Goal: Leave review/rating: Share an evaluation or opinion about a product, service, or content

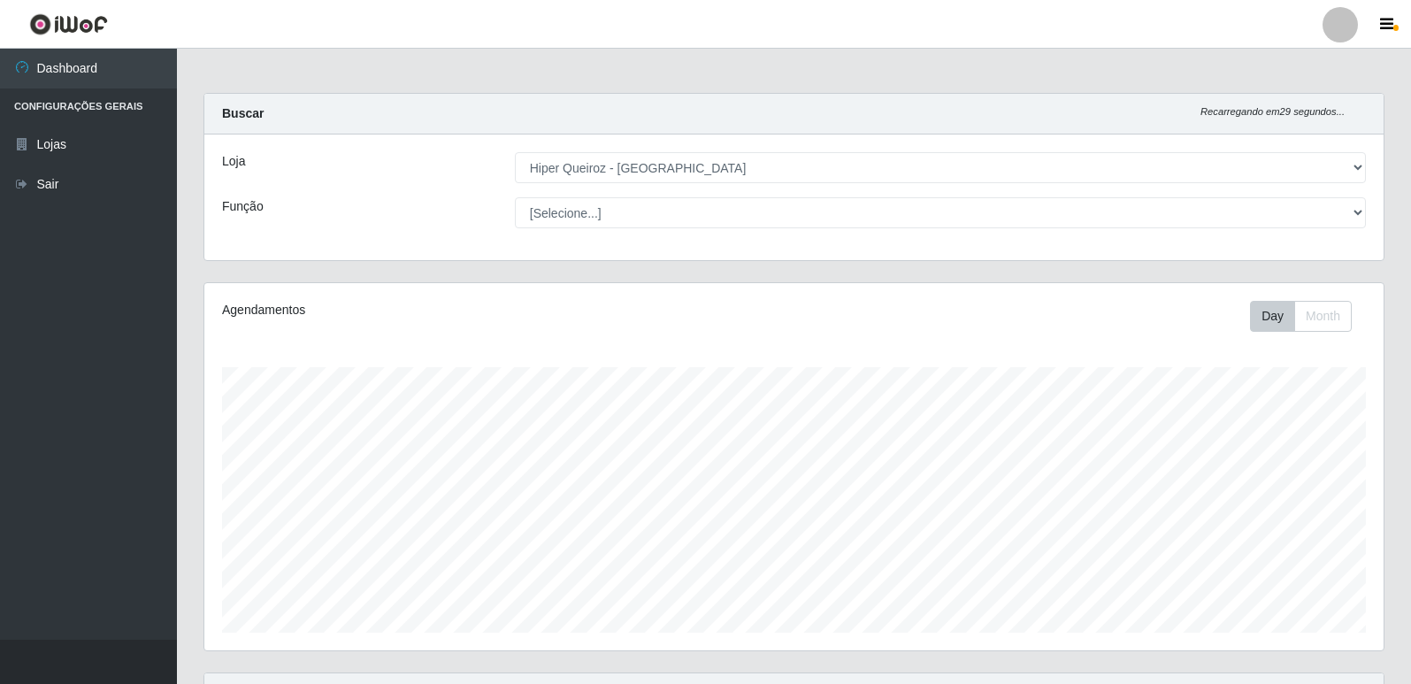
select select "516"
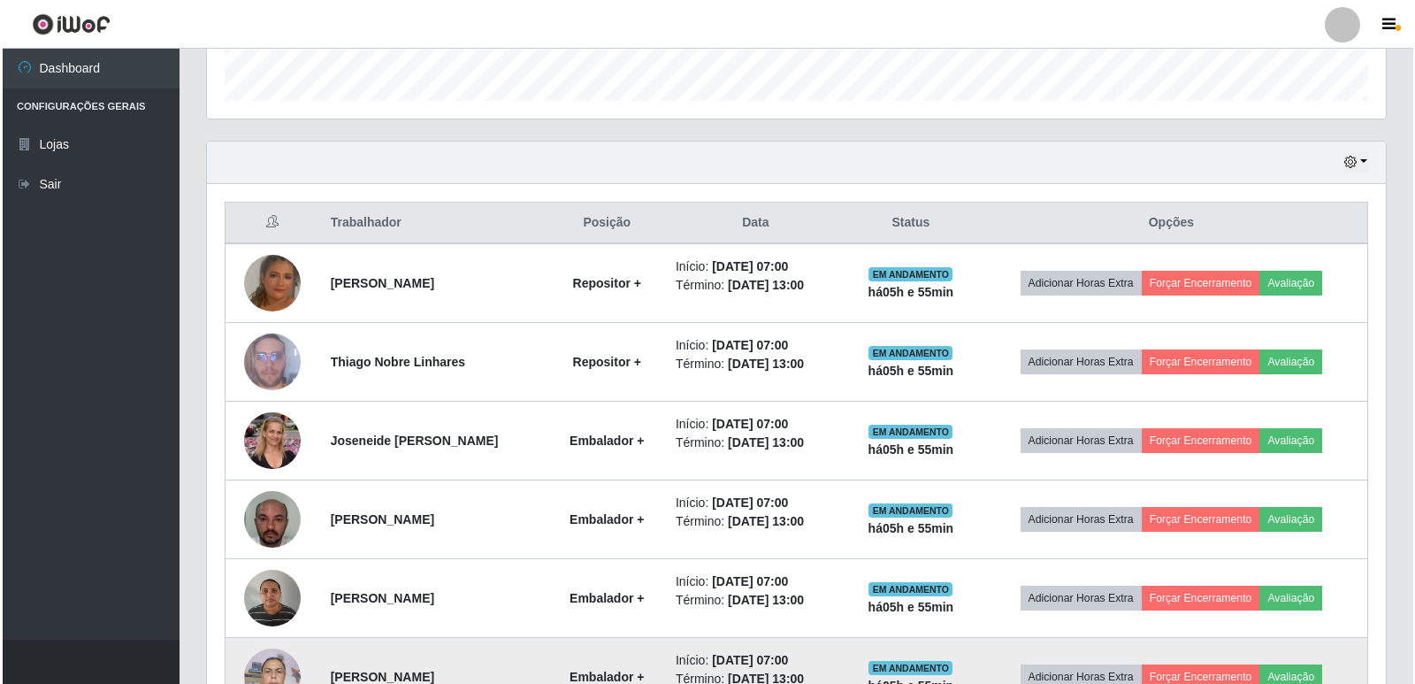
scroll to position [708, 0]
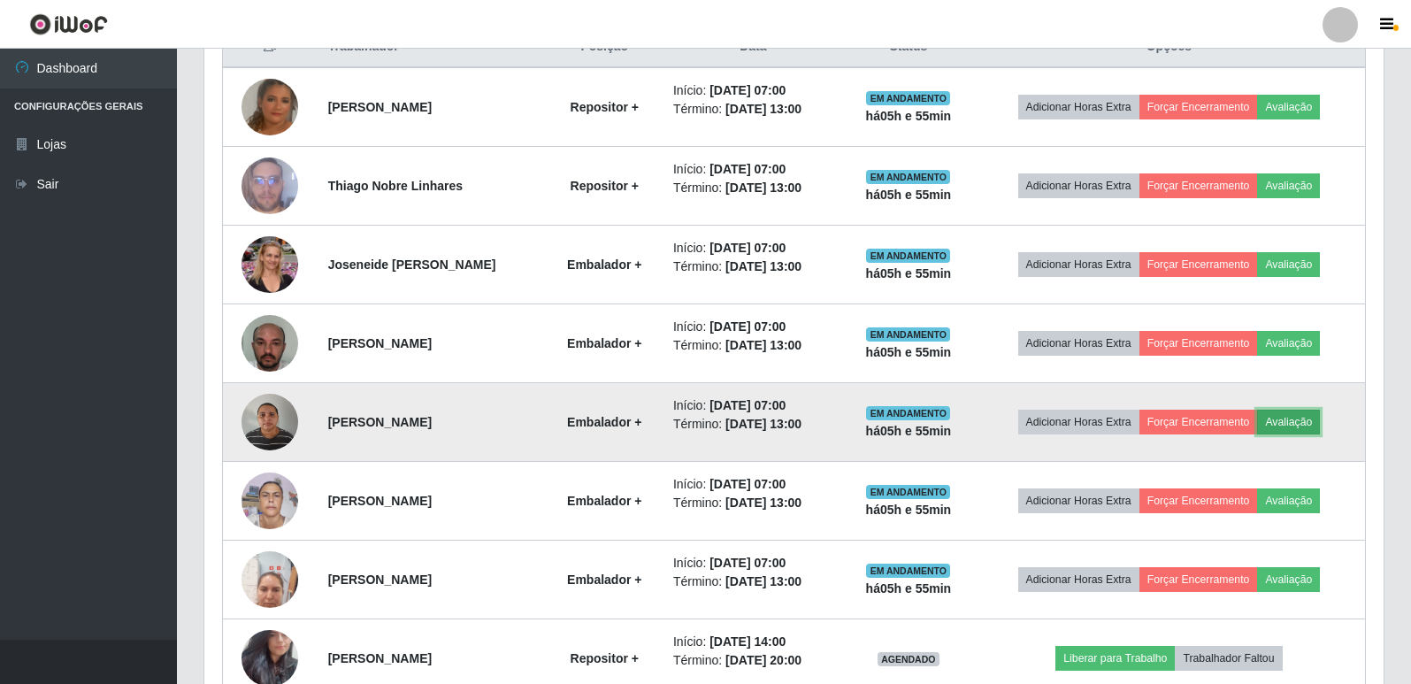
click at [1306, 417] on button "Avaliação" at bounding box center [1288, 422] width 63 height 25
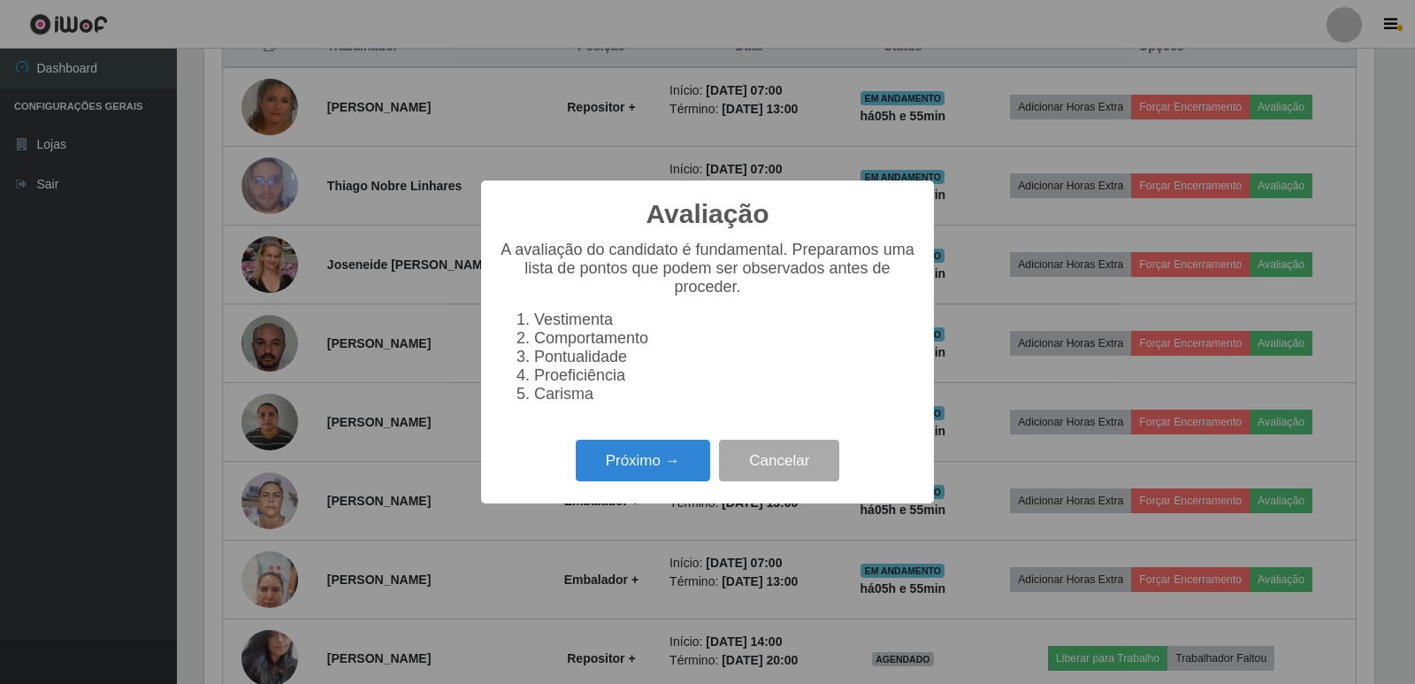
scroll to position [367, 1170]
drag, startPoint x: 670, startPoint y: 459, endPoint x: 662, endPoint y: 467, distance: 11.3
click at [662, 467] on button "Próximo →" at bounding box center [643, 461] width 134 height 42
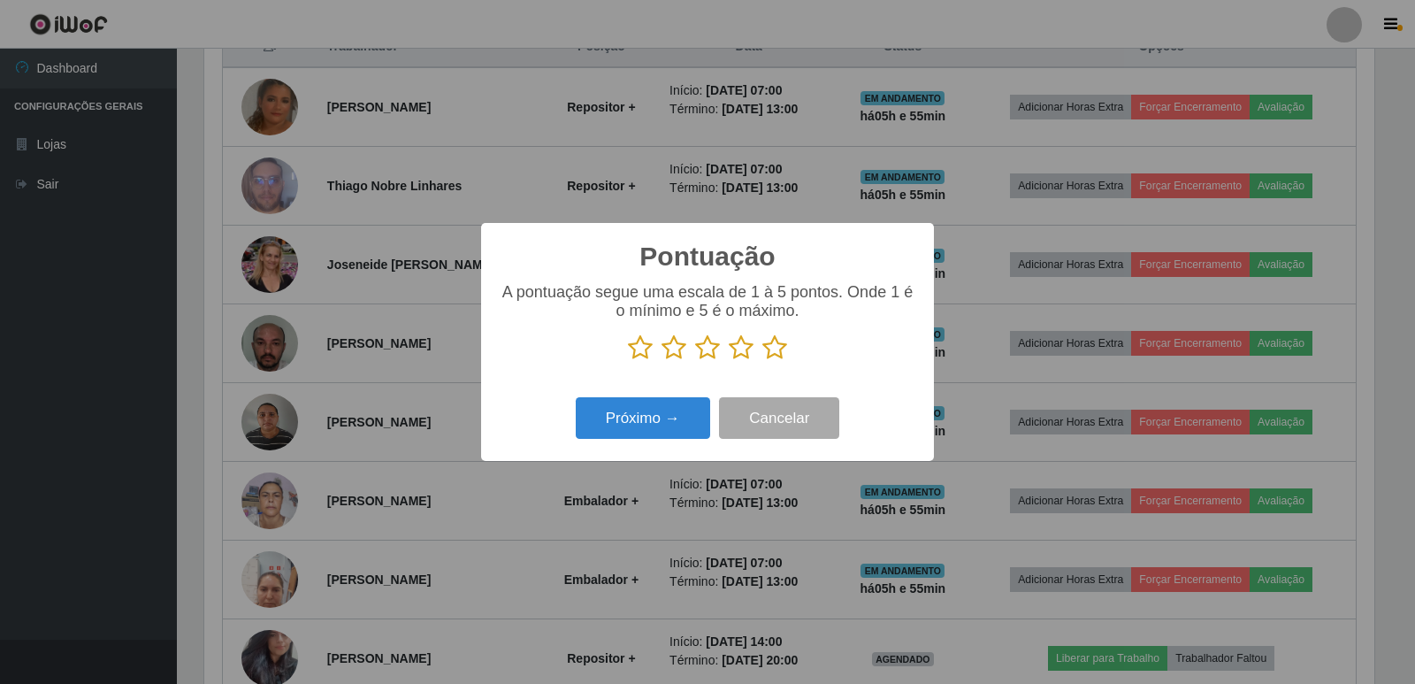
scroll to position [884110, 883307]
drag, startPoint x: 767, startPoint y: 353, endPoint x: 671, endPoint y: 403, distance: 108.0
click at [766, 353] on icon at bounding box center [774, 347] width 25 height 27
click at [762, 361] on input "radio" at bounding box center [762, 361] width 0 height 0
click at [659, 411] on button "Próximo →" at bounding box center [643, 418] width 134 height 42
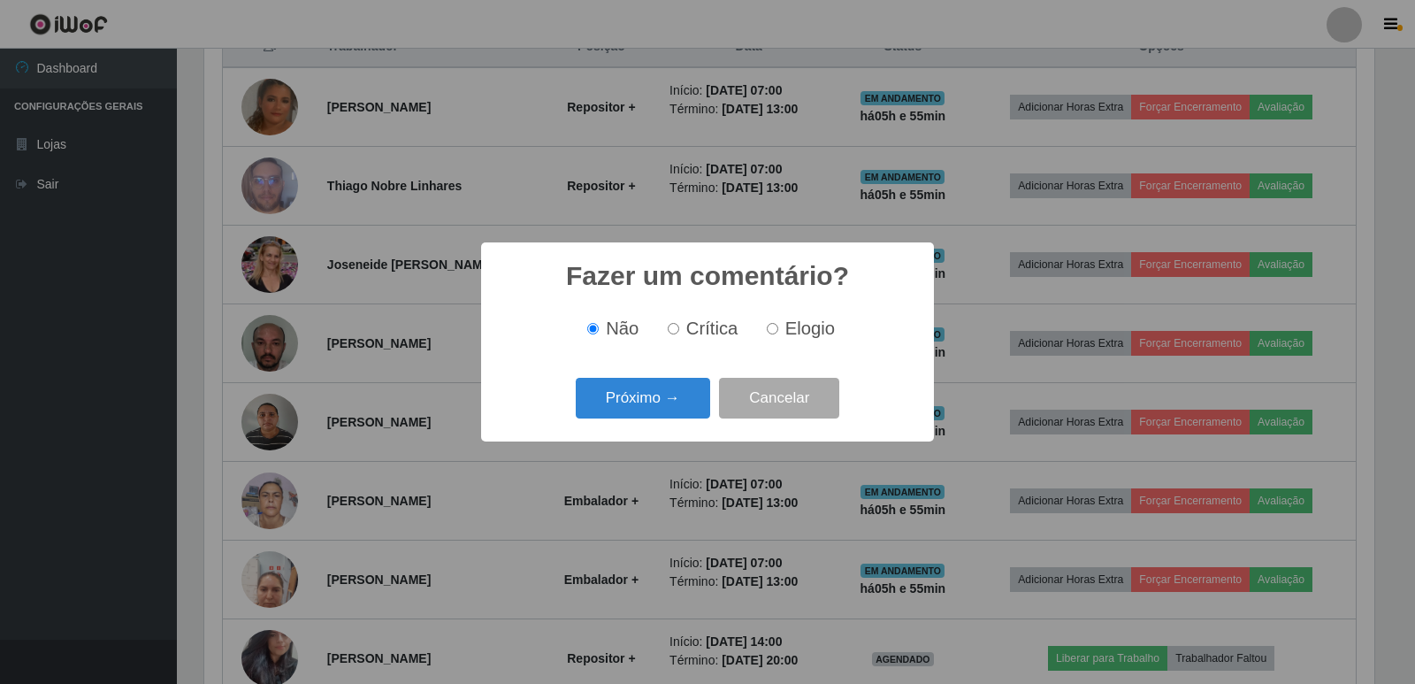
click at [767, 331] on input "Elogio" at bounding box center [772, 328] width 11 height 11
radio input "true"
click at [670, 394] on button "Próximo →" at bounding box center [643, 399] width 134 height 42
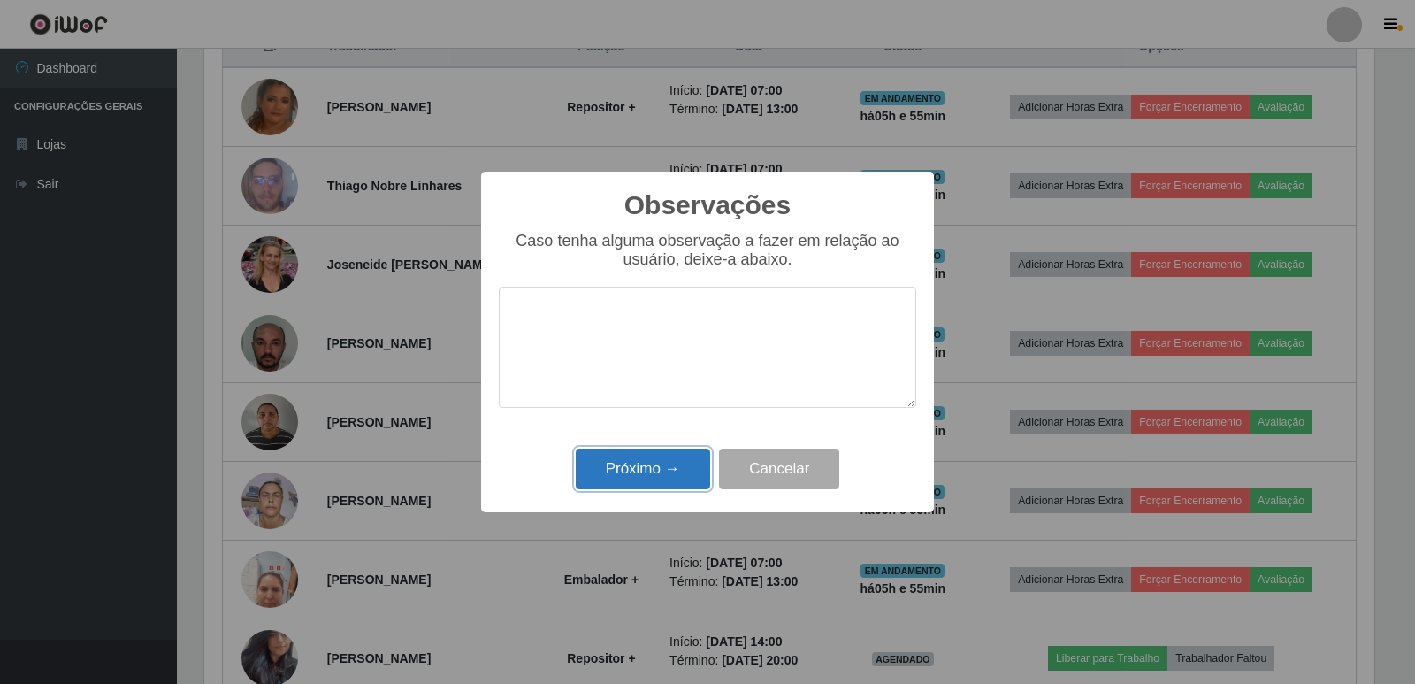
click at [676, 462] on button "Próximo →" at bounding box center [643, 469] width 134 height 42
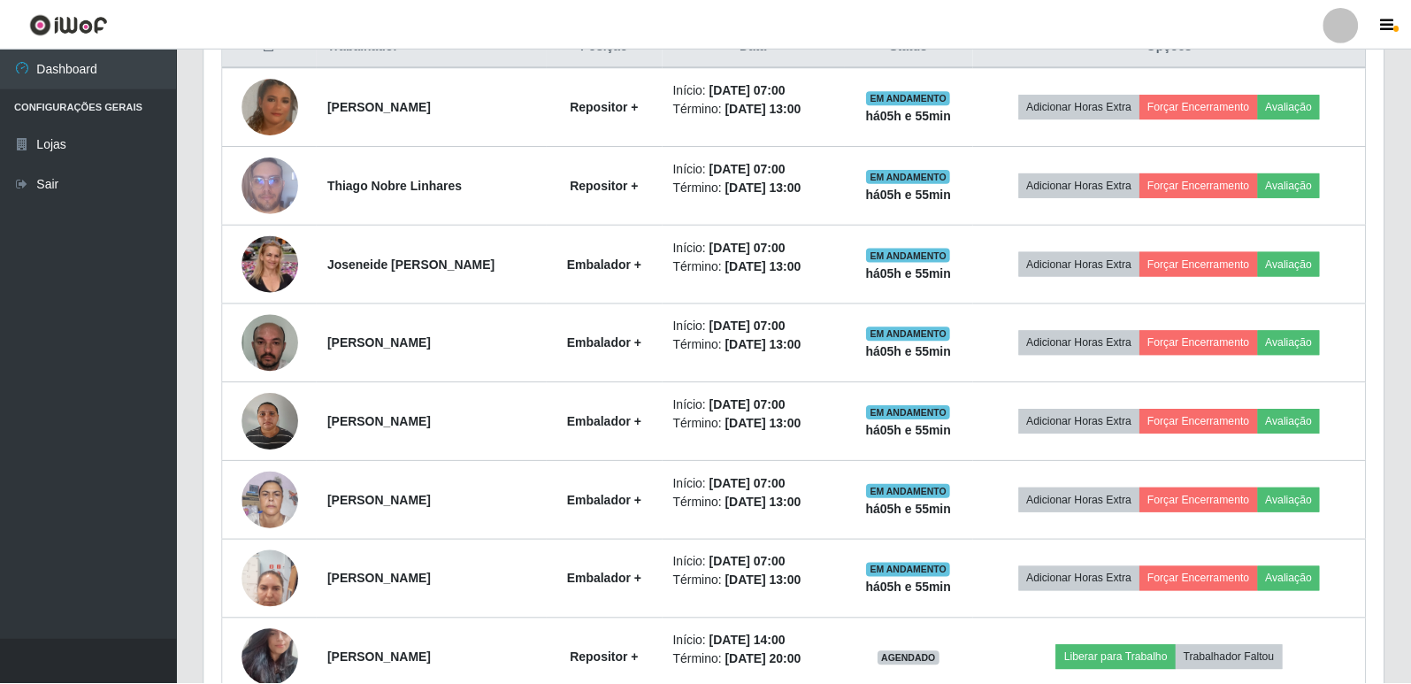
scroll to position [367, 1179]
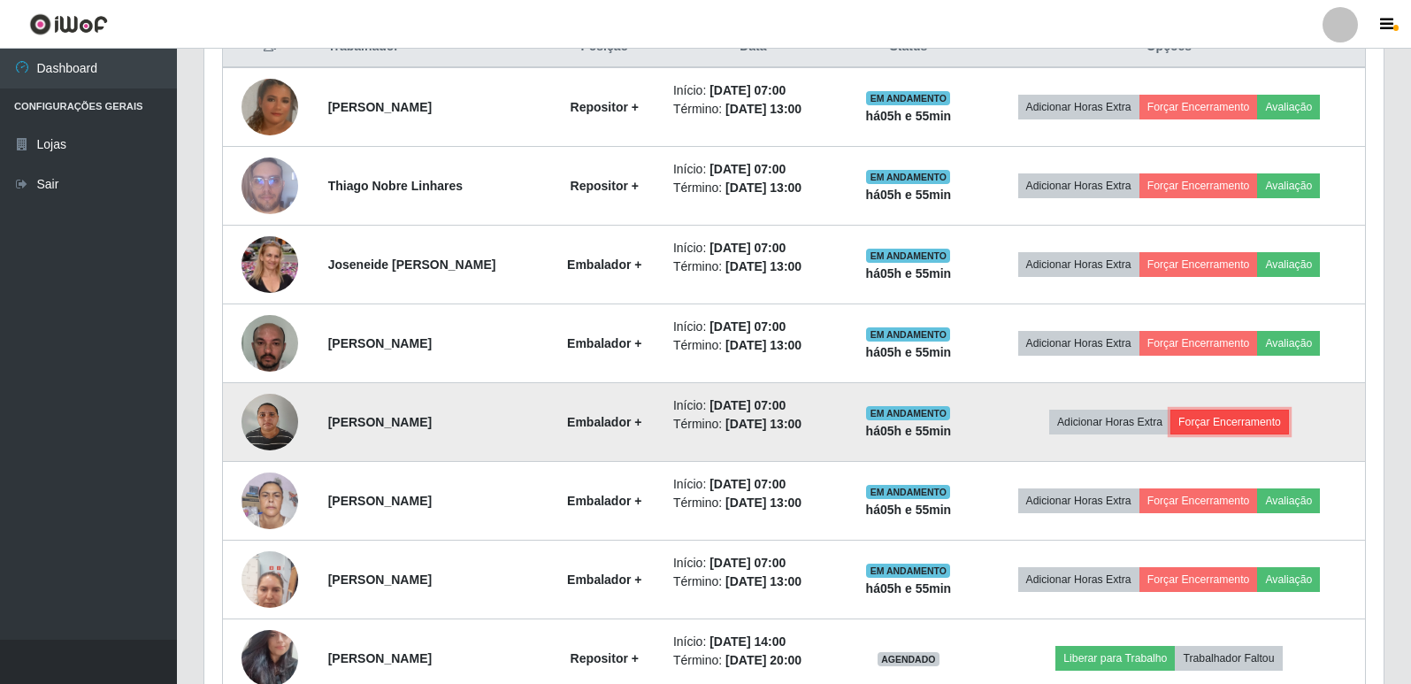
click at [1225, 427] on button "Forçar Encerramento" at bounding box center [1229, 422] width 119 height 25
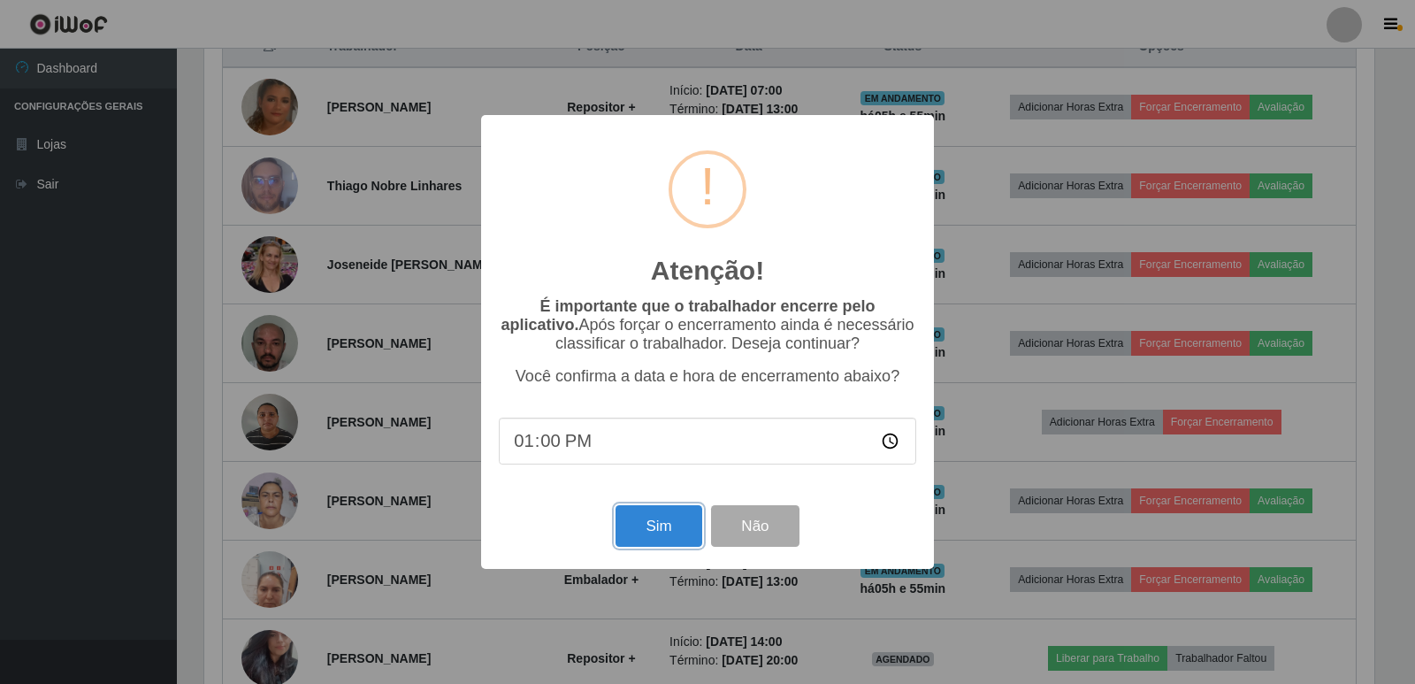
click at [700, 523] on button "Sim" at bounding box center [659, 526] width 86 height 42
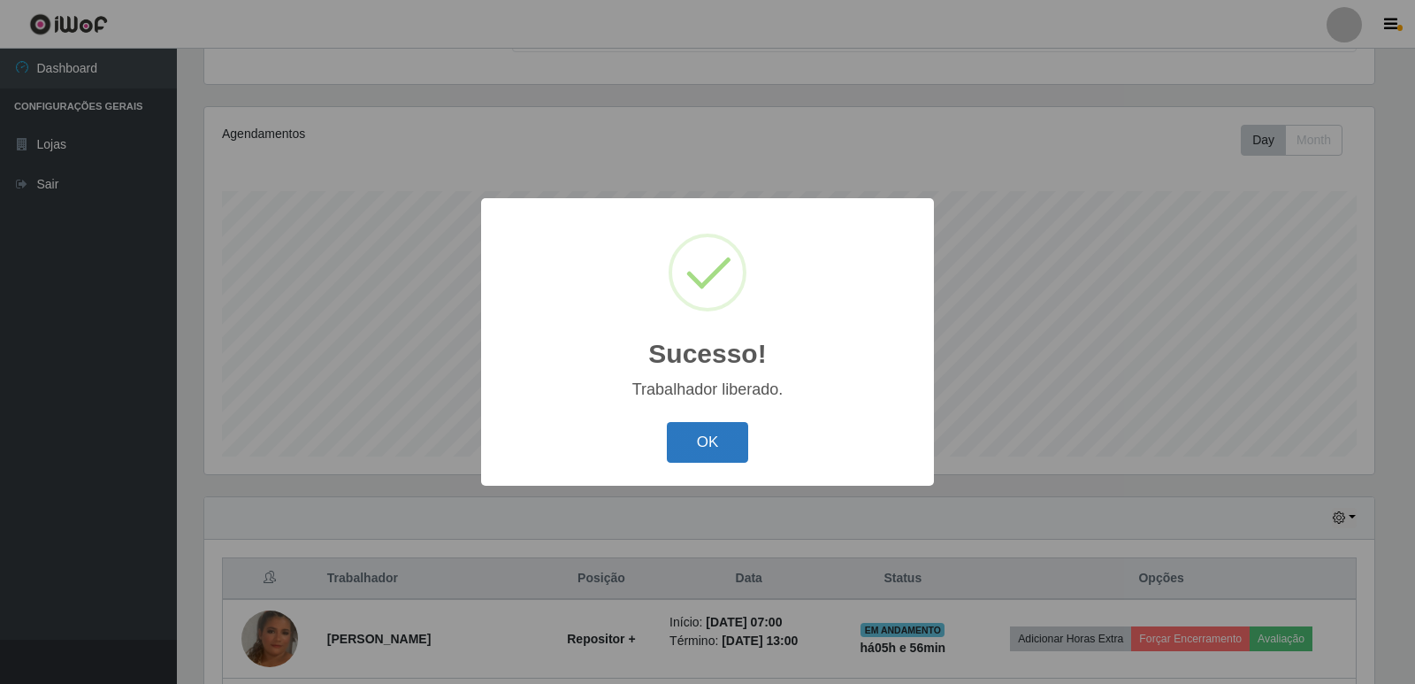
click at [721, 440] on button "OK" at bounding box center [708, 443] width 82 height 42
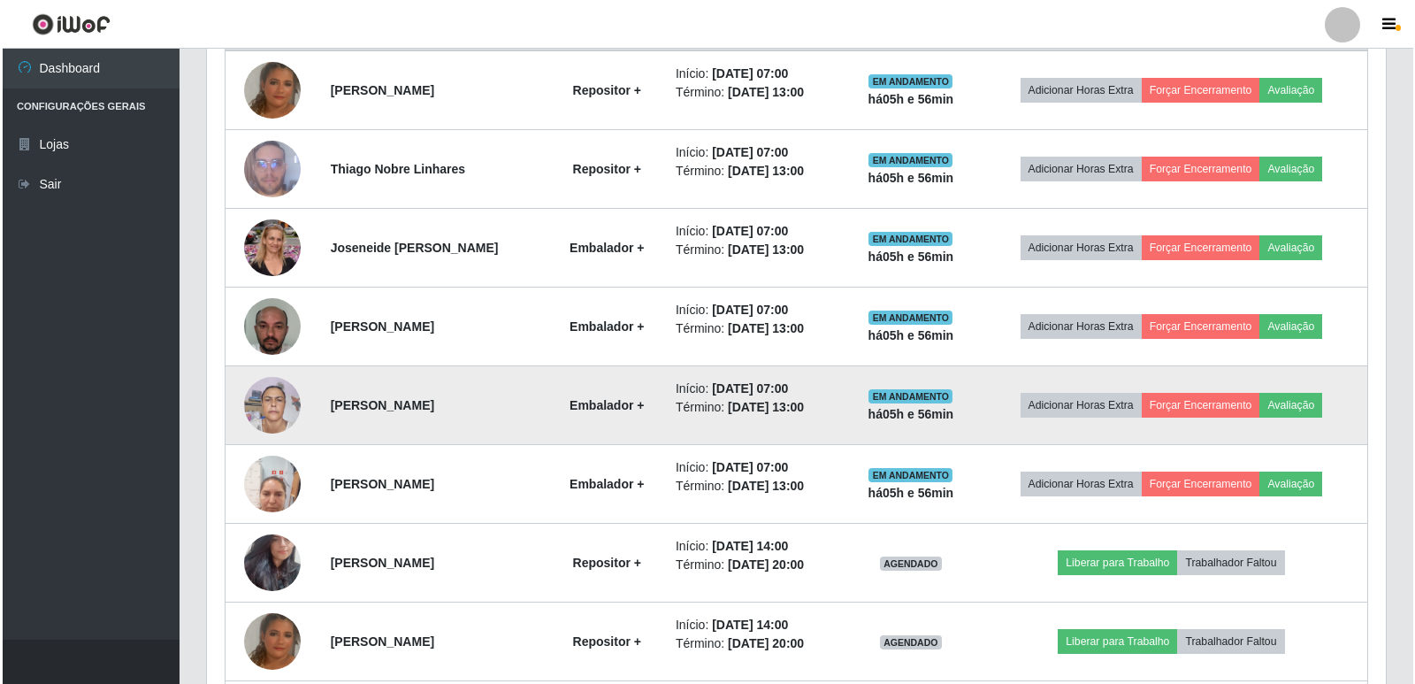
scroll to position [796, 0]
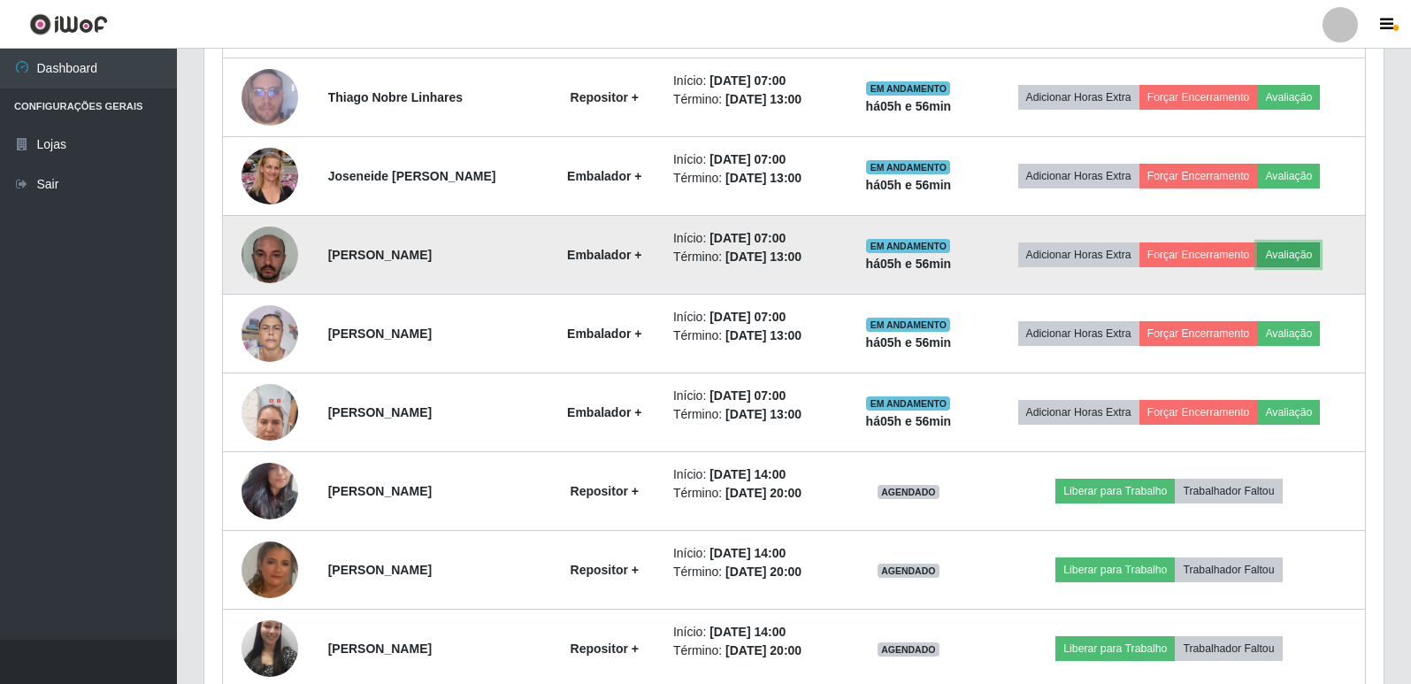
click at [1280, 260] on button "Avaliação" at bounding box center [1288, 254] width 63 height 25
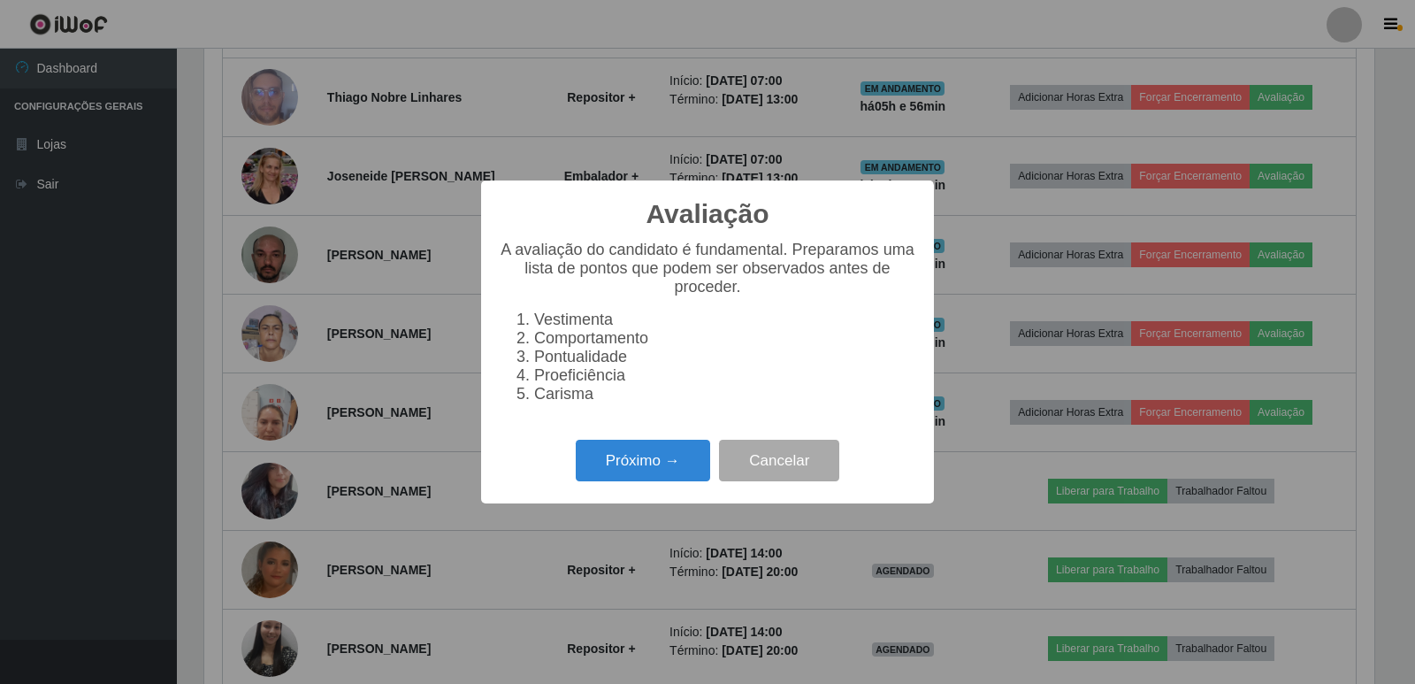
scroll to position [367, 1170]
click at [653, 459] on button "Próximo →" at bounding box center [643, 461] width 134 height 42
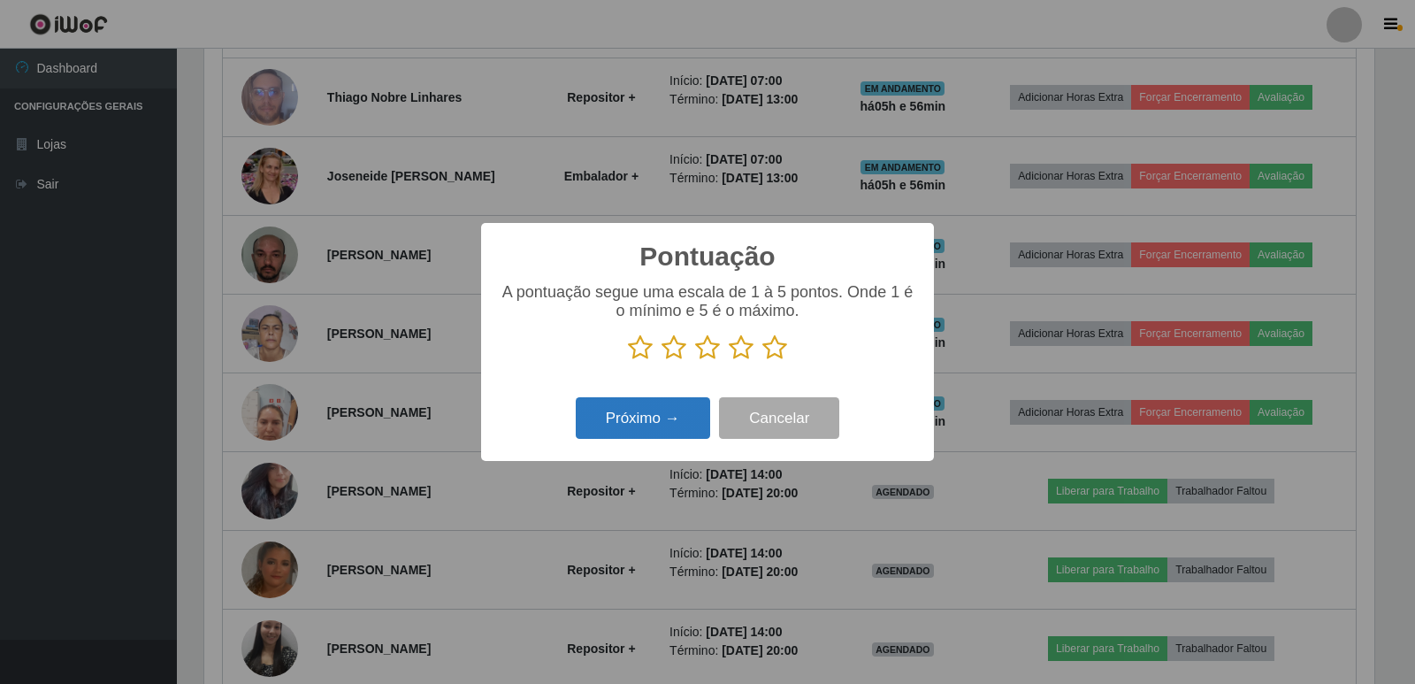
scroll to position [884110, 883307]
click at [774, 356] on icon at bounding box center [774, 347] width 25 height 27
click at [762, 361] on input "radio" at bounding box center [762, 361] width 0 height 0
click at [682, 417] on button "Próximo →" at bounding box center [643, 418] width 134 height 42
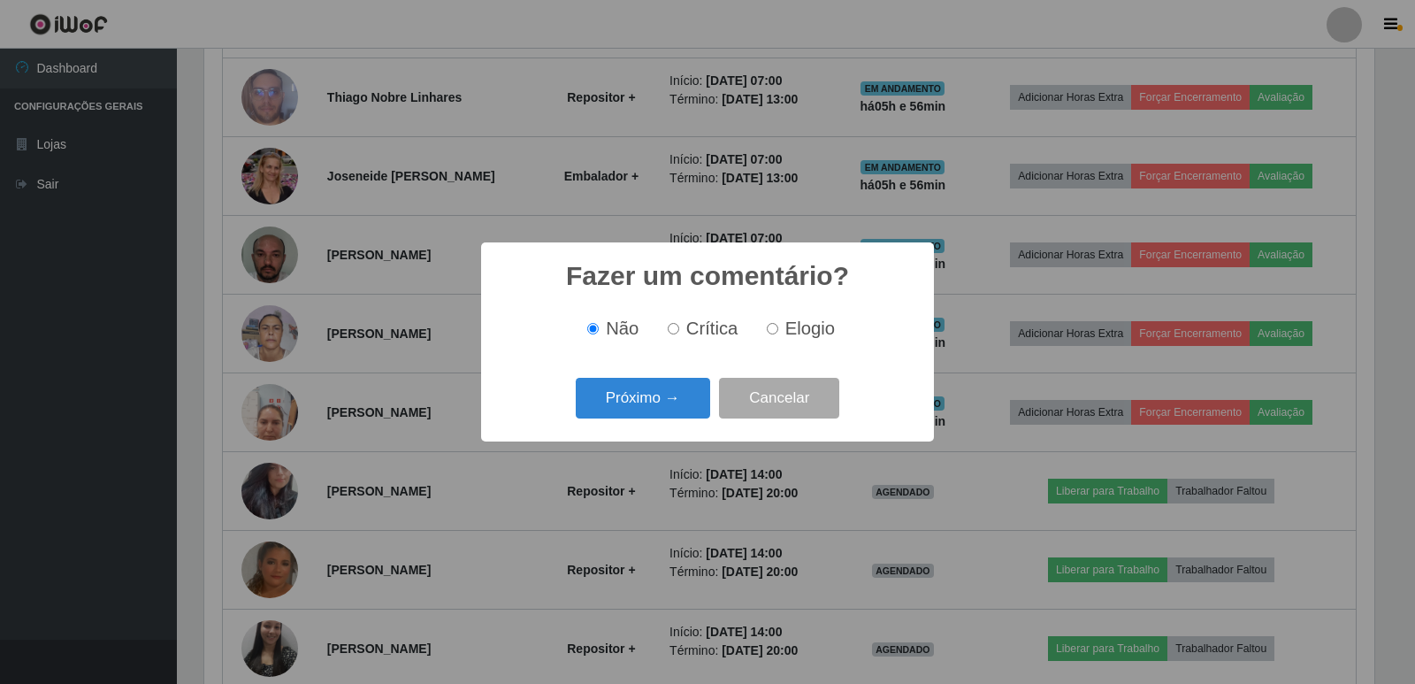
click at [772, 333] on input "Elogio" at bounding box center [772, 328] width 11 height 11
radio input "true"
click at [685, 394] on button "Próximo →" at bounding box center [643, 399] width 134 height 42
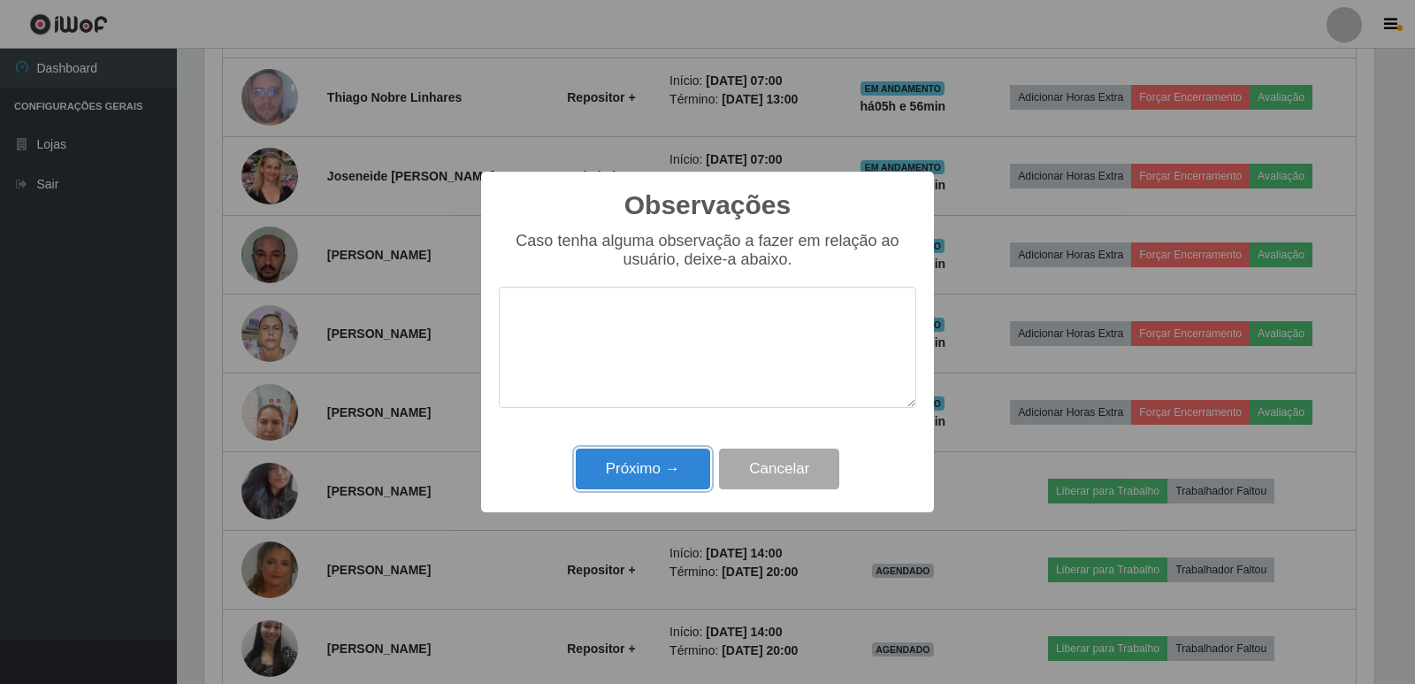
drag, startPoint x: 649, startPoint y: 462, endPoint x: 638, endPoint y: 459, distance: 11.8
click at [642, 462] on button "Próximo →" at bounding box center [643, 469] width 134 height 42
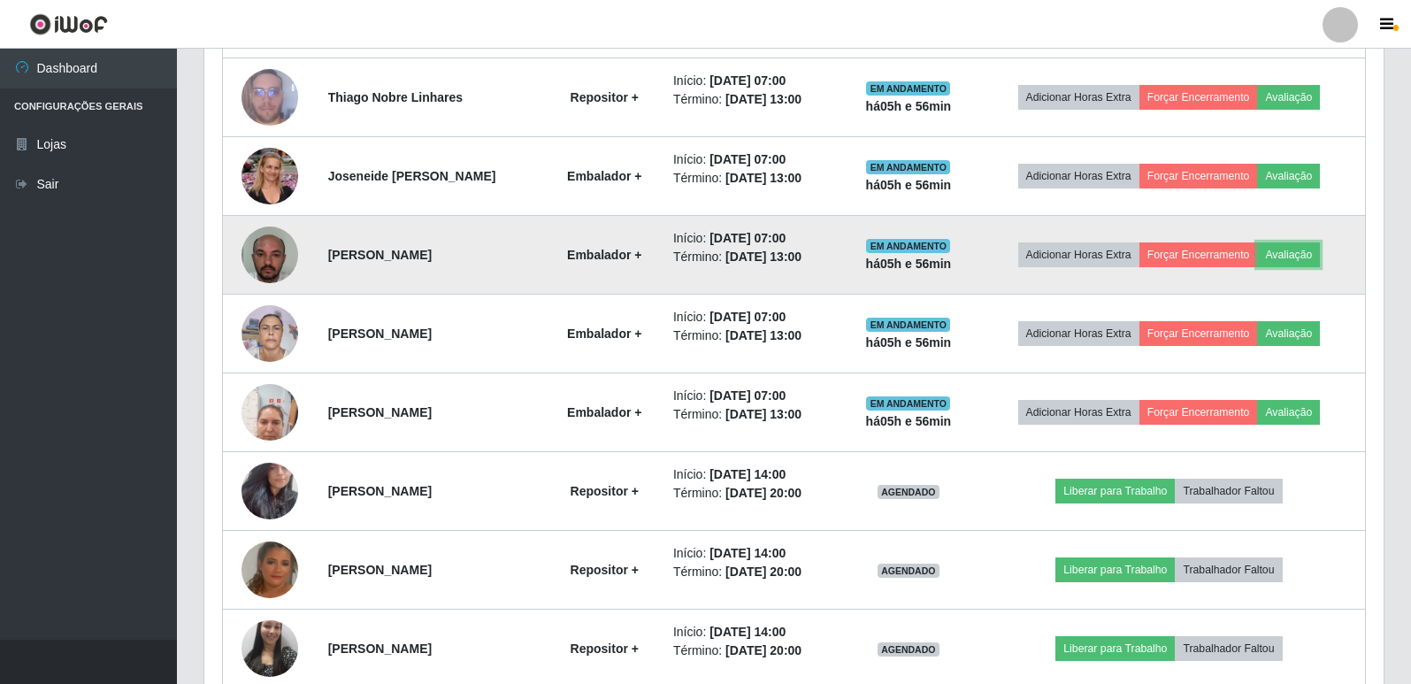
scroll to position [0, 0]
click at [1211, 252] on button "Forçar Encerramento" at bounding box center [1198, 254] width 119 height 25
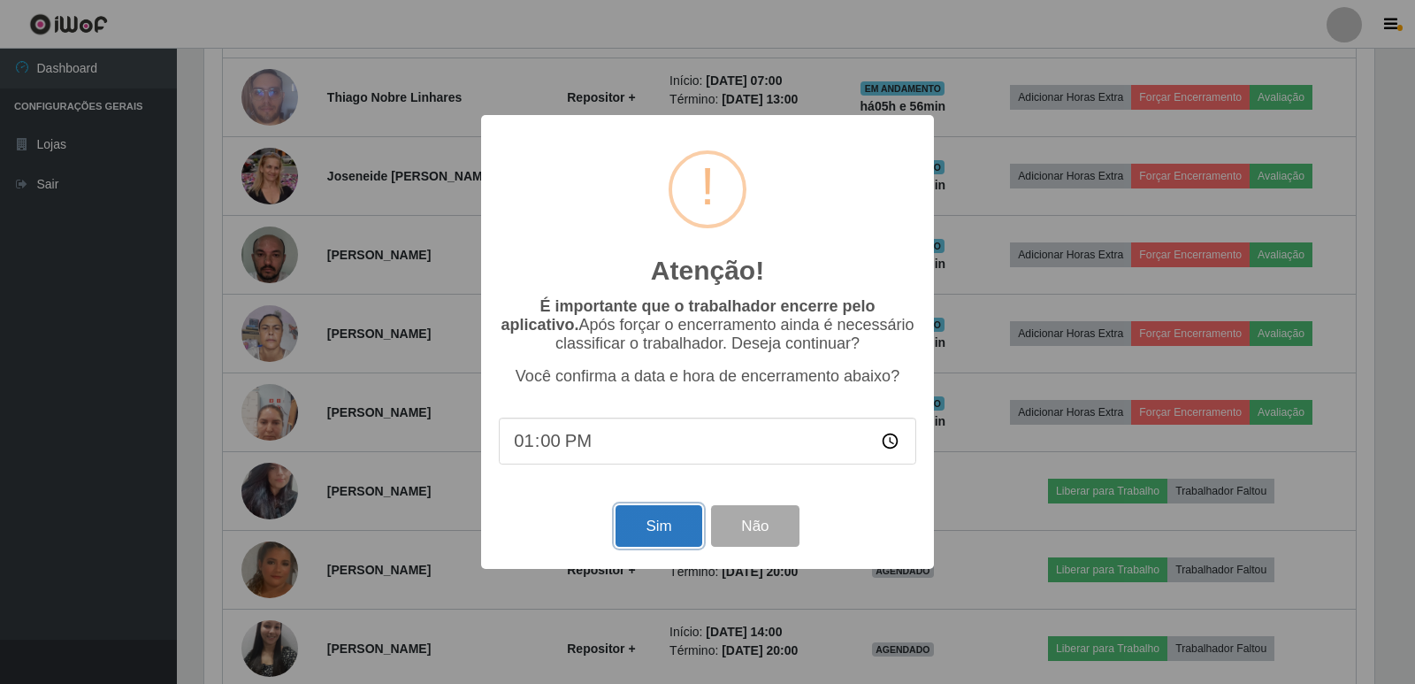
click at [663, 536] on button "Sim" at bounding box center [659, 526] width 86 height 42
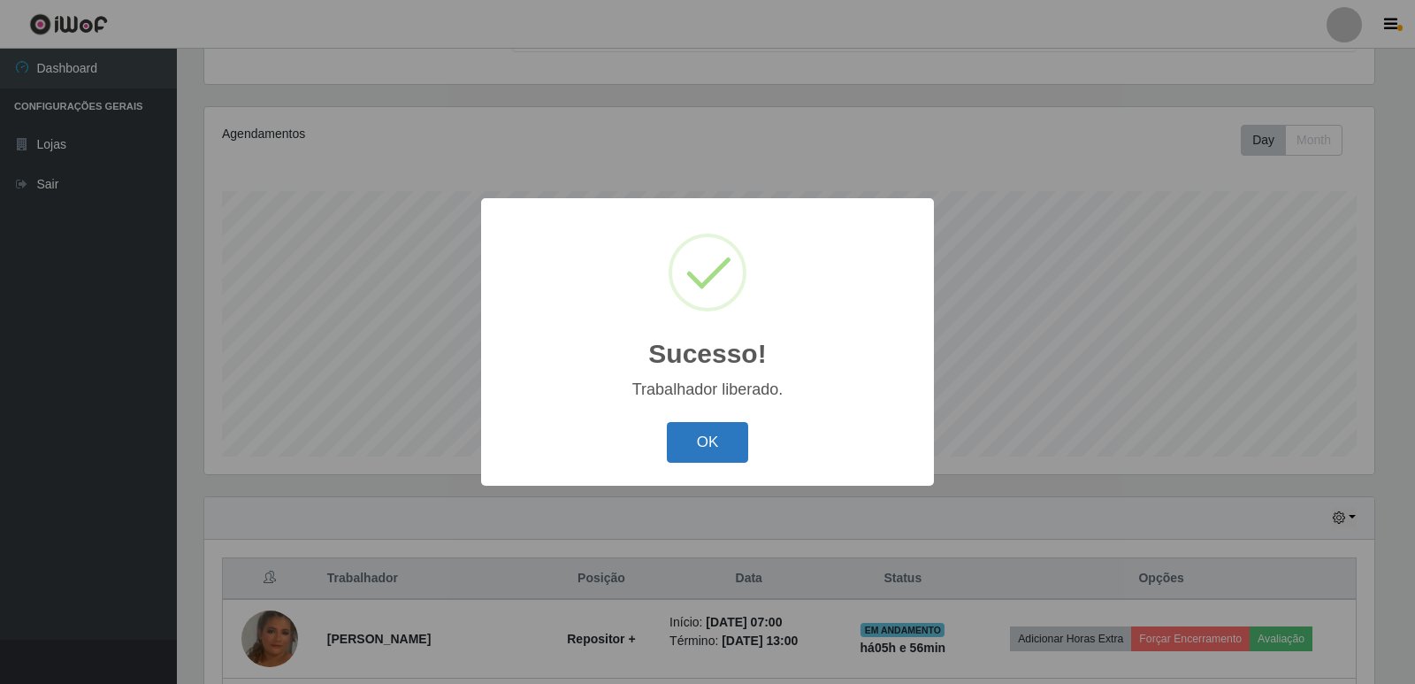
click at [693, 453] on button "OK" at bounding box center [708, 443] width 82 height 42
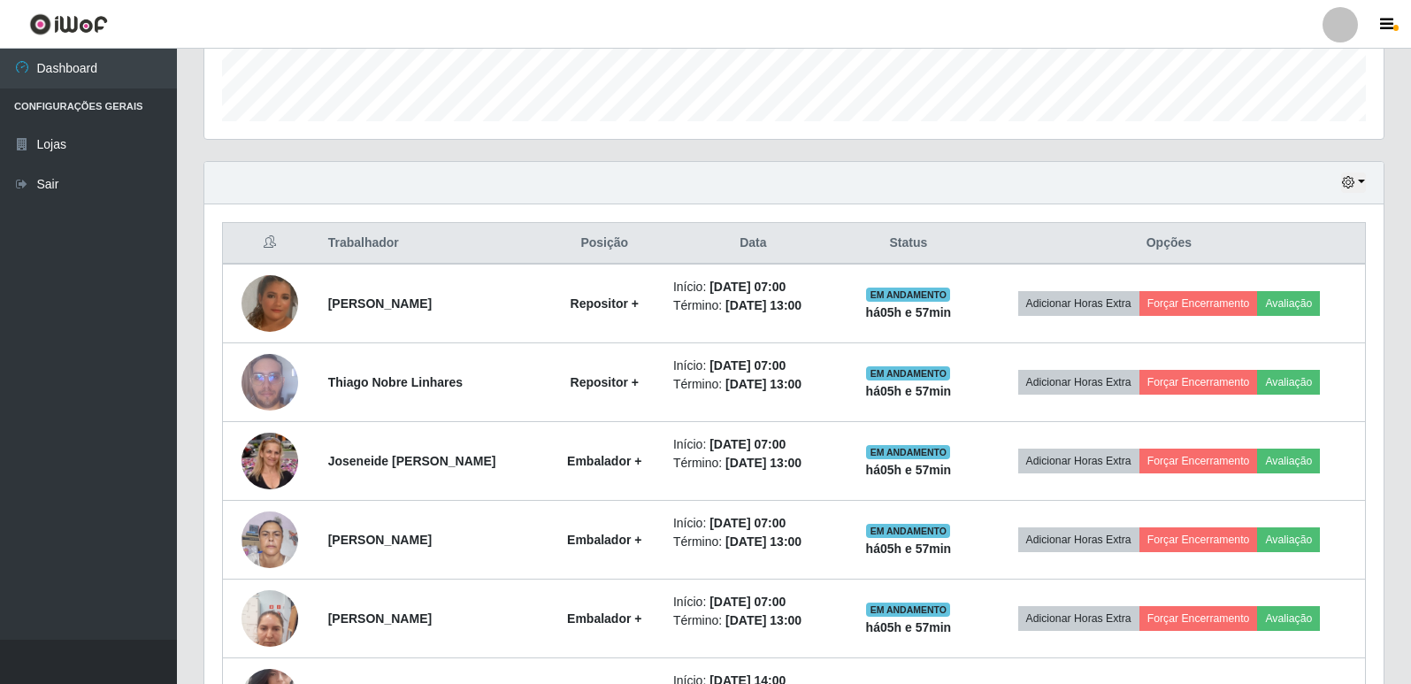
scroll to position [600, 0]
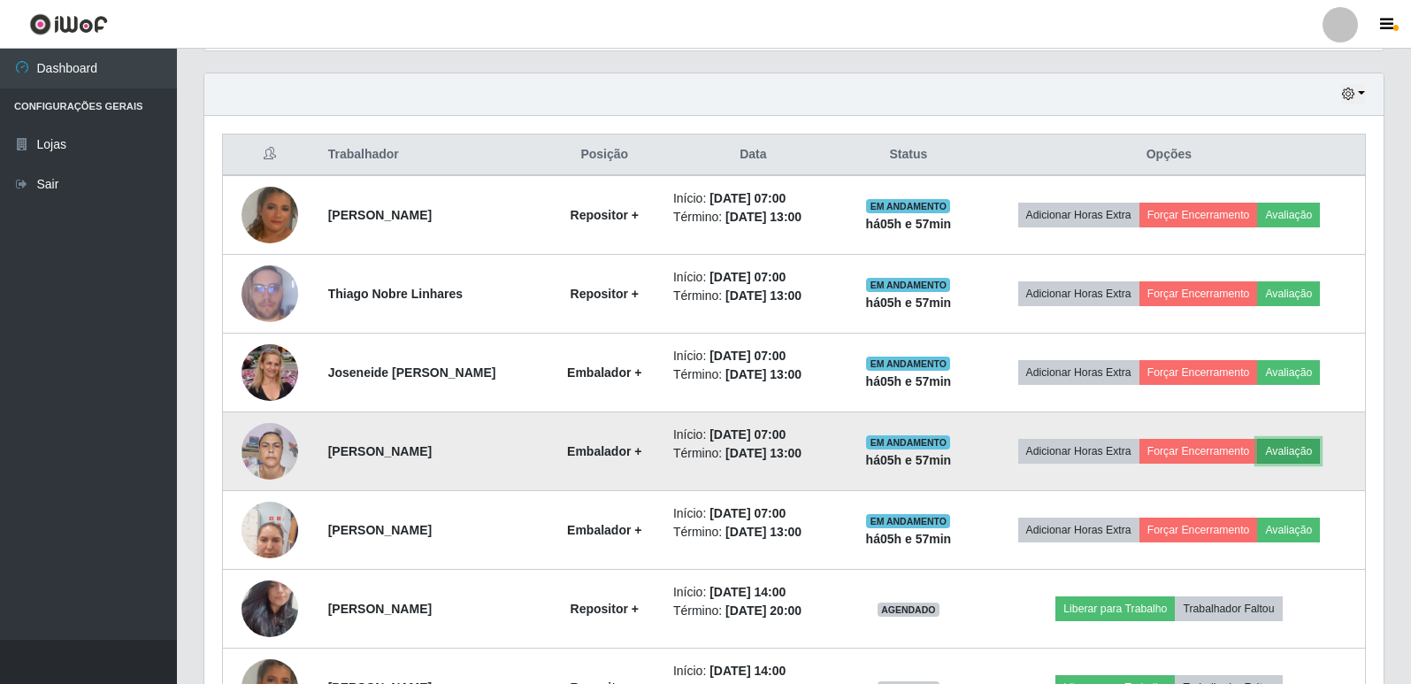
click at [1307, 450] on button "Avaliação" at bounding box center [1288, 451] width 63 height 25
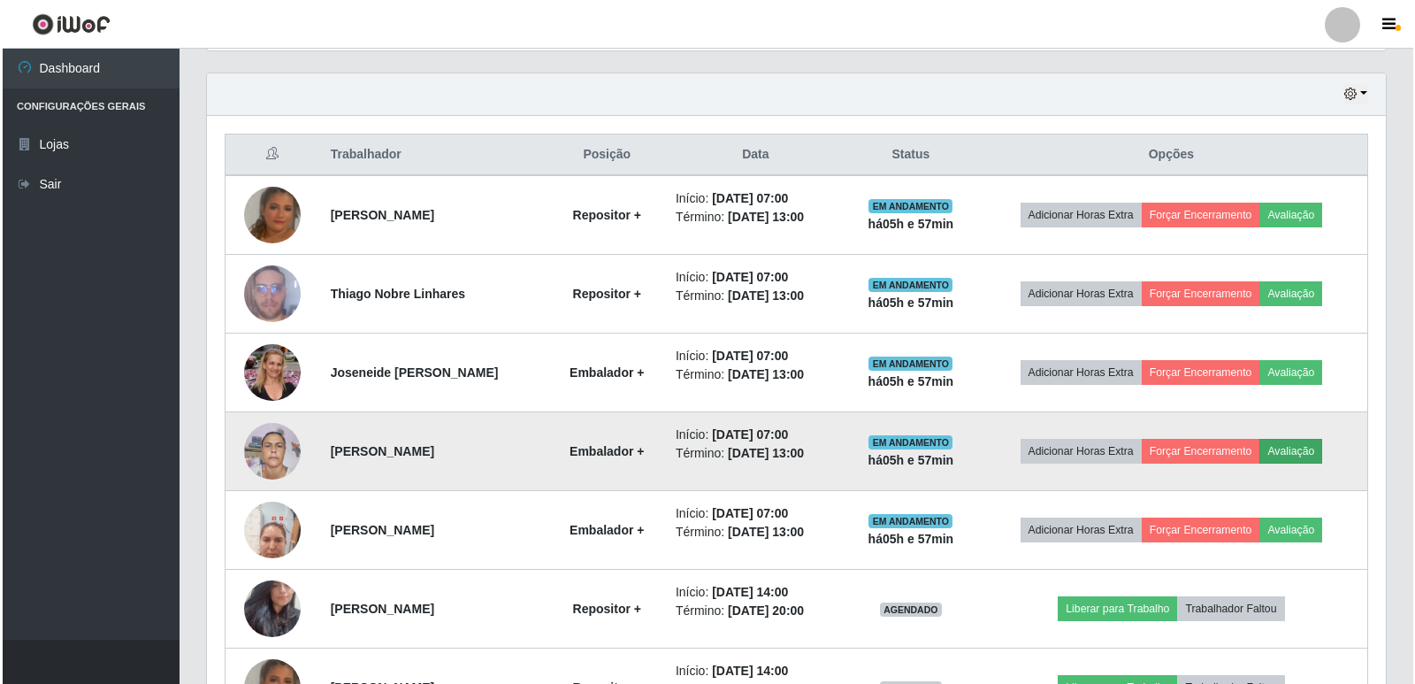
scroll to position [367, 1170]
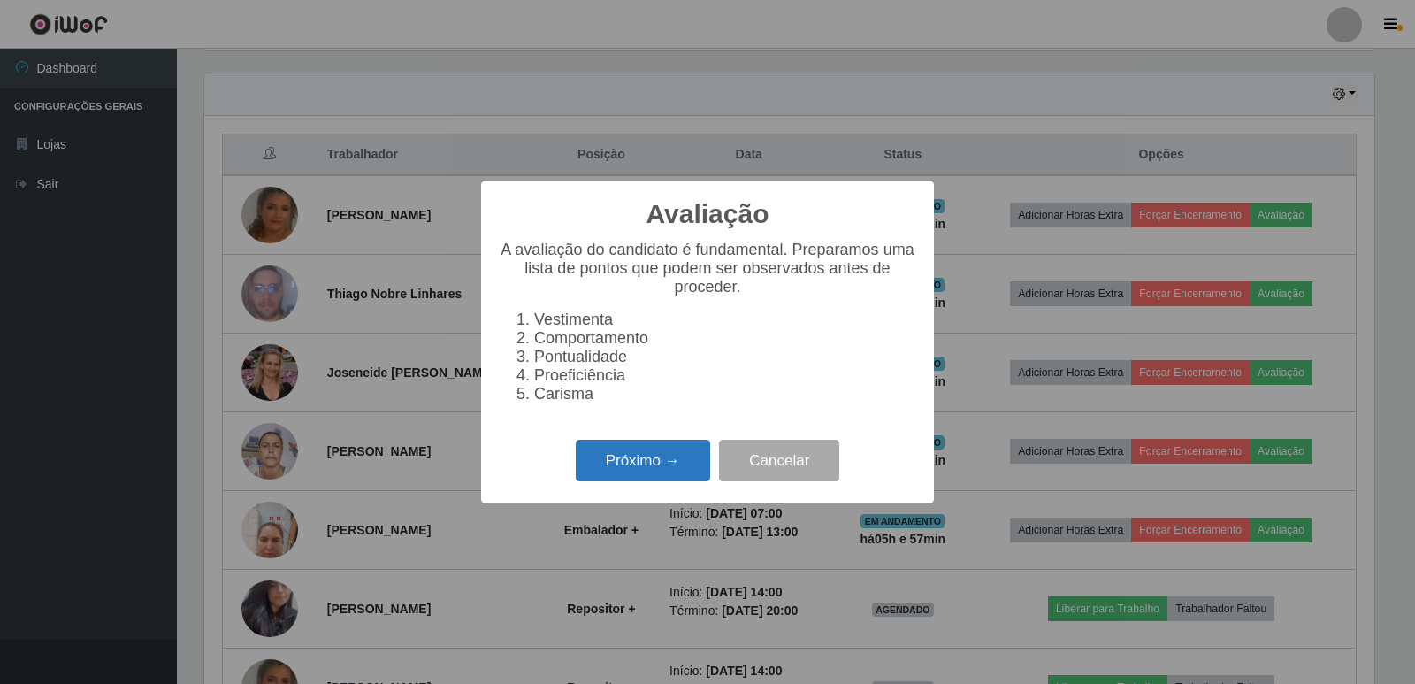
click at [656, 454] on button "Próximo →" at bounding box center [643, 461] width 134 height 42
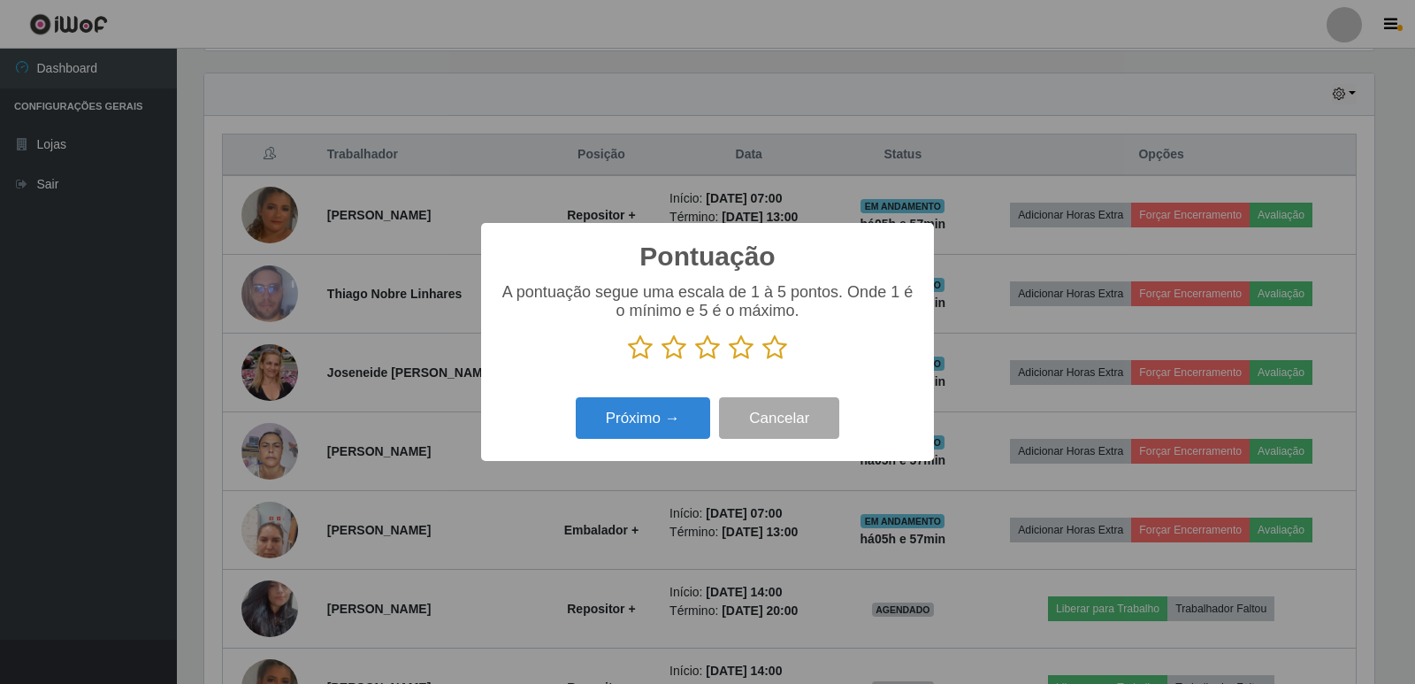
scroll to position [884110, 883307]
click at [776, 359] on icon at bounding box center [774, 347] width 25 height 27
click at [762, 361] on input "radio" at bounding box center [762, 361] width 0 height 0
click at [624, 439] on button "Próximo →" at bounding box center [643, 418] width 134 height 42
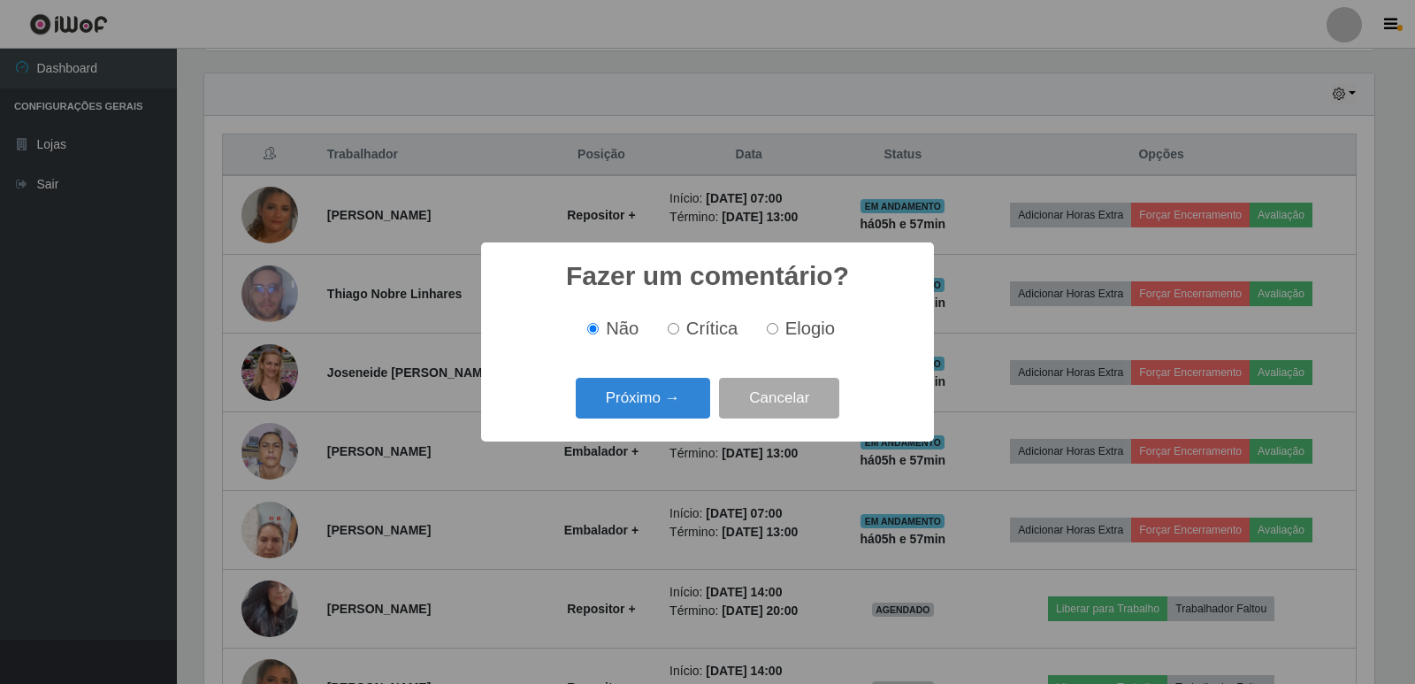
drag, startPoint x: 777, startPoint y: 326, endPoint x: 654, endPoint y: 400, distance: 143.2
click at [774, 327] on input "Elogio" at bounding box center [772, 328] width 11 height 11
radio input "true"
click at [654, 396] on button "Próximo →" at bounding box center [643, 399] width 134 height 42
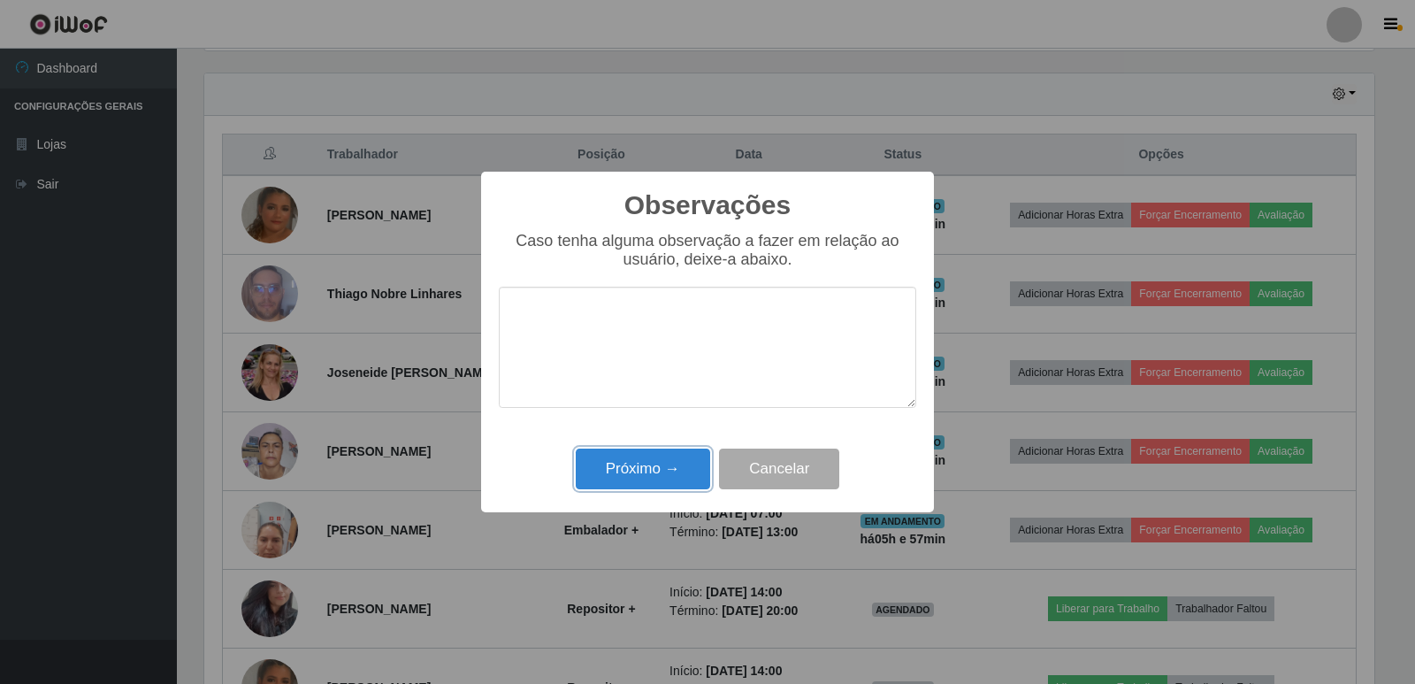
click at [680, 473] on button "Próximo →" at bounding box center [643, 469] width 134 height 42
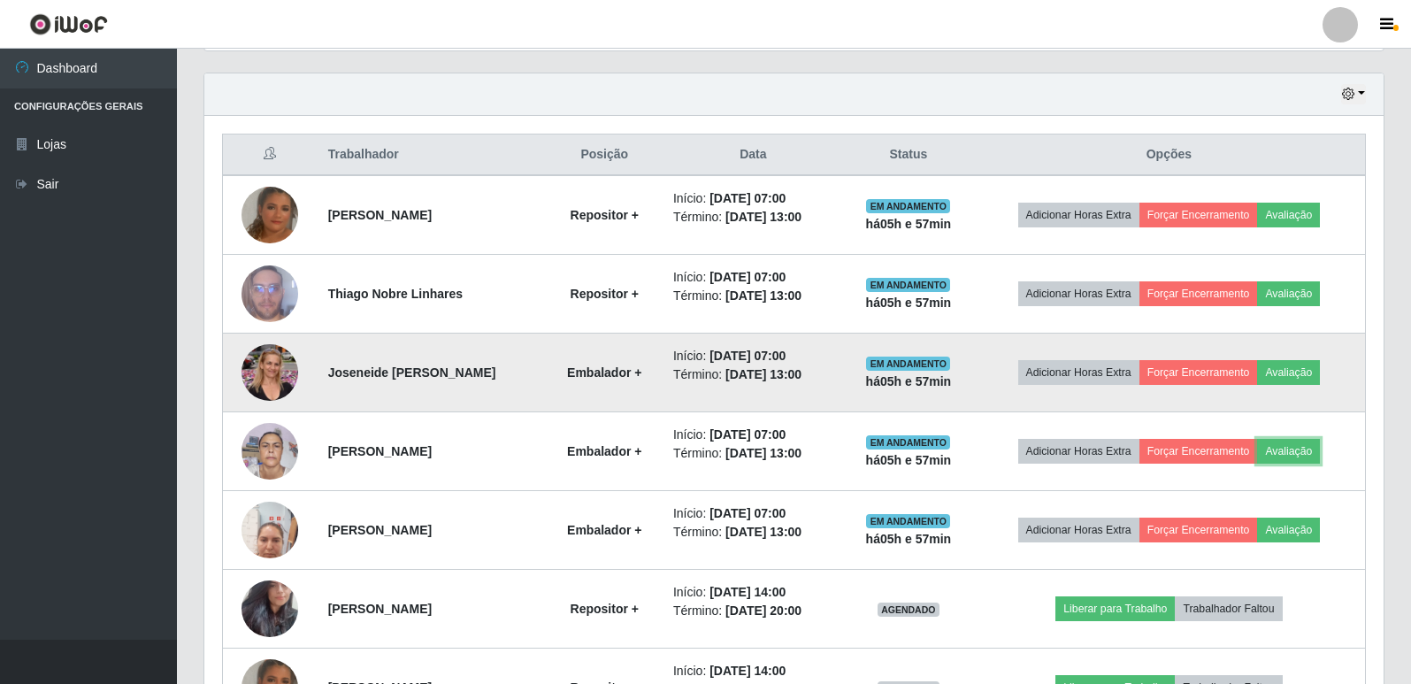
scroll to position [367, 1179]
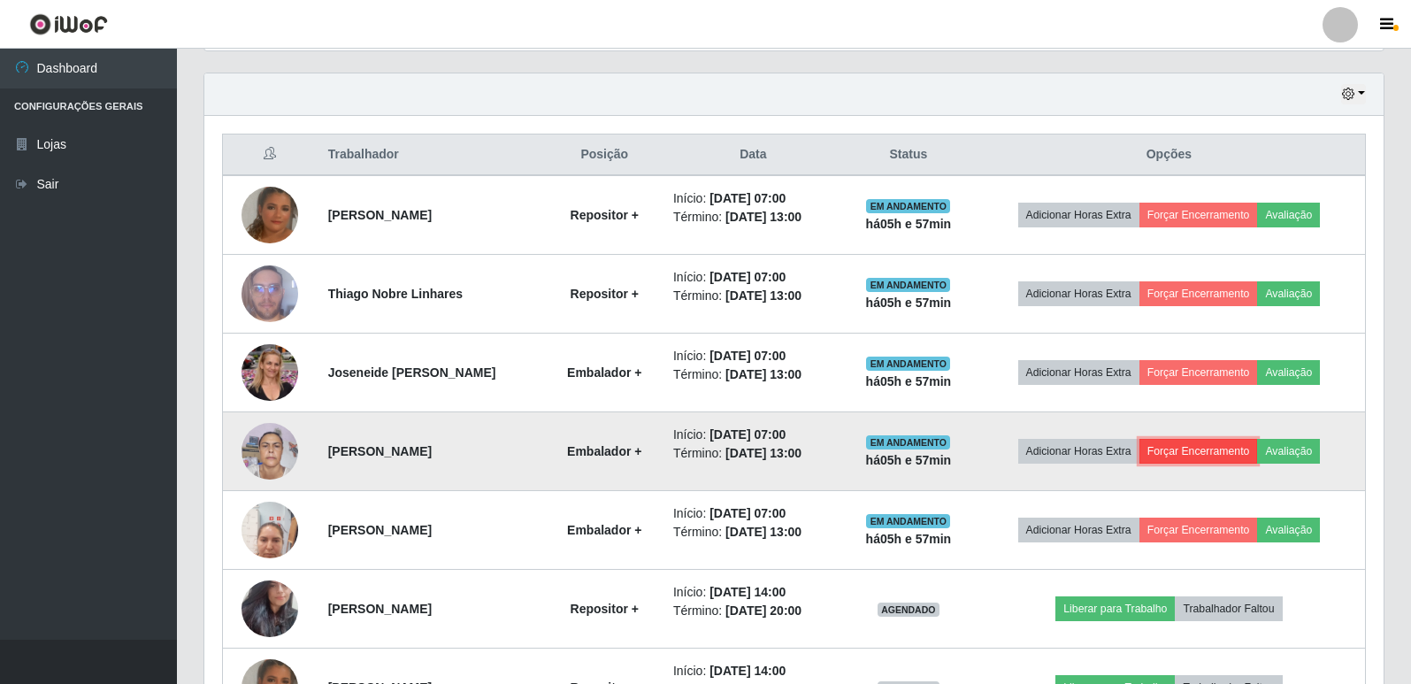
click at [1202, 449] on button "Forçar Encerramento" at bounding box center [1198, 451] width 119 height 25
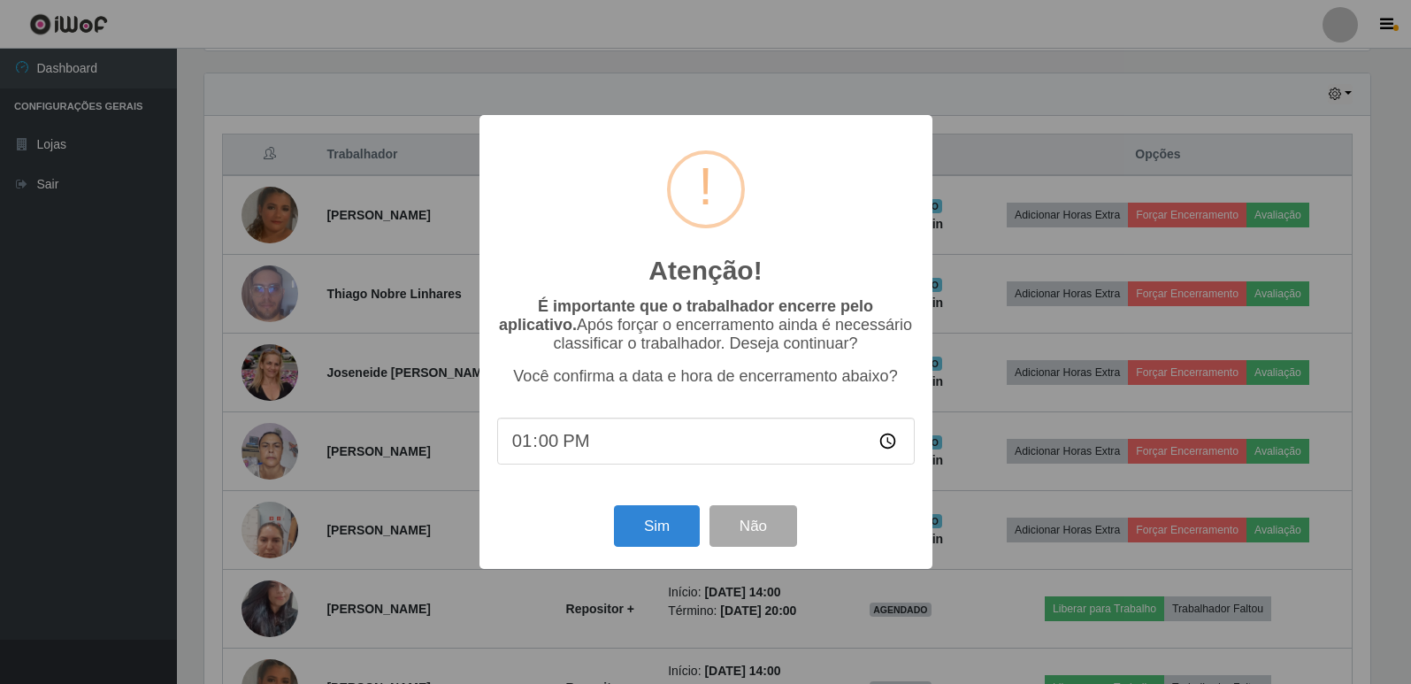
scroll to position [367, 1170]
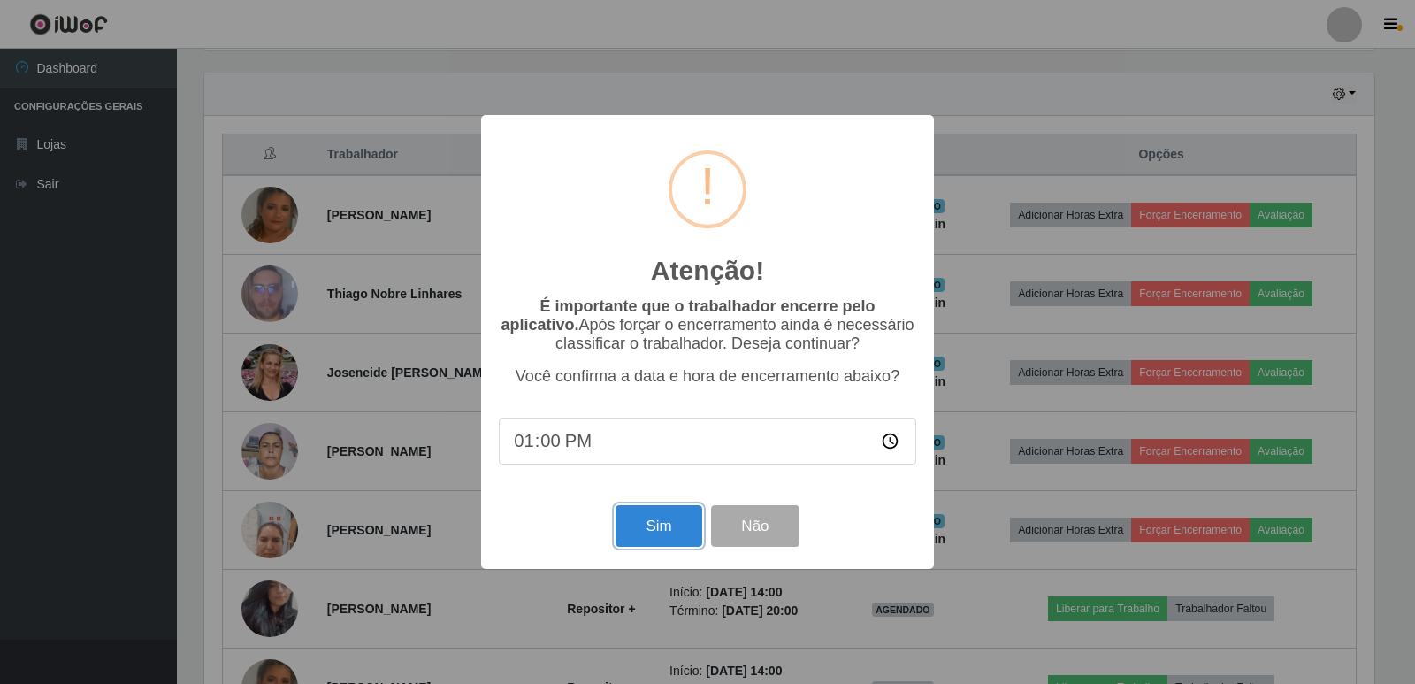
drag, startPoint x: 668, startPoint y: 527, endPoint x: 670, endPoint y: 517, distance: 10.1
click at [668, 520] on button "Sim" at bounding box center [659, 526] width 86 height 42
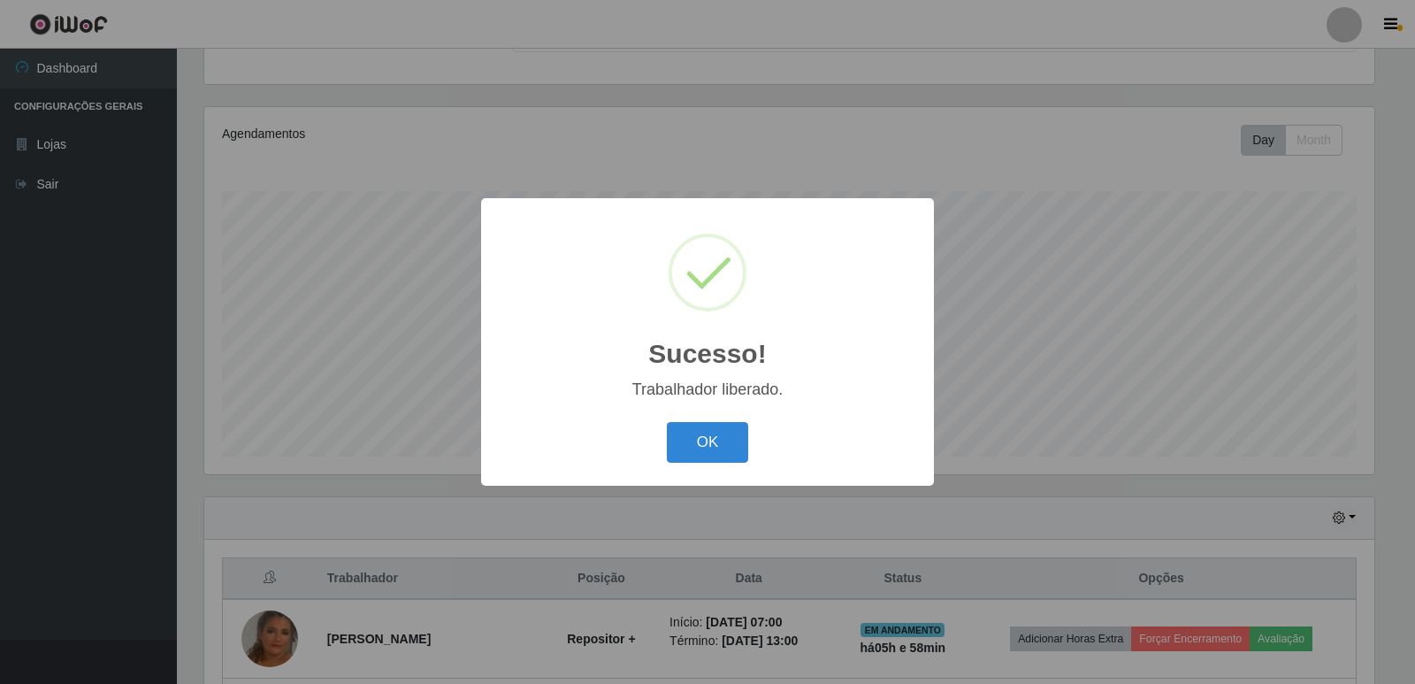
drag, startPoint x: 722, startPoint y: 430, endPoint x: 713, endPoint y: 433, distance: 9.5
click at [723, 431] on button "OK" at bounding box center [708, 443] width 82 height 42
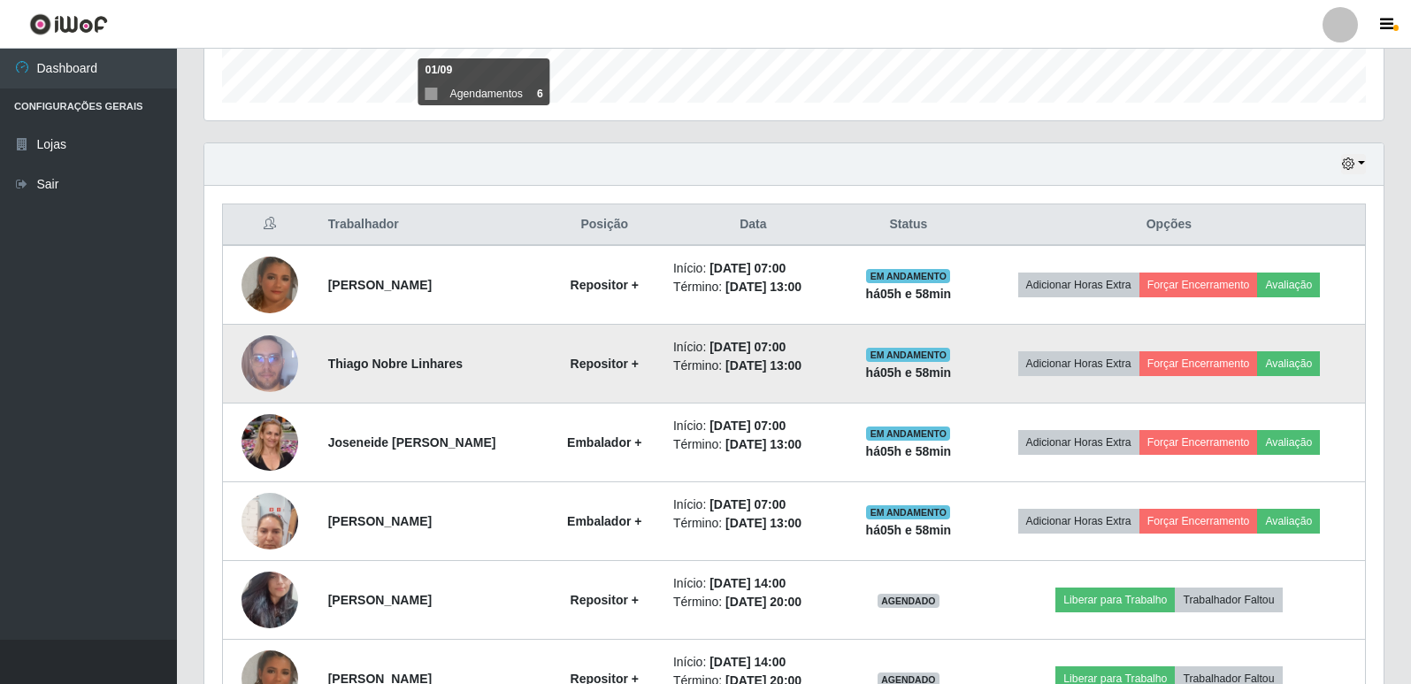
scroll to position [707, 0]
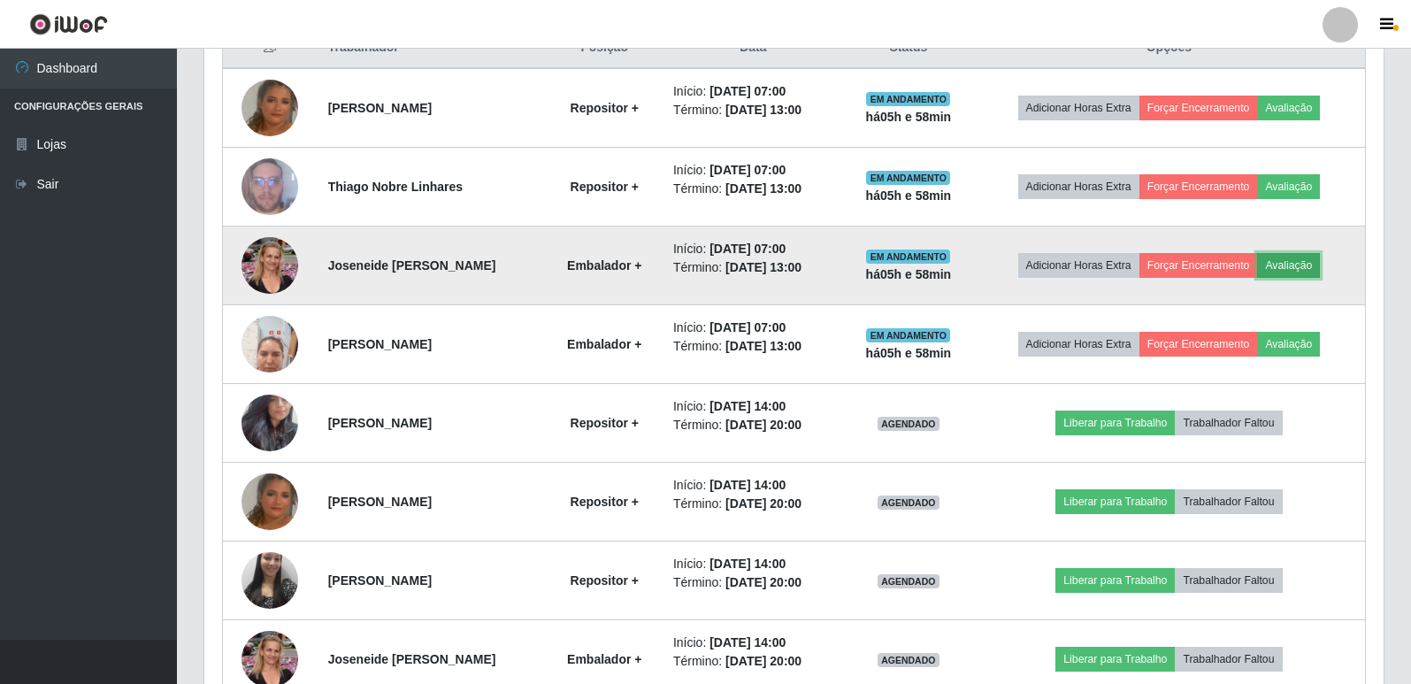
click at [1293, 267] on button "Avaliação" at bounding box center [1288, 265] width 63 height 25
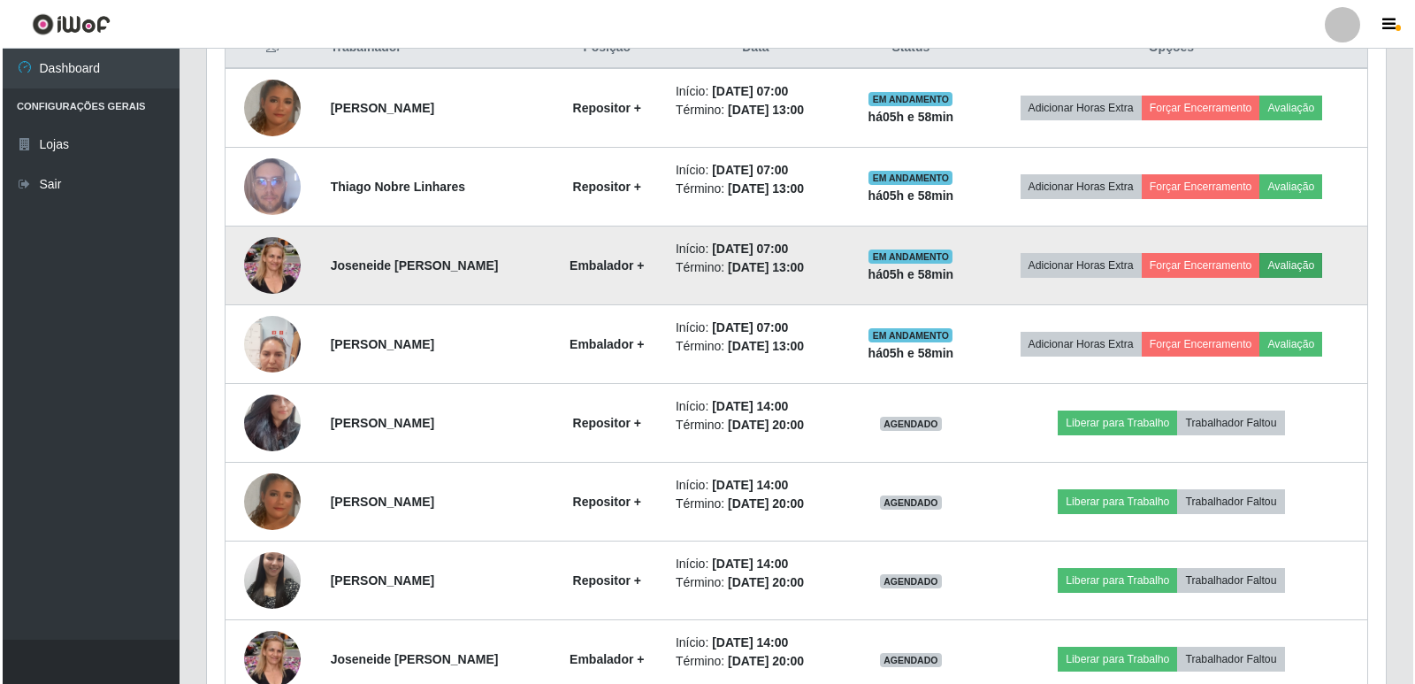
scroll to position [367, 1170]
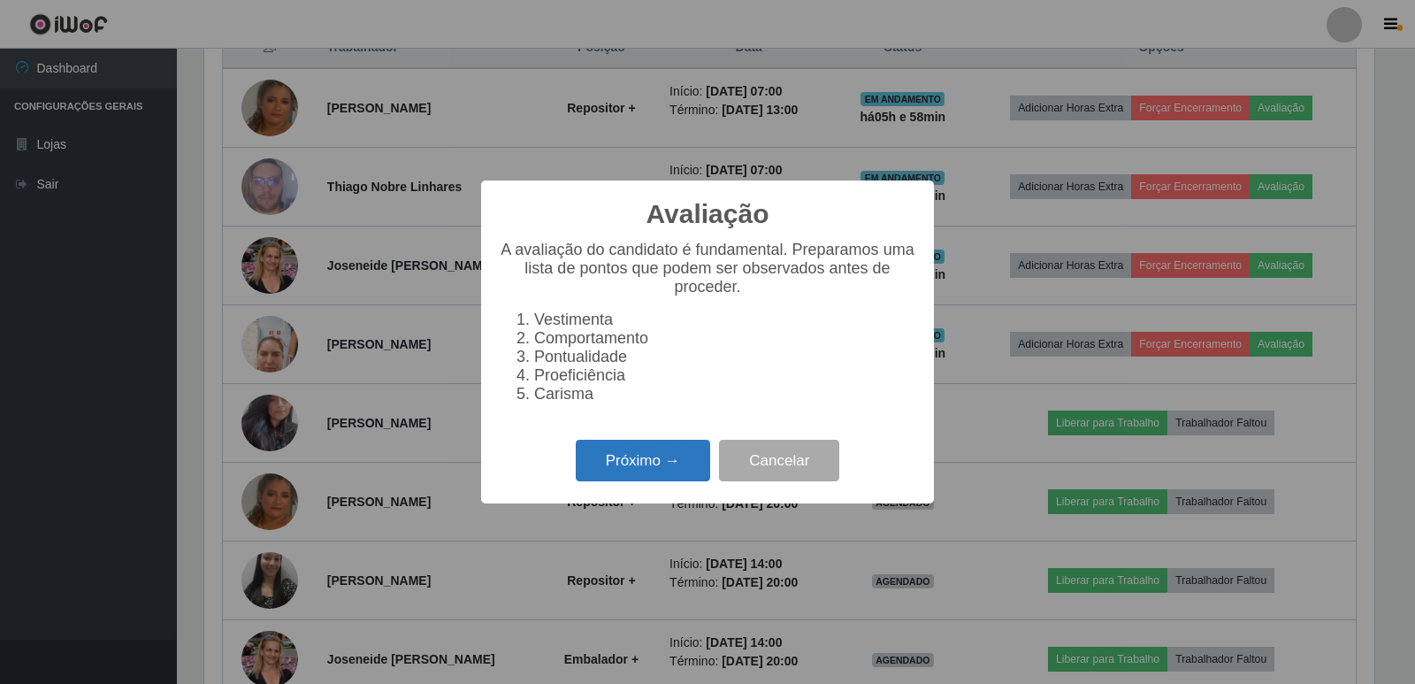
click at [687, 474] on button "Próximo →" at bounding box center [643, 461] width 134 height 42
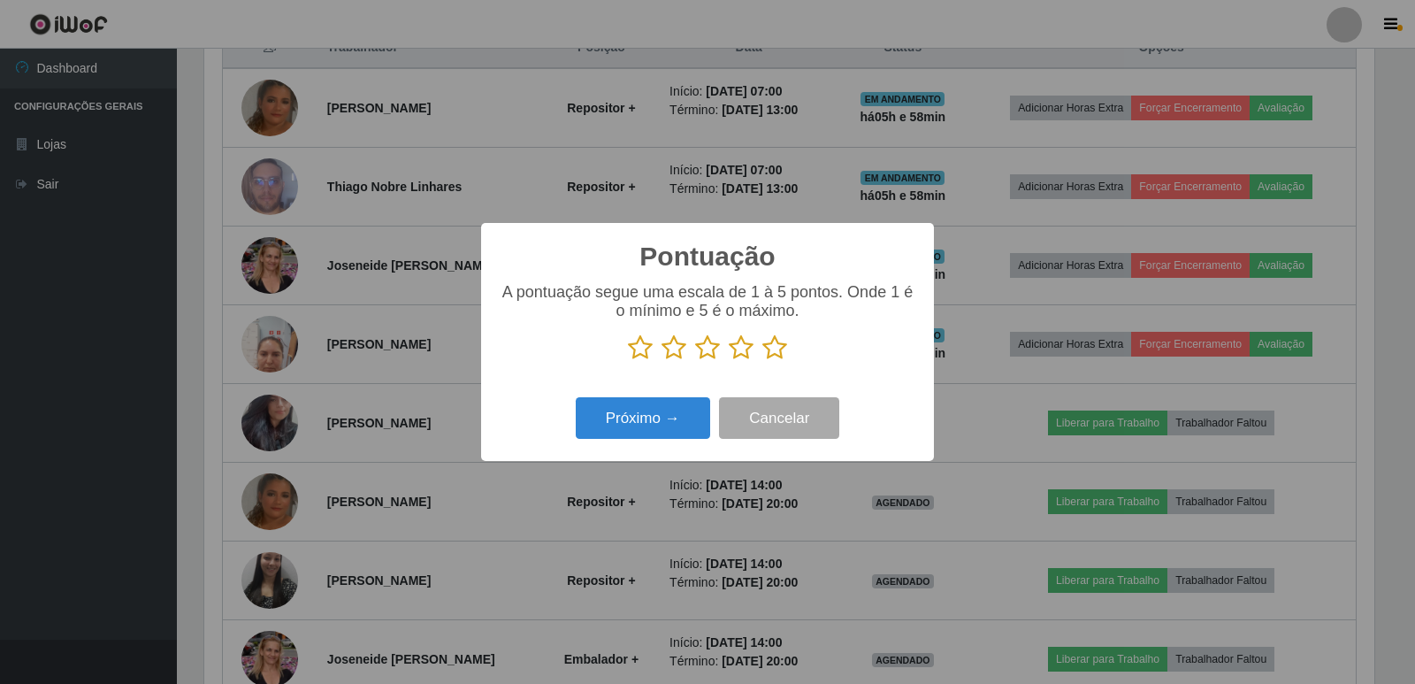
scroll to position [884110, 883307]
click at [776, 352] on icon at bounding box center [774, 347] width 25 height 27
click at [762, 361] on input "radio" at bounding box center [762, 361] width 0 height 0
click at [685, 410] on button "Próximo →" at bounding box center [643, 418] width 134 height 42
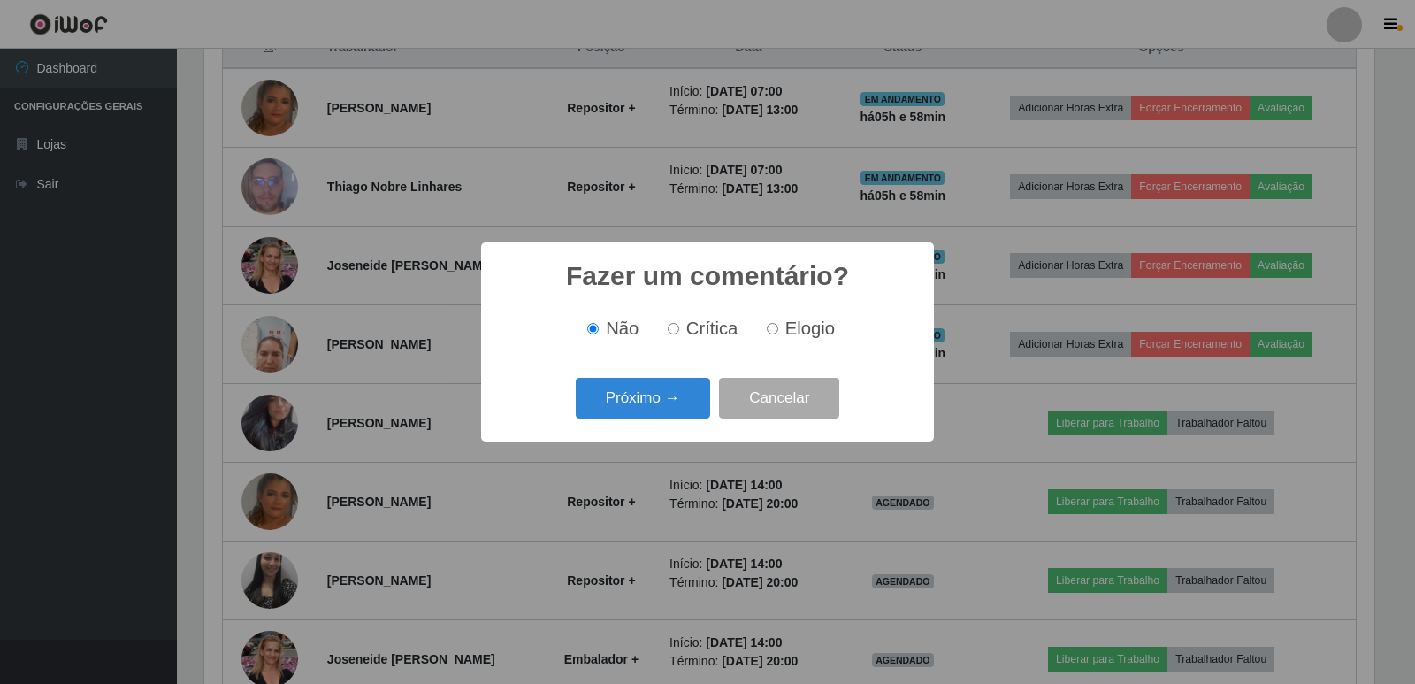
click at [776, 334] on input "Elogio" at bounding box center [772, 328] width 11 height 11
radio input "true"
click at [691, 391] on button "Próximo →" at bounding box center [643, 399] width 134 height 42
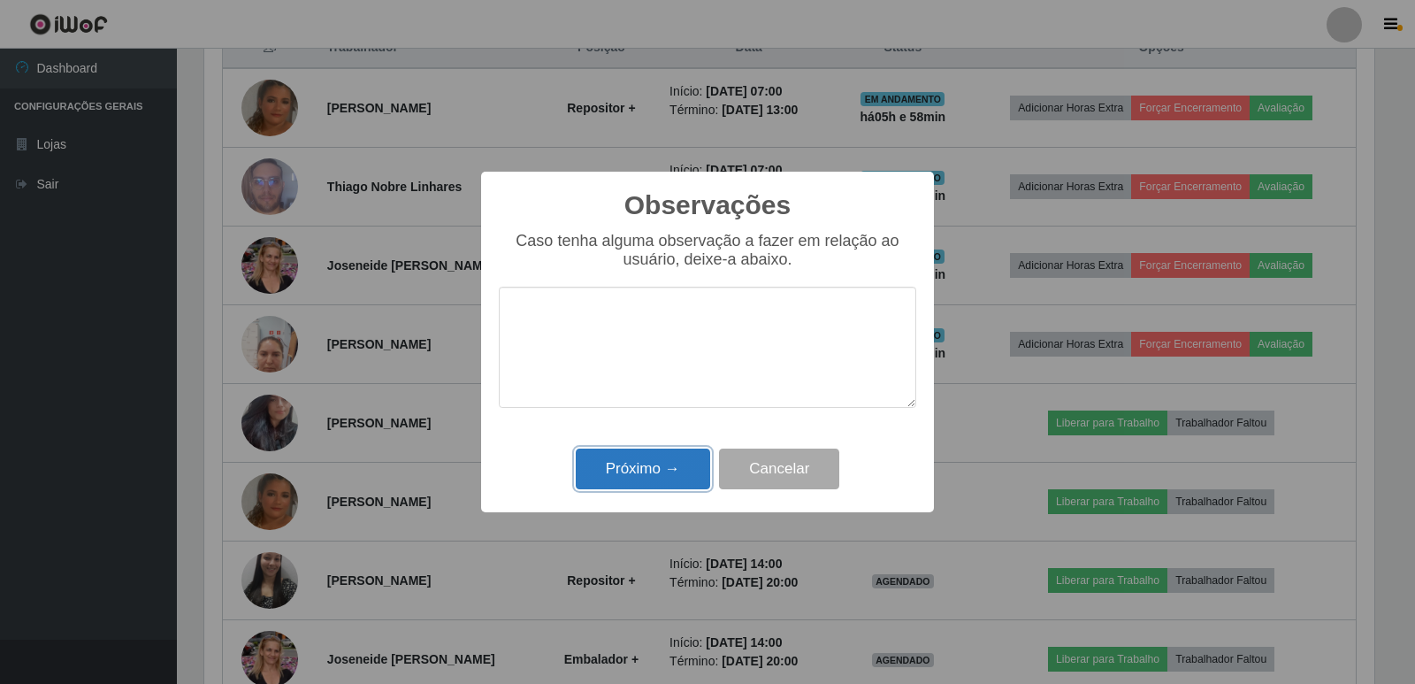
click at [673, 464] on button "Próximo →" at bounding box center [643, 469] width 134 height 42
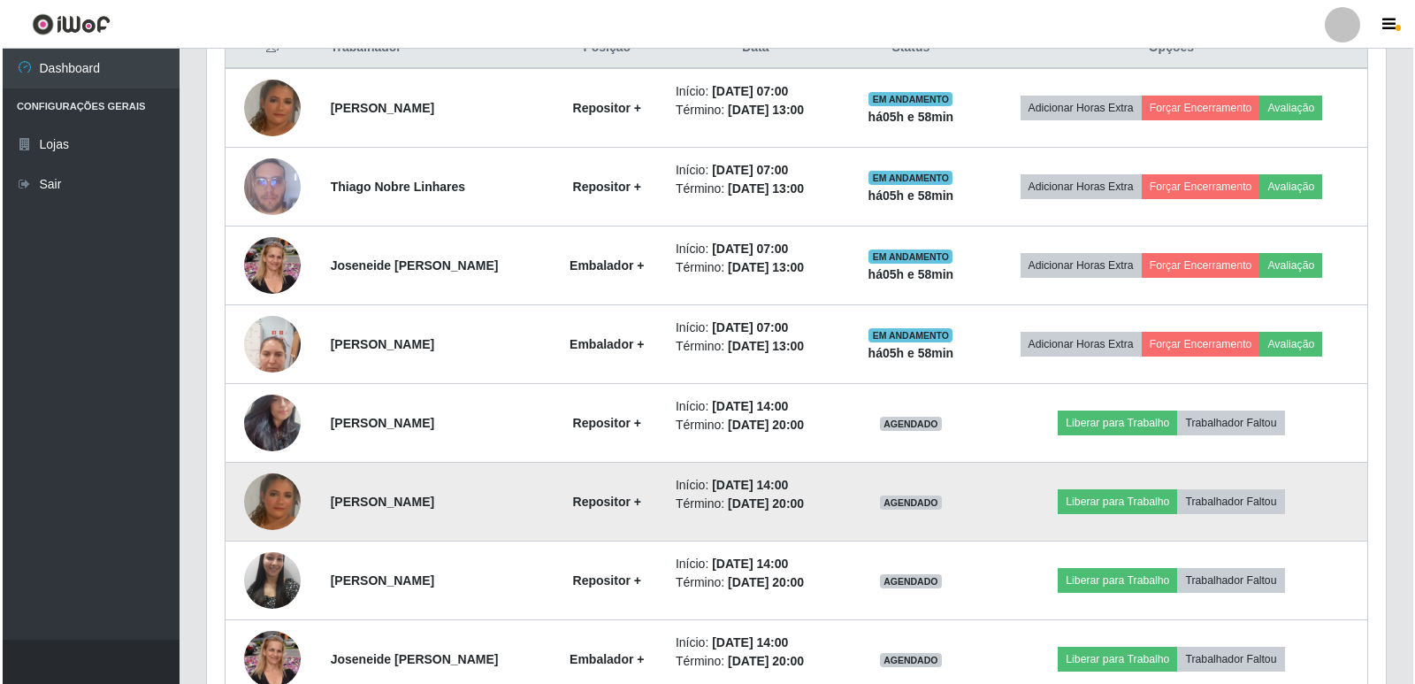
scroll to position [367, 1179]
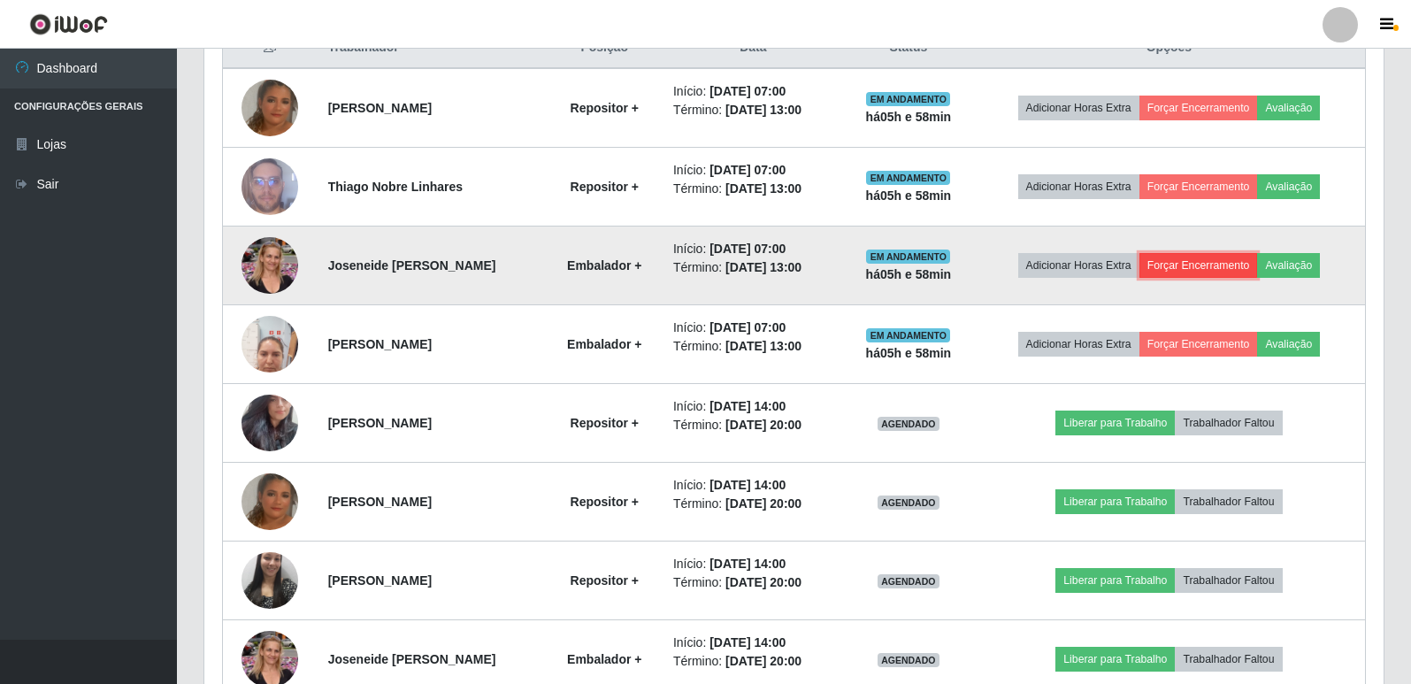
click at [1217, 259] on button "Forçar Encerramento" at bounding box center [1198, 265] width 119 height 25
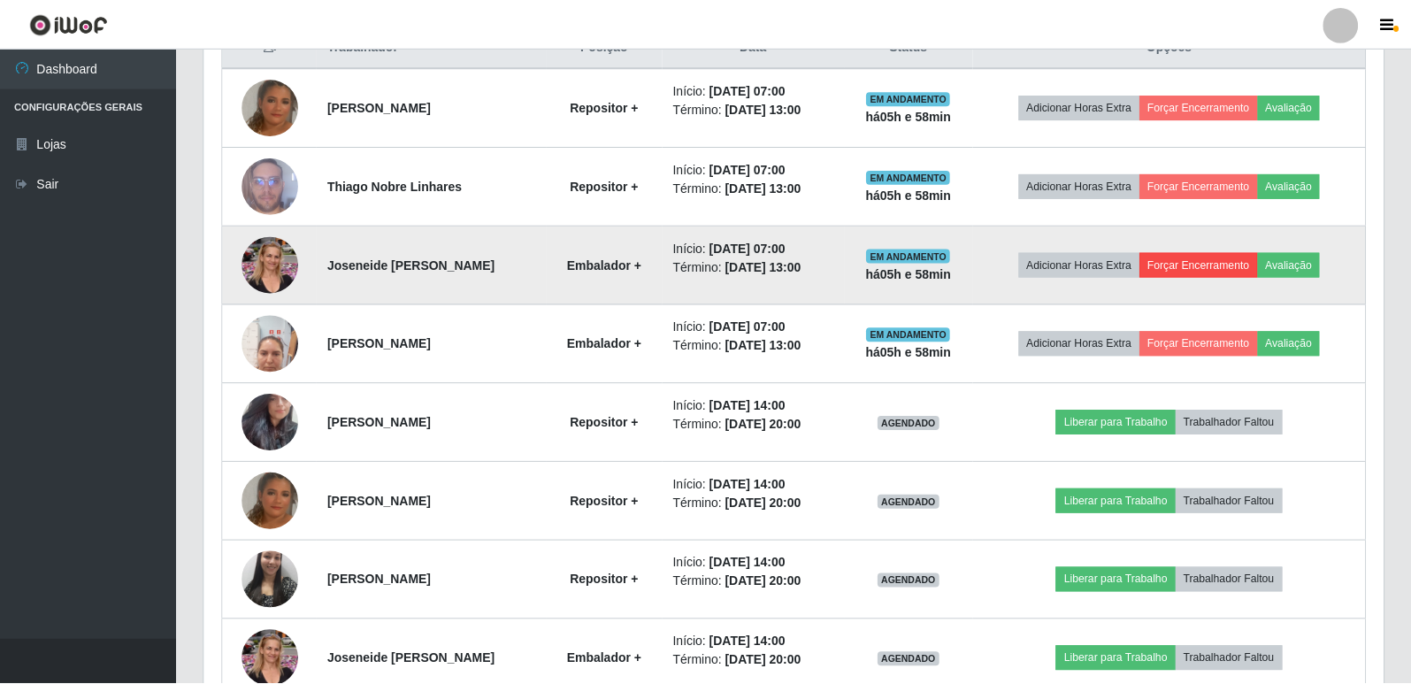
scroll to position [367, 1170]
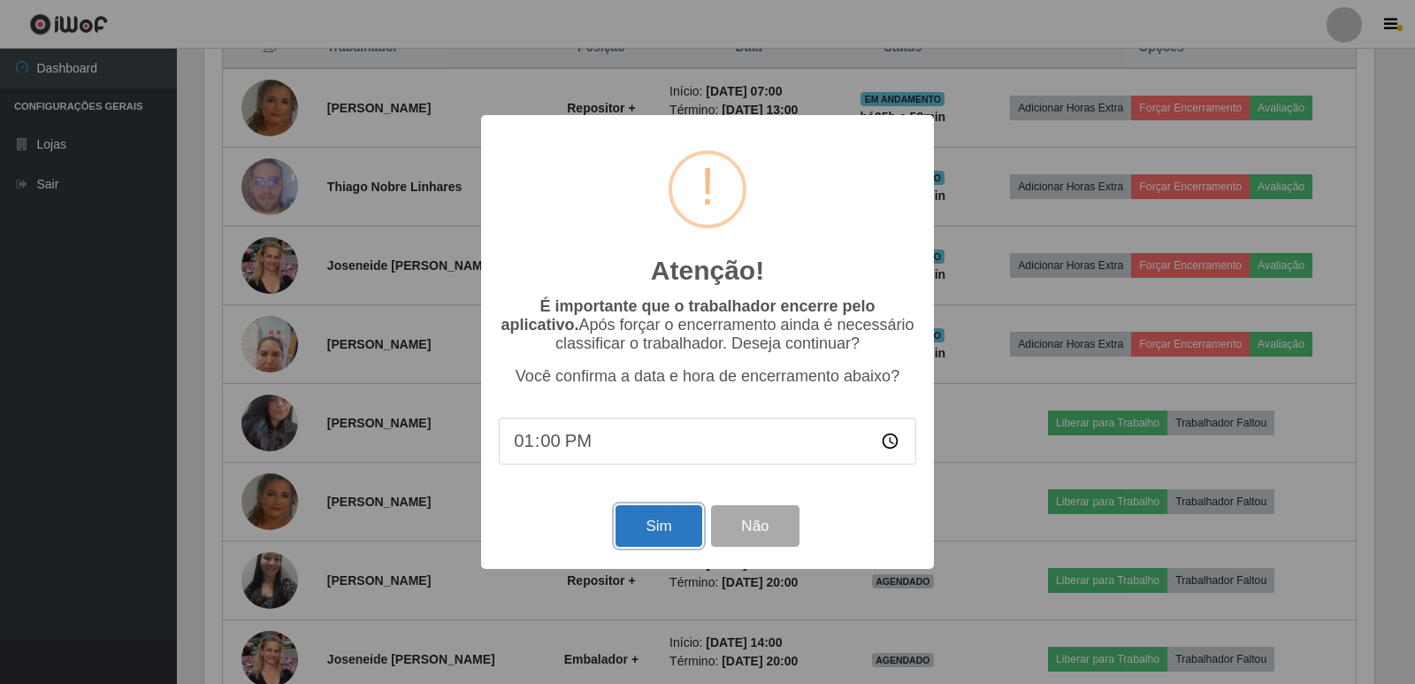
click at [675, 523] on button "Sim" at bounding box center [659, 526] width 86 height 42
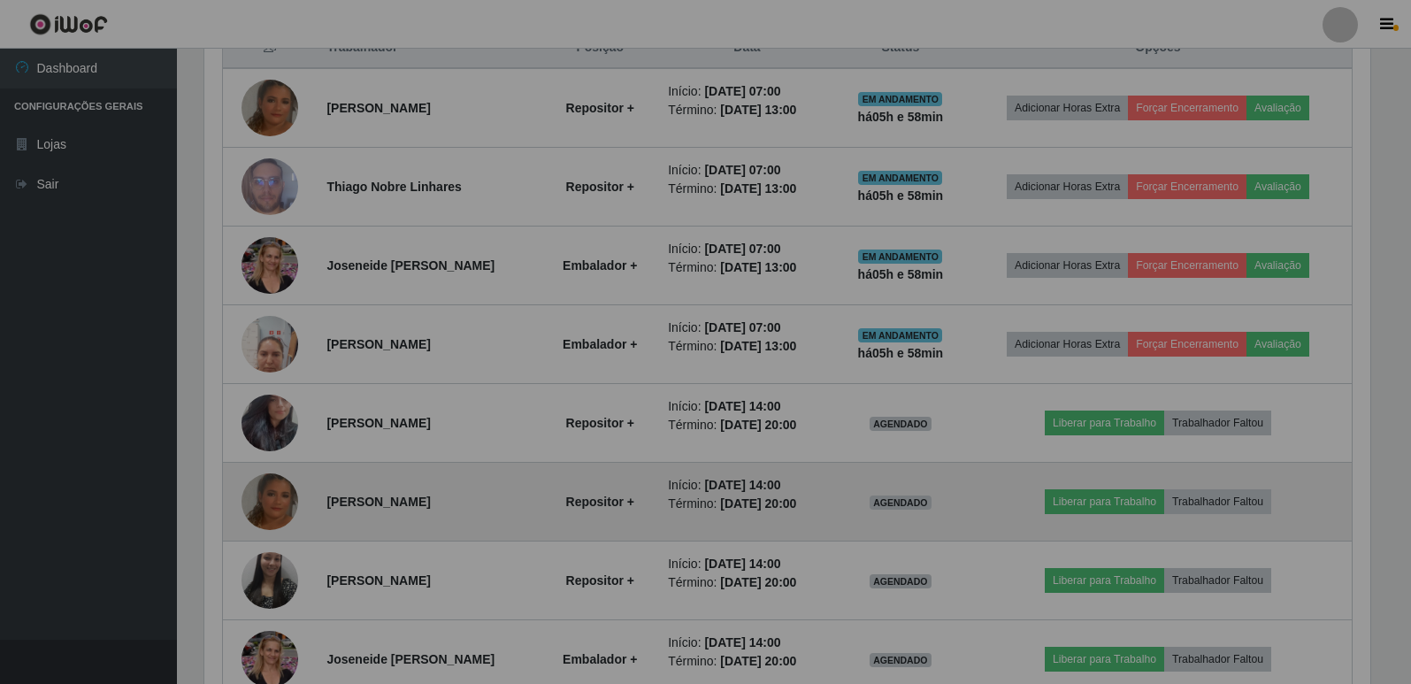
scroll to position [884110, 883298]
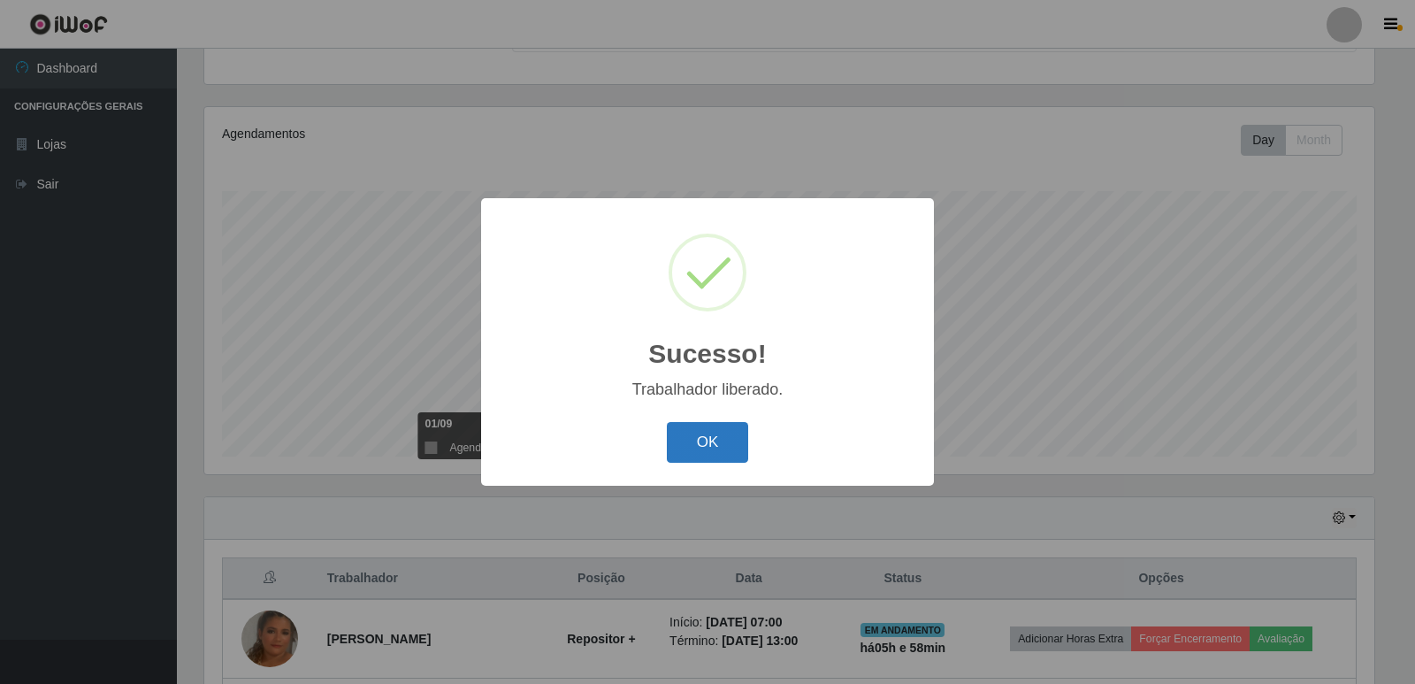
click at [722, 448] on button "OK" at bounding box center [708, 443] width 82 height 42
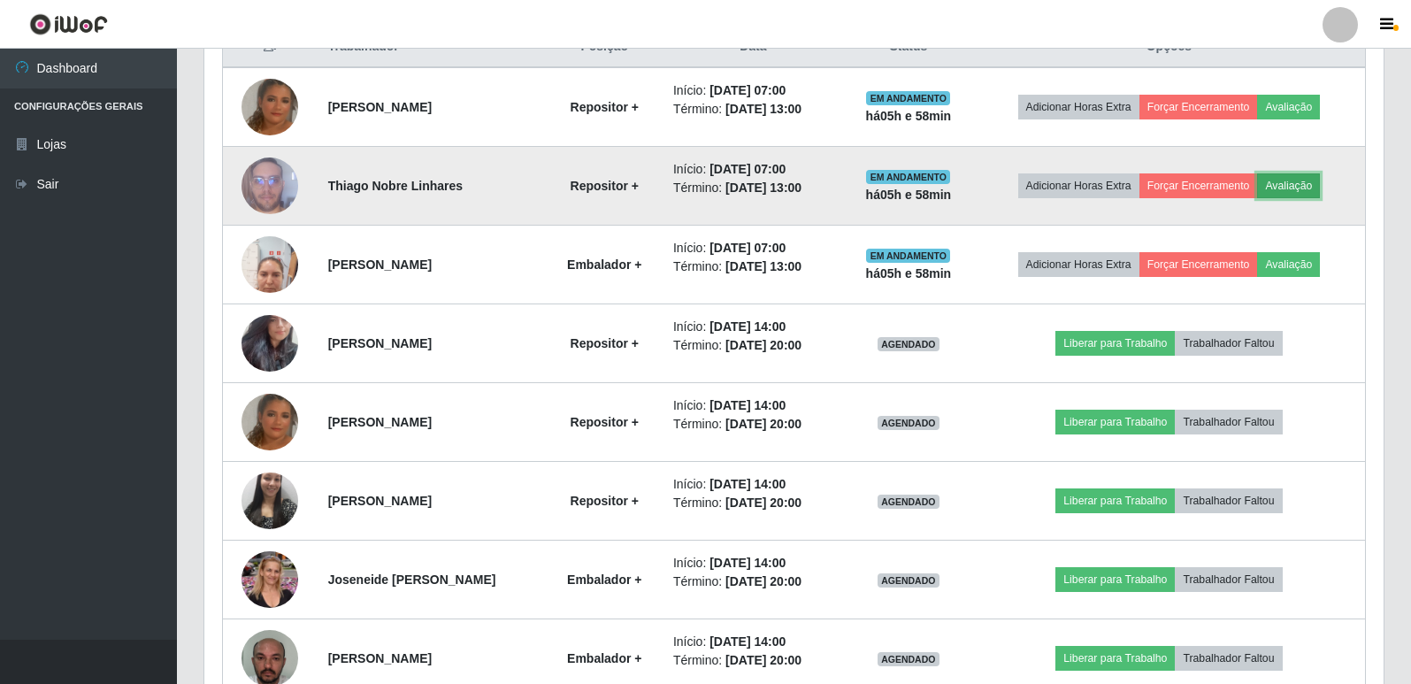
click at [1287, 185] on button "Avaliação" at bounding box center [1288, 185] width 63 height 25
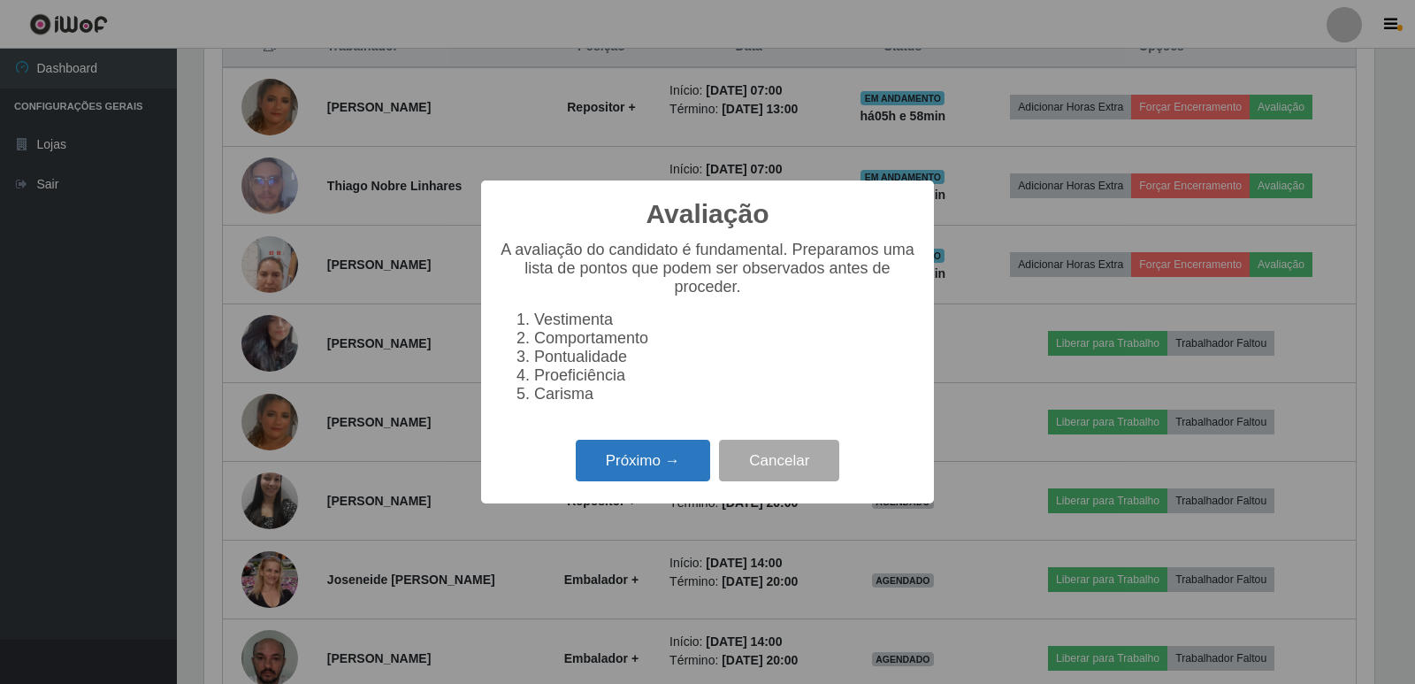
click at [610, 462] on button "Próximo →" at bounding box center [643, 461] width 134 height 42
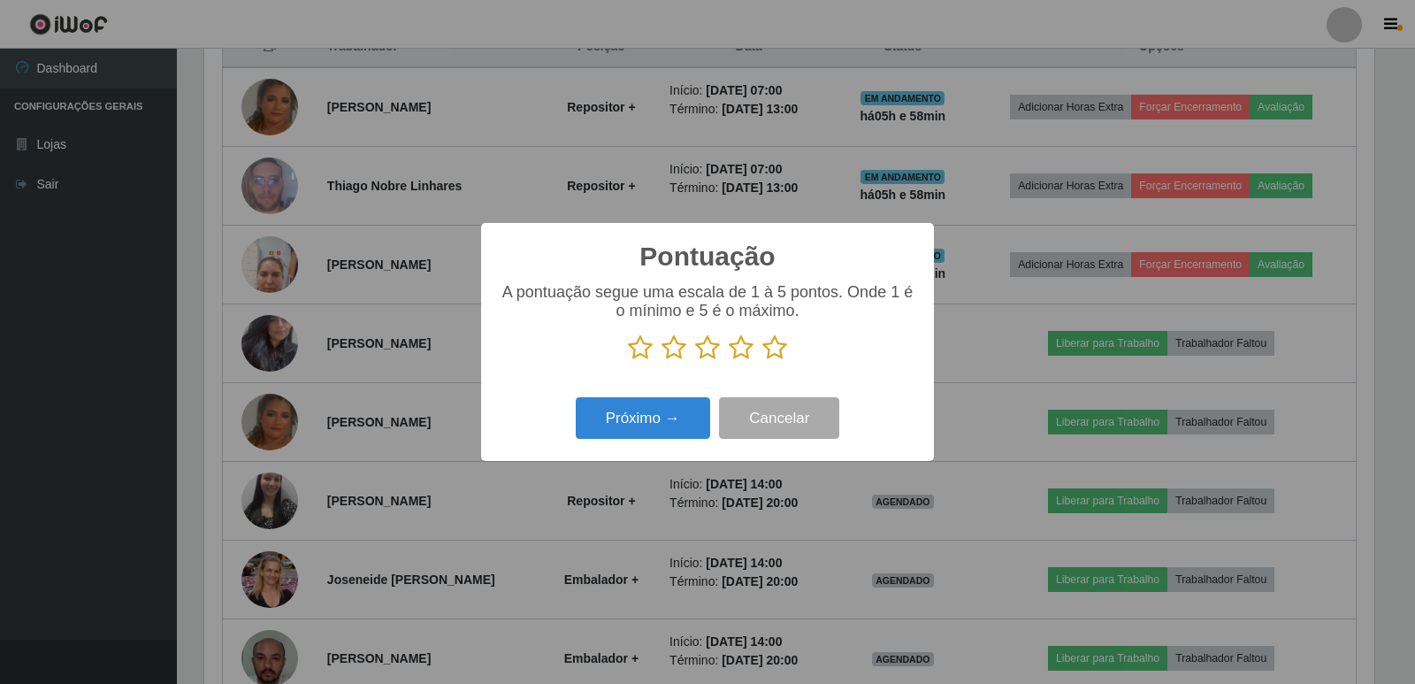
click at [772, 353] on icon at bounding box center [774, 347] width 25 height 27
click at [762, 361] on input "radio" at bounding box center [762, 361] width 0 height 0
click at [678, 418] on button "Próximo →" at bounding box center [643, 418] width 134 height 42
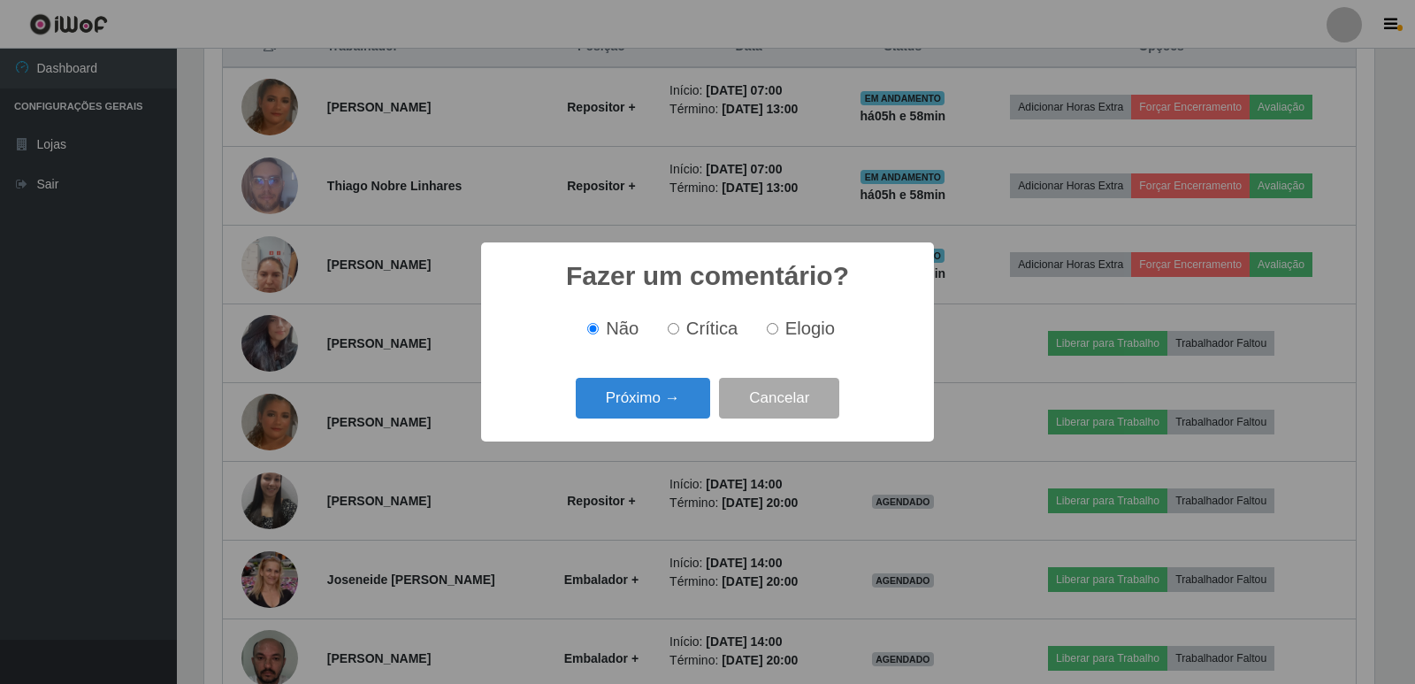
drag, startPoint x: 769, startPoint y: 331, endPoint x: 758, endPoint y: 334, distance: 11.2
click at [769, 330] on input "Elogio" at bounding box center [772, 328] width 11 height 11
radio input "true"
click at [700, 414] on button "Próximo →" at bounding box center [643, 399] width 134 height 42
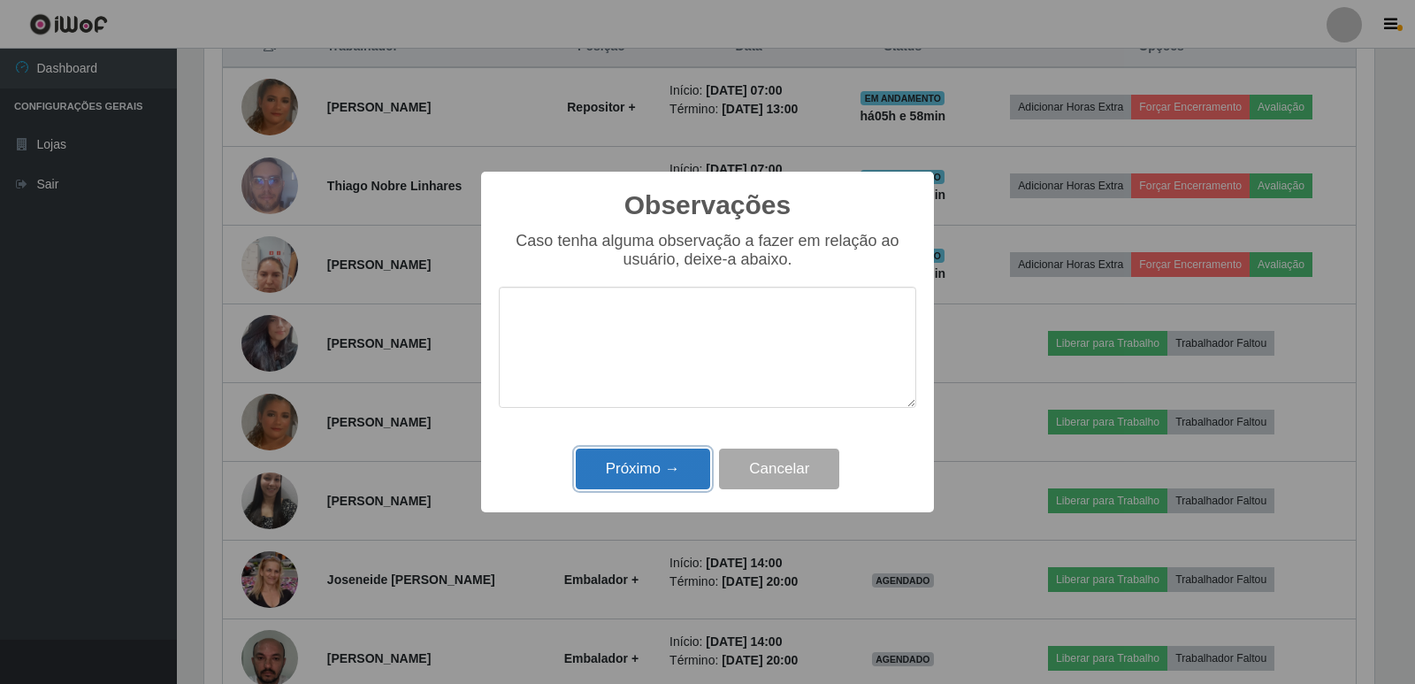
click at [630, 463] on button "Próximo →" at bounding box center [643, 469] width 134 height 42
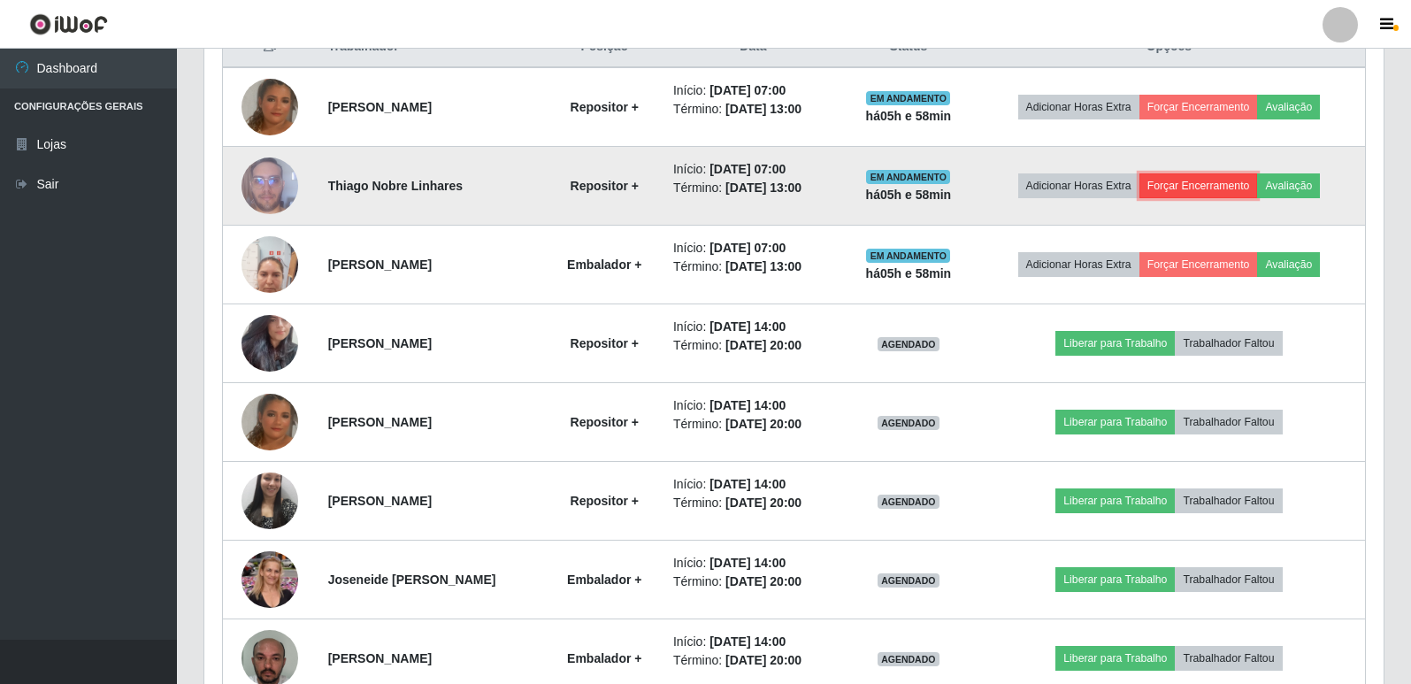
click at [1190, 187] on button "Forçar Encerramento" at bounding box center [1198, 185] width 119 height 25
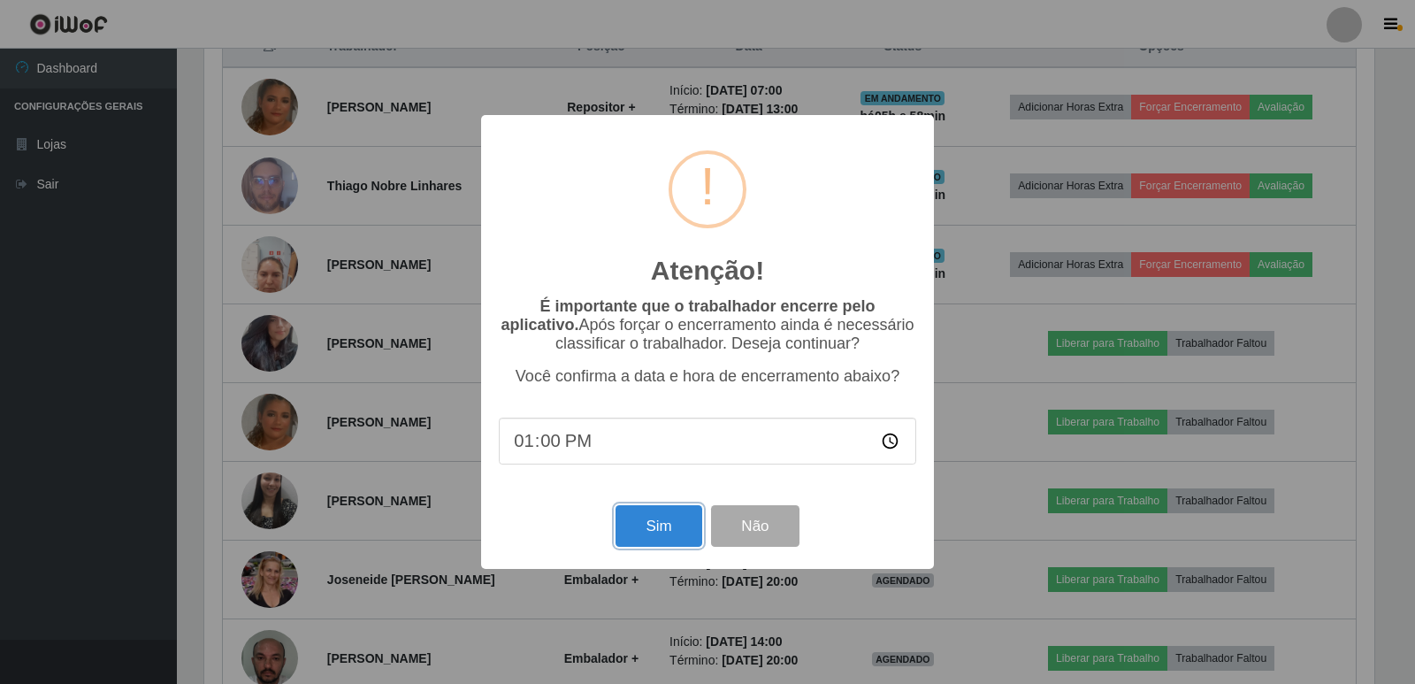
click at [680, 529] on button "Sim" at bounding box center [659, 526] width 86 height 42
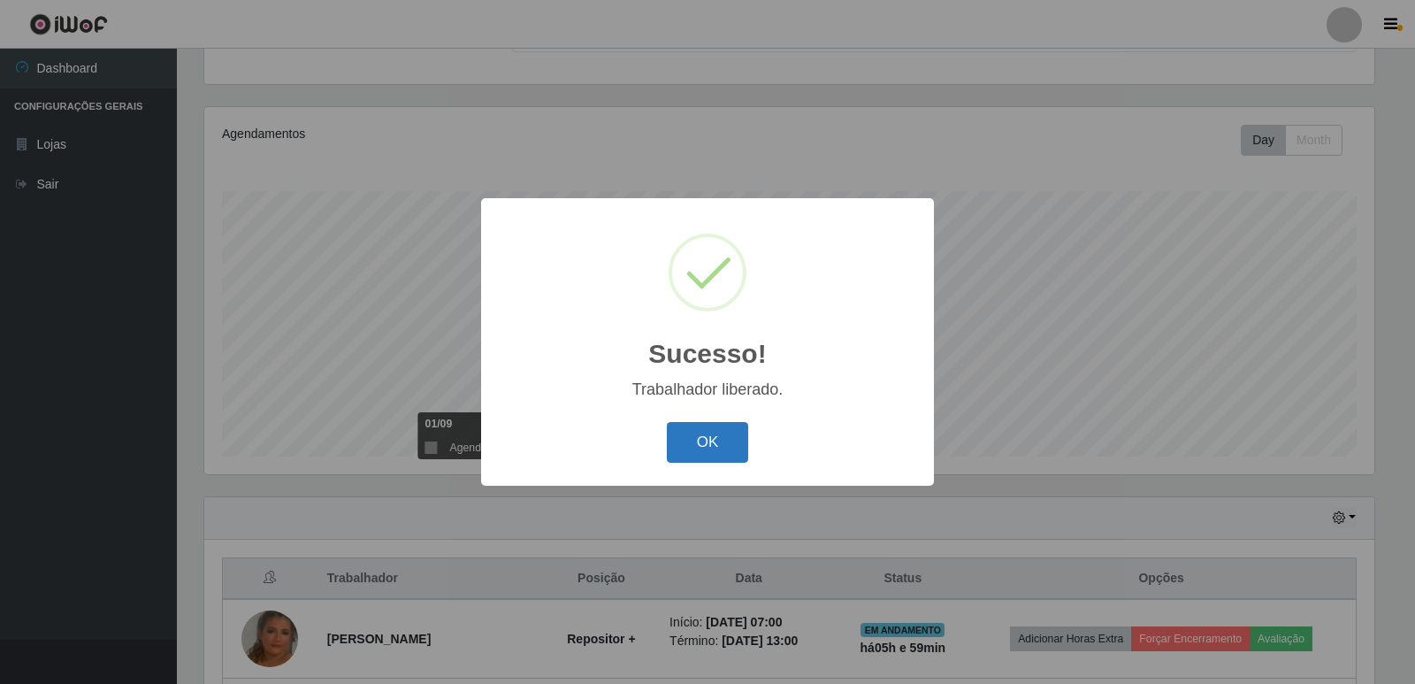
click at [674, 438] on button "OK" at bounding box center [708, 443] width 82 height 42
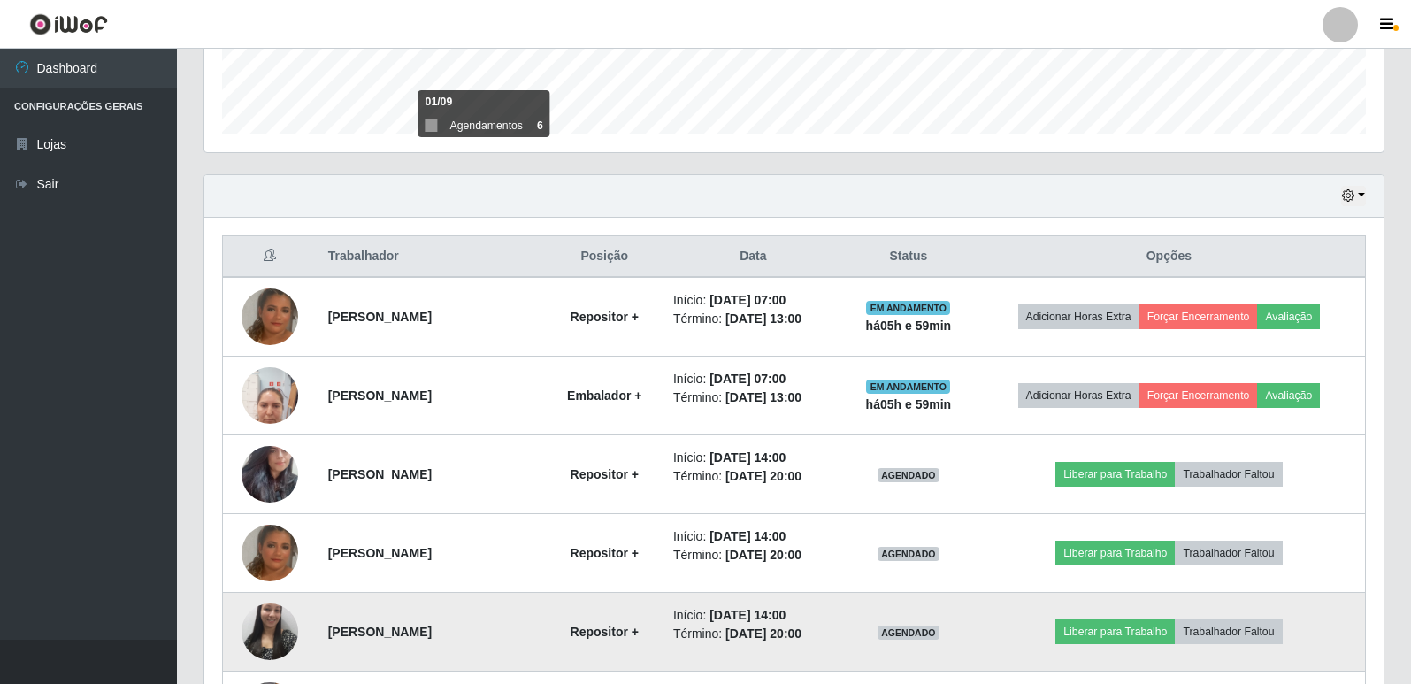
scroll to position [530, 0]
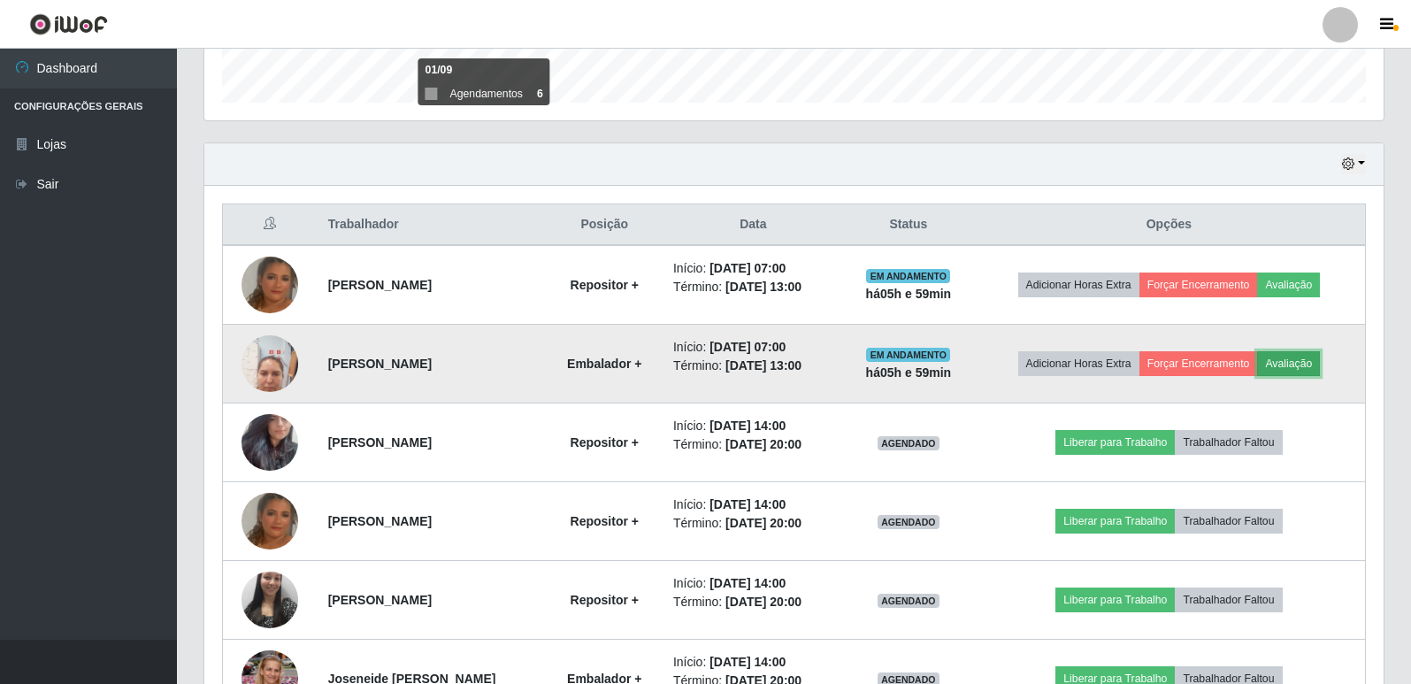
click at [1311, 368] on button "Avaliação" at bounding box center [1288, 363] width 63 height 25
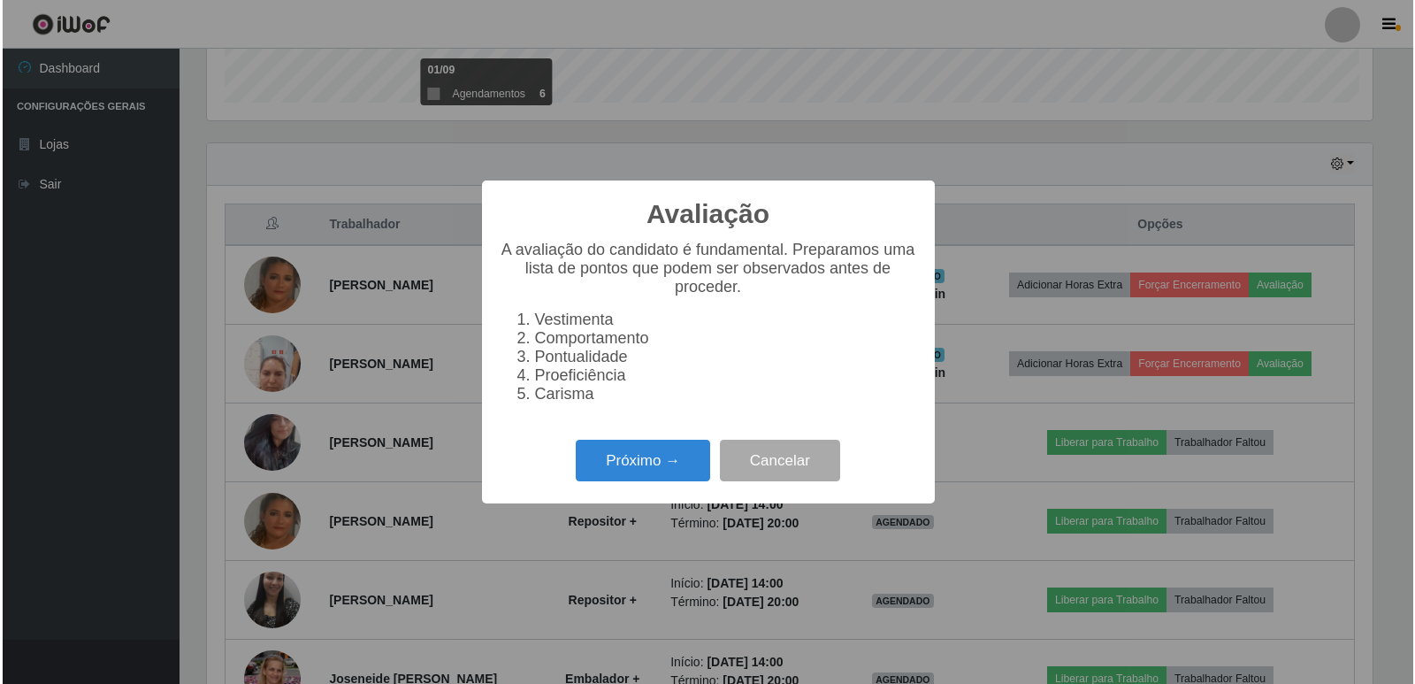
scroll to position [367, 1170]
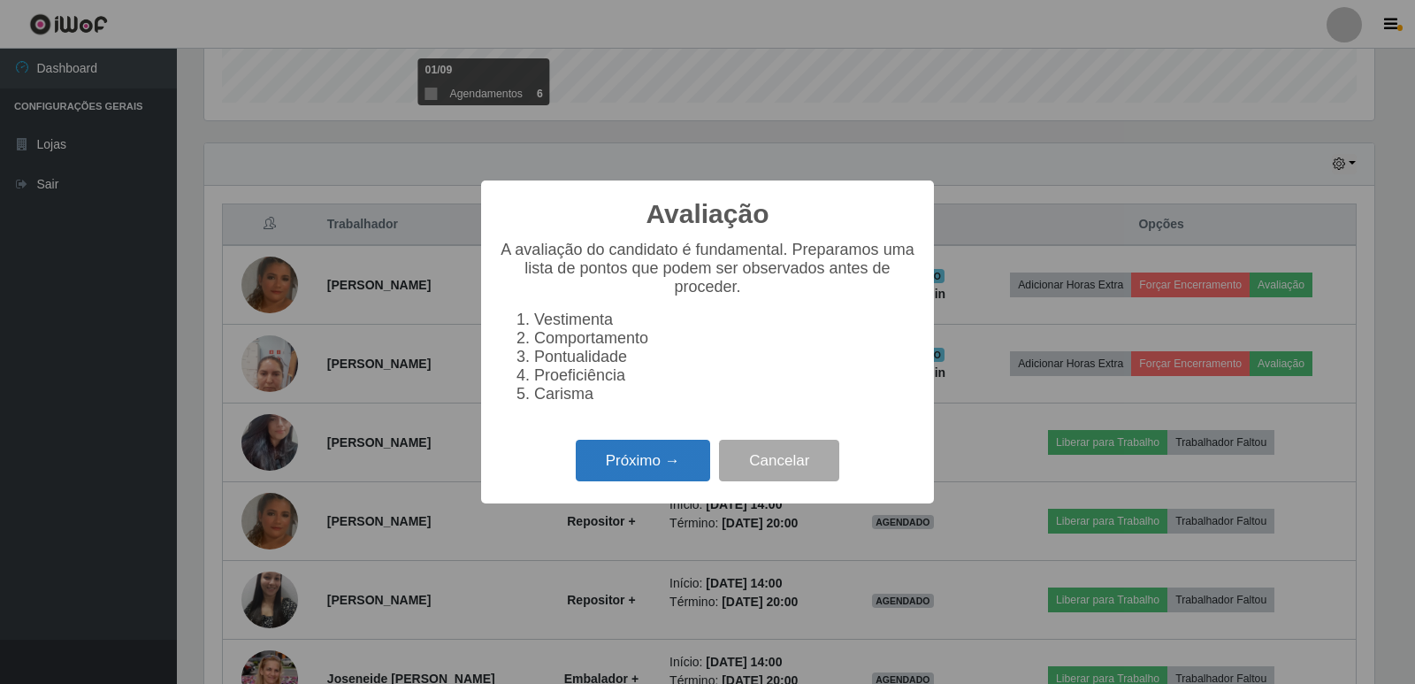
click at [682, 468] on button "Próximo →" at bounding box center [643, 461] width 134 height 42
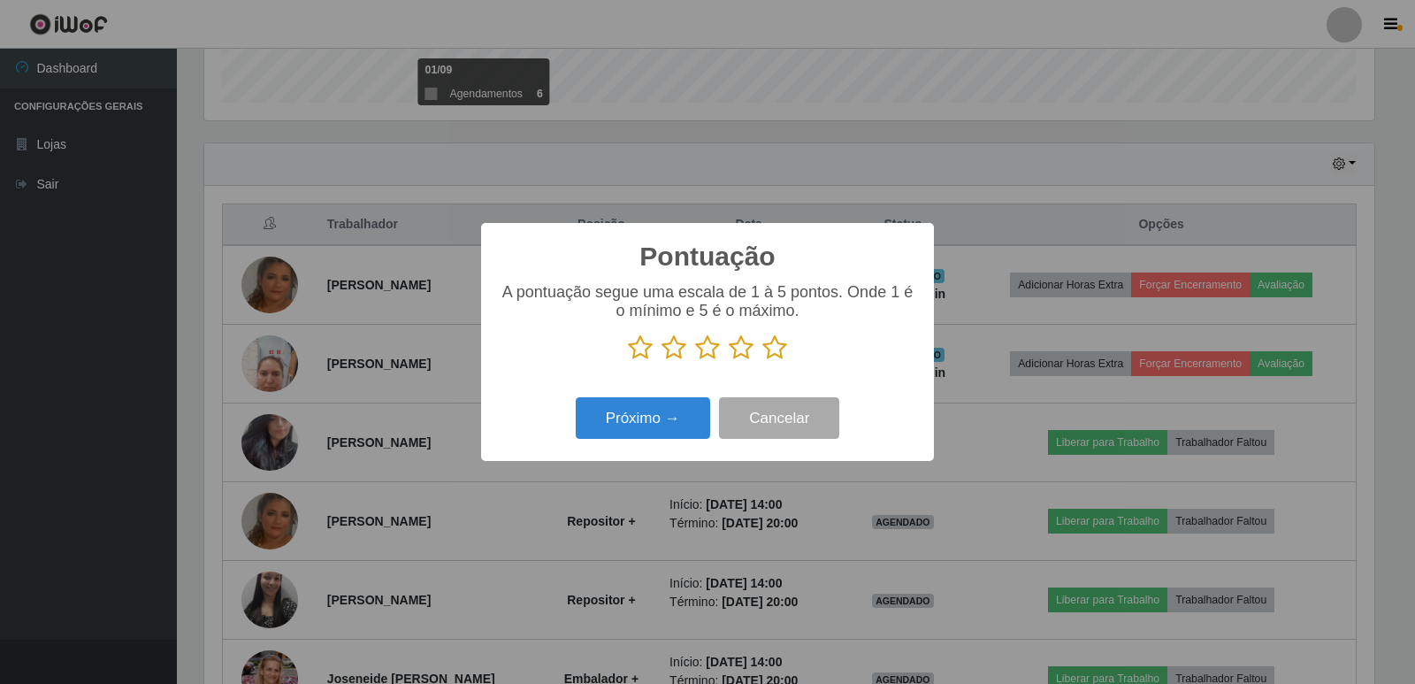
click at [769, 351] on icon at bounding box center [774, 347] width 25 height 27
click at [762, 361] on input "radio" at bounding box center [762, 361] width 0 height 0
click at [670, 417] on button "Próximo →" at bounding box center [643, 418] width 134 height 42
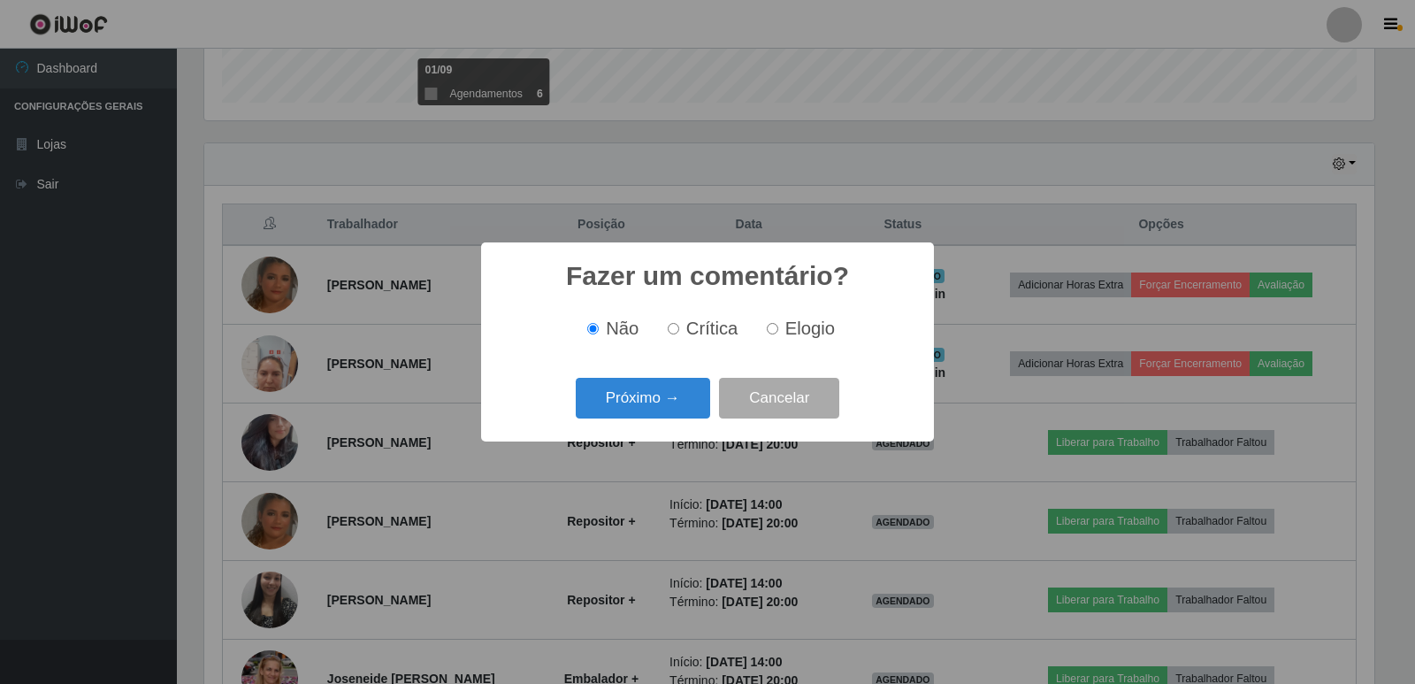
click at [777, 333] on input "Elogio" at bounding box center [772, 328] width 11 height 11
radio input "true"
click at [682, 393] on button "Próximo →" at bounding box center [643, 399] width 134 height 42
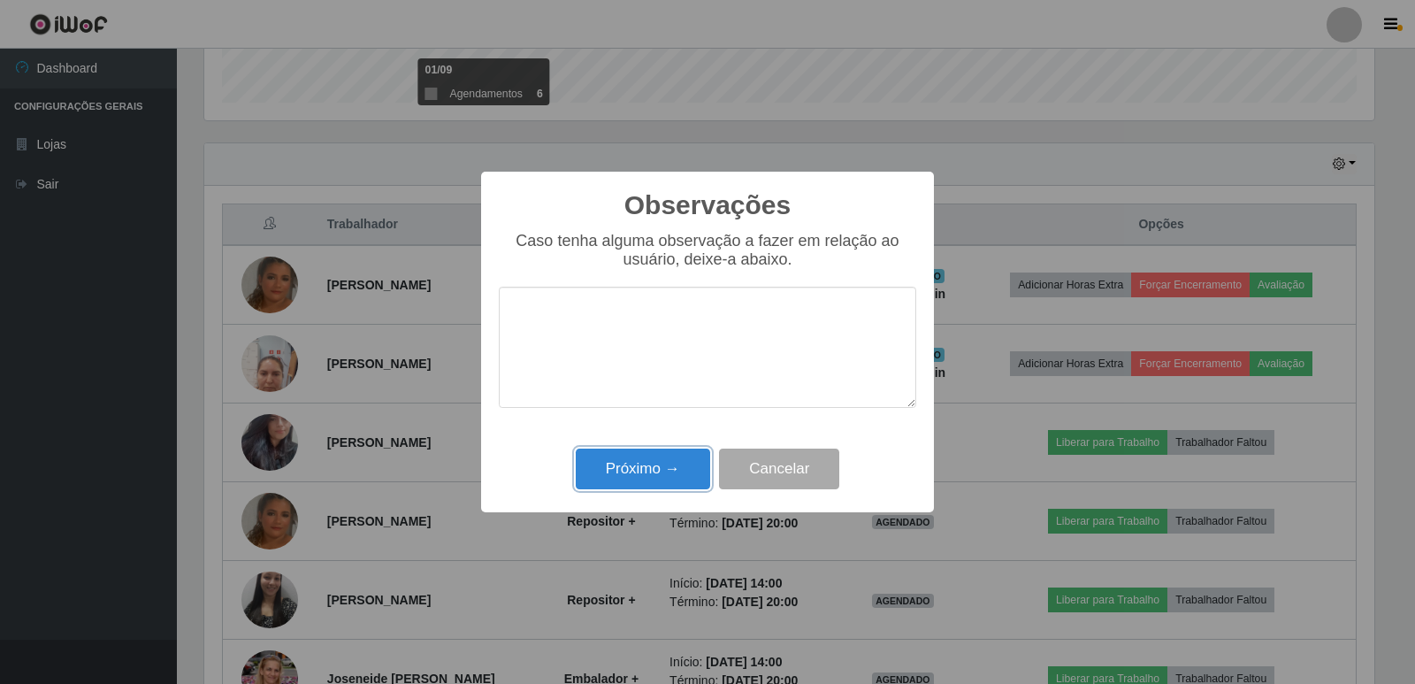
drag, startPoint x: 671, startPoint y: 469, endPoint x: 684, endPoint y: 457, distance: 16.9
click at [672, 464] on button "Próximo →" at bounding box center [643, 469] width 134 height 42
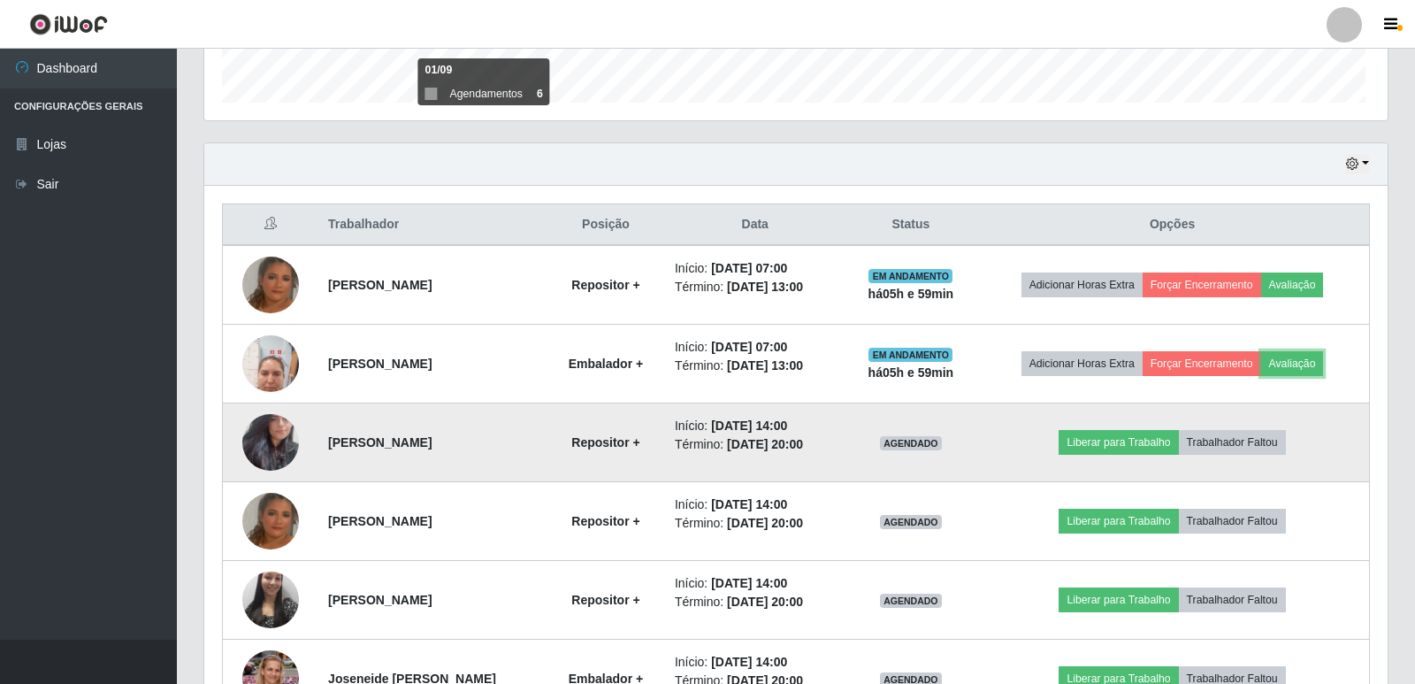
scroll to position [367, 1179]
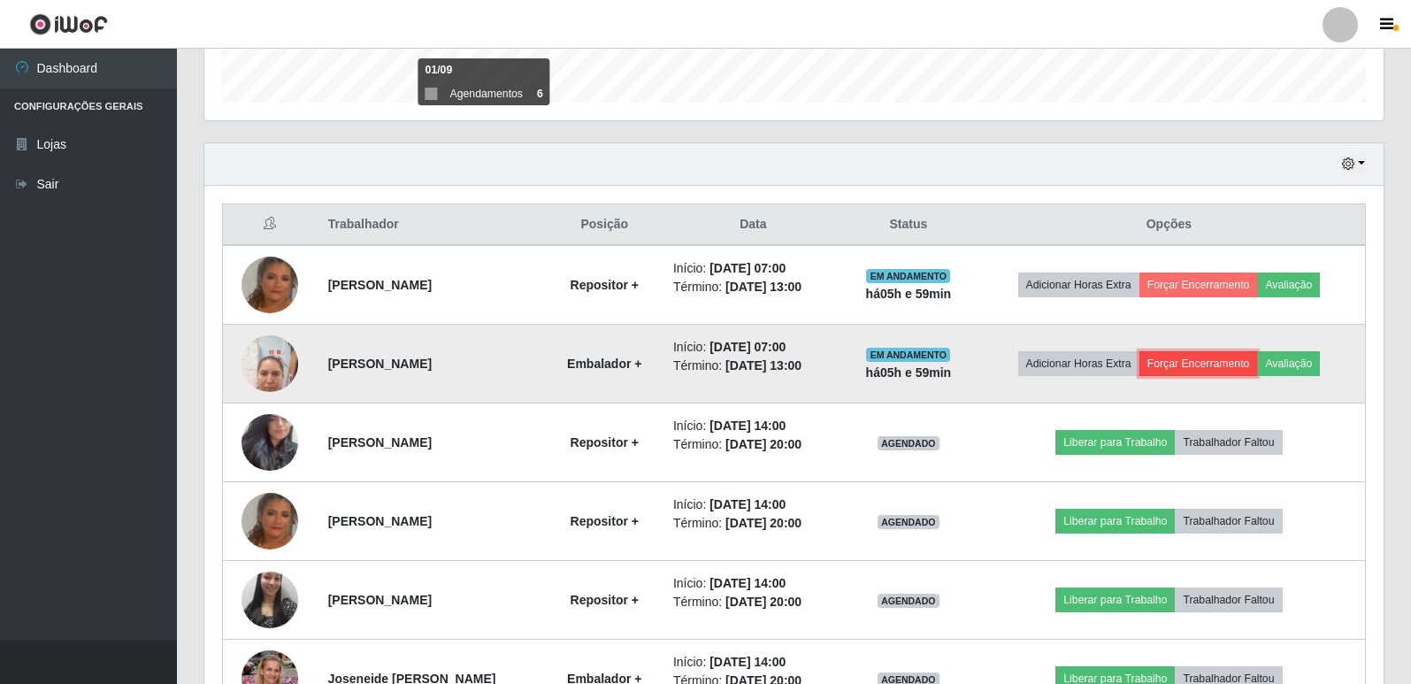
click at [1178, 366] on button "Forçar Encerramento" at bounding box center [1198, 363] width 119 height 25
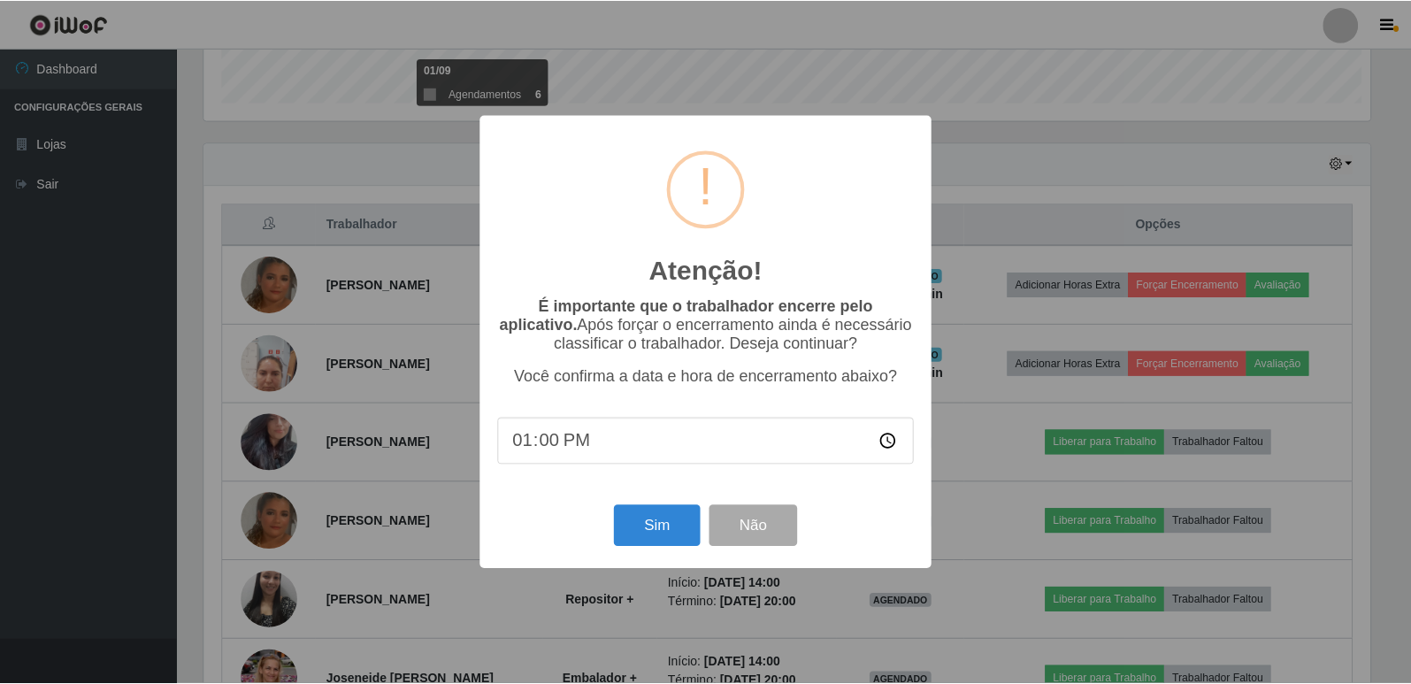
scroll to position [367, 1170]
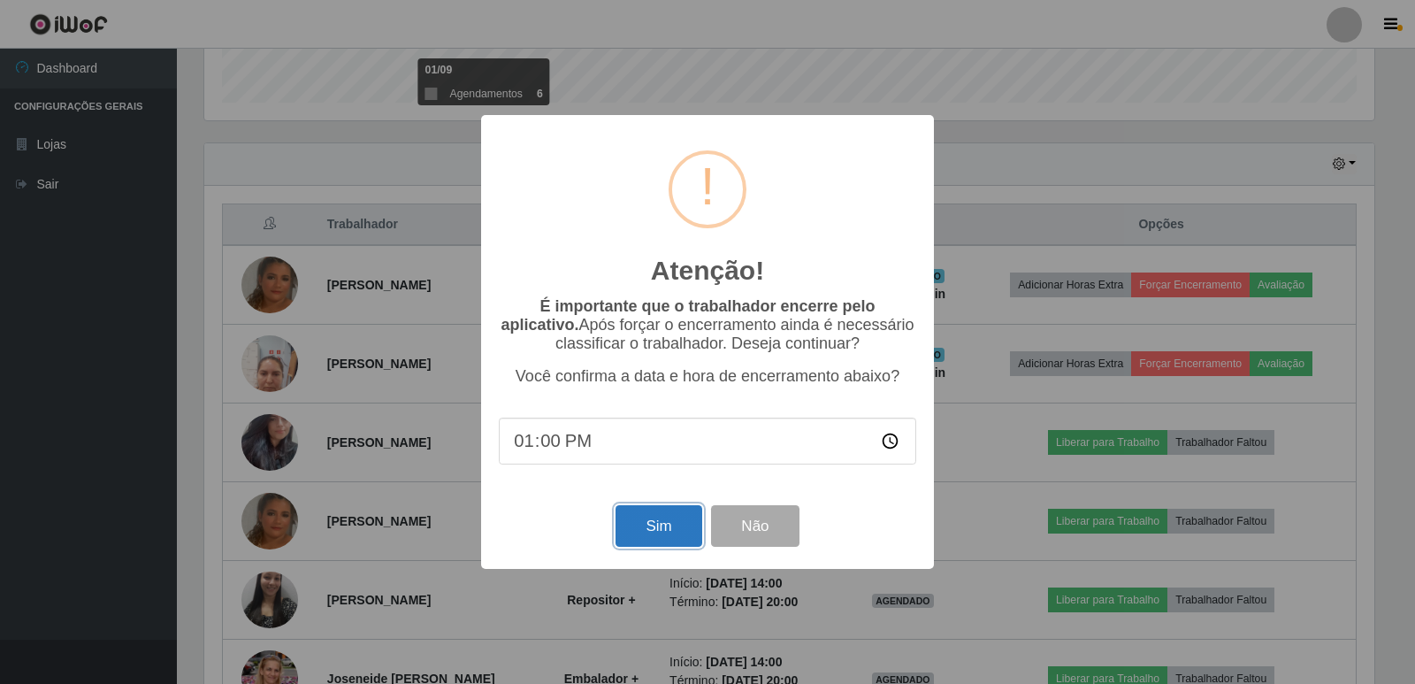
click at [669, 524] on button "Sim" at bounding box center [659, 526] width 86 height 42
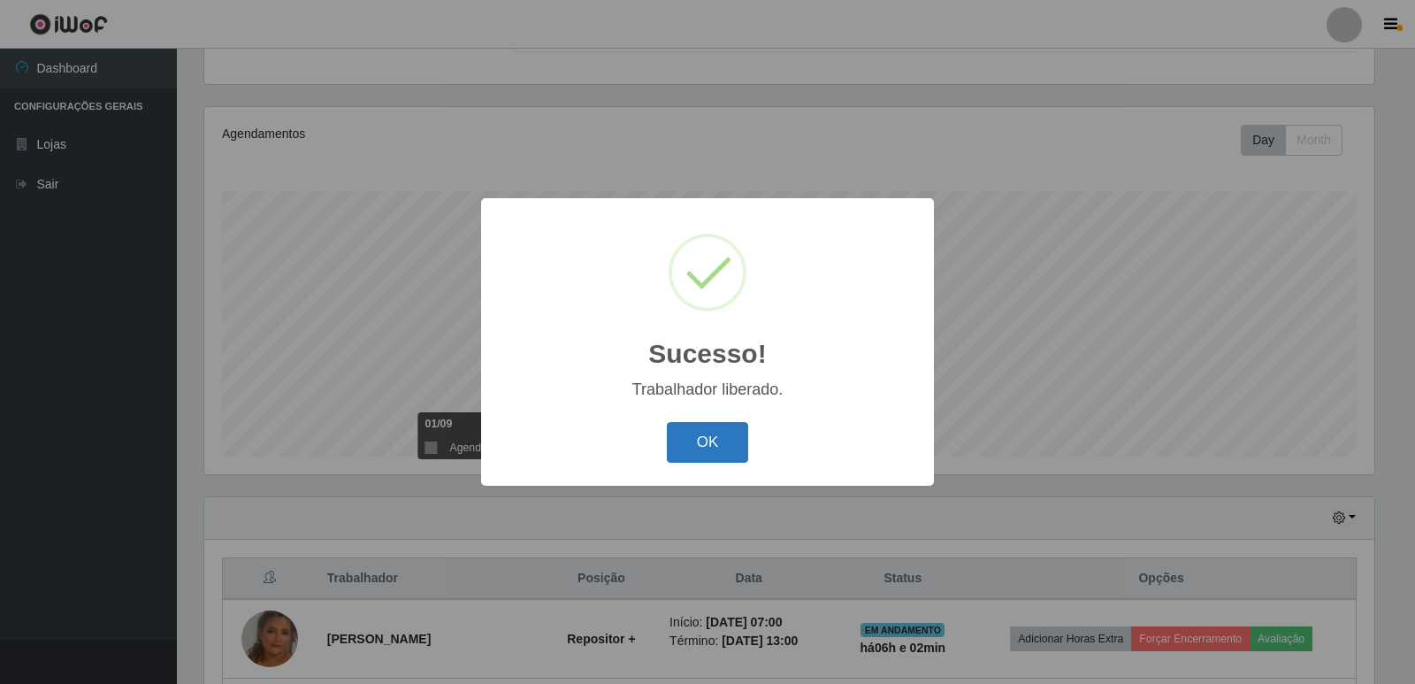
click at [685, 429] on button "OK" at bounding box center [708, 443] width 82 height 42
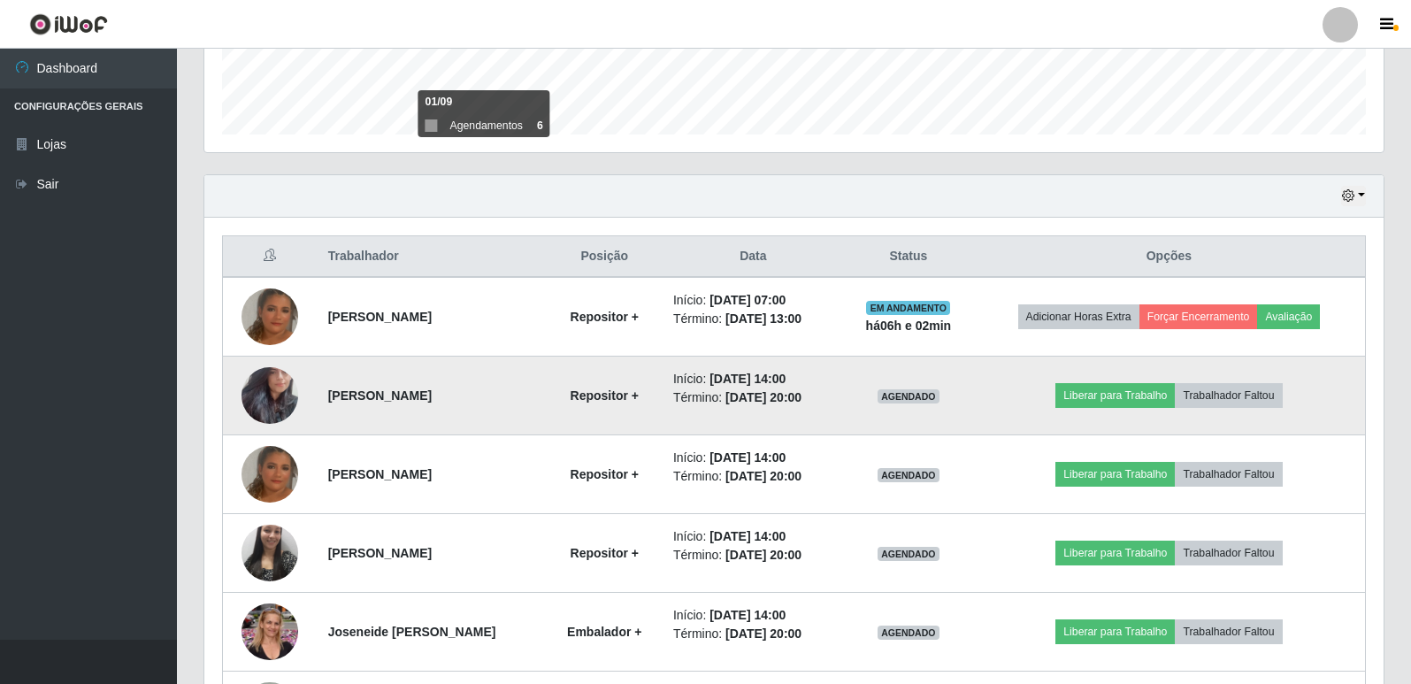
scroll to position [530, 0]
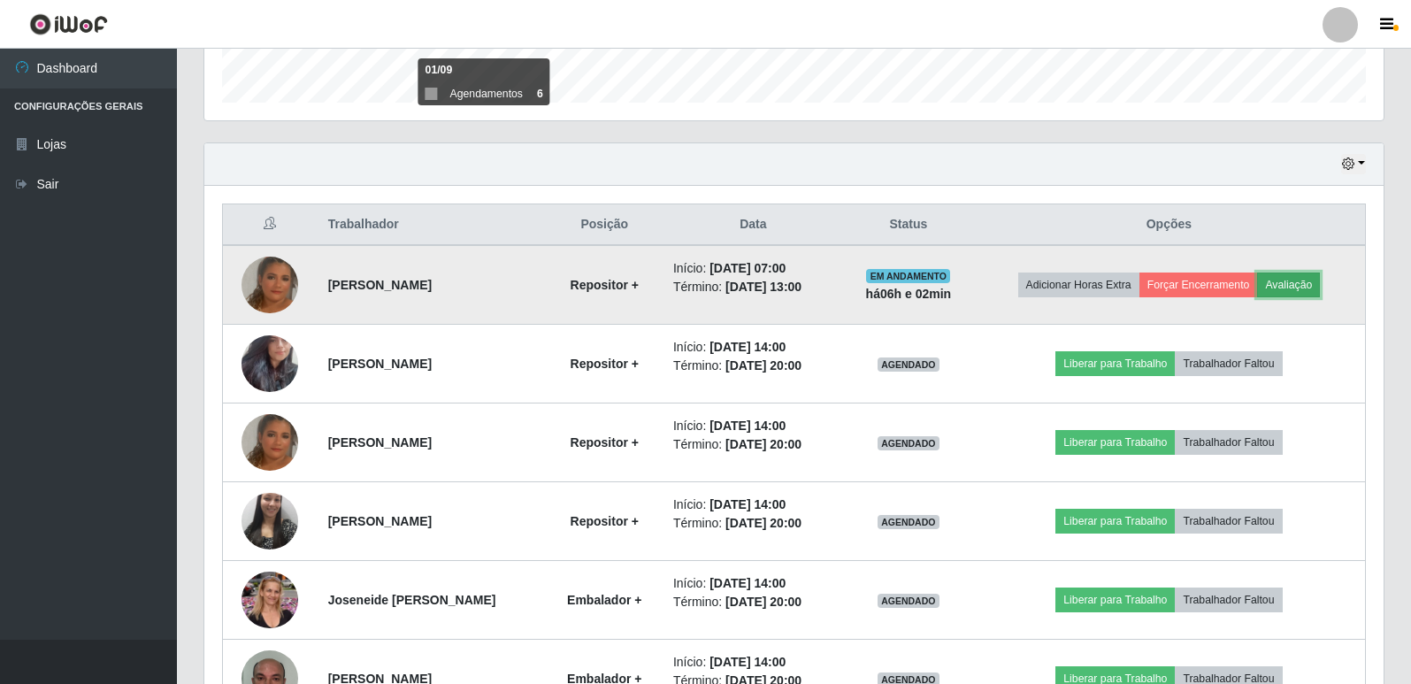
click at [1298, 290] on button "Avaliação" at bounding box center [1288, 284] width 63 height 25
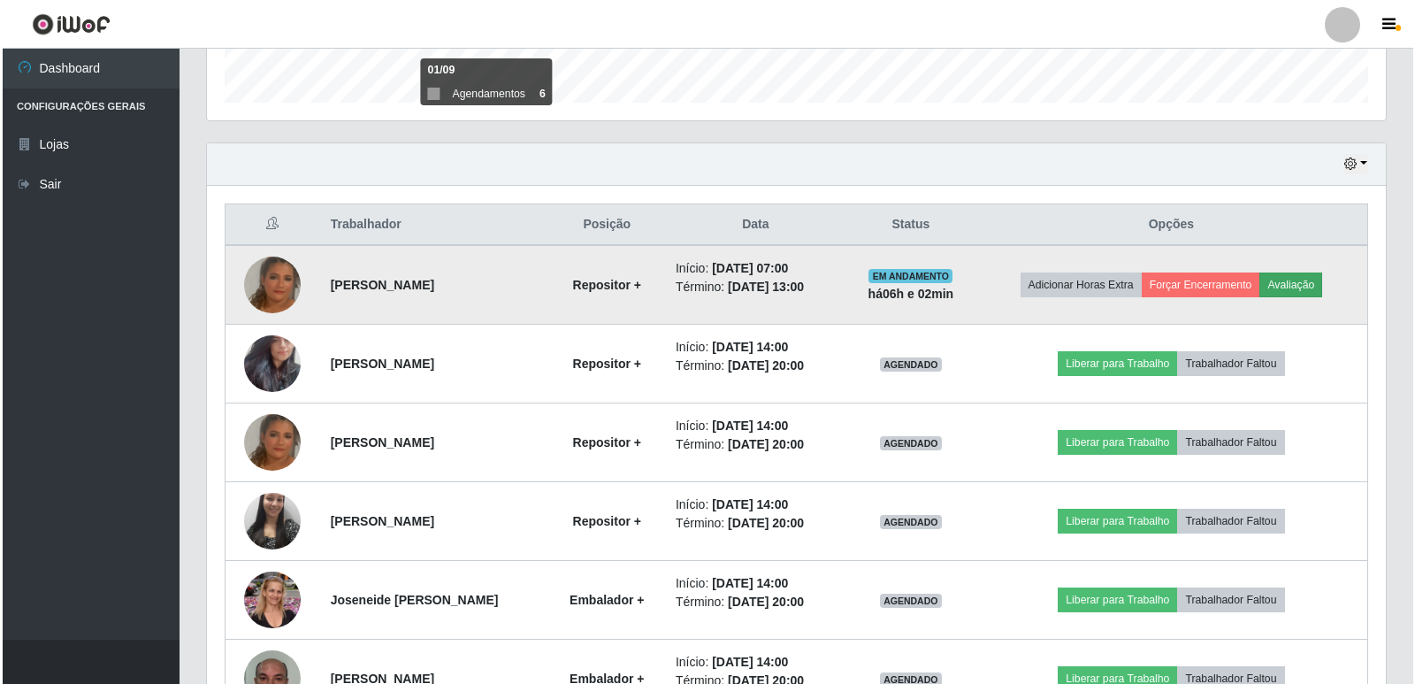
scroll to position [367, 1170]
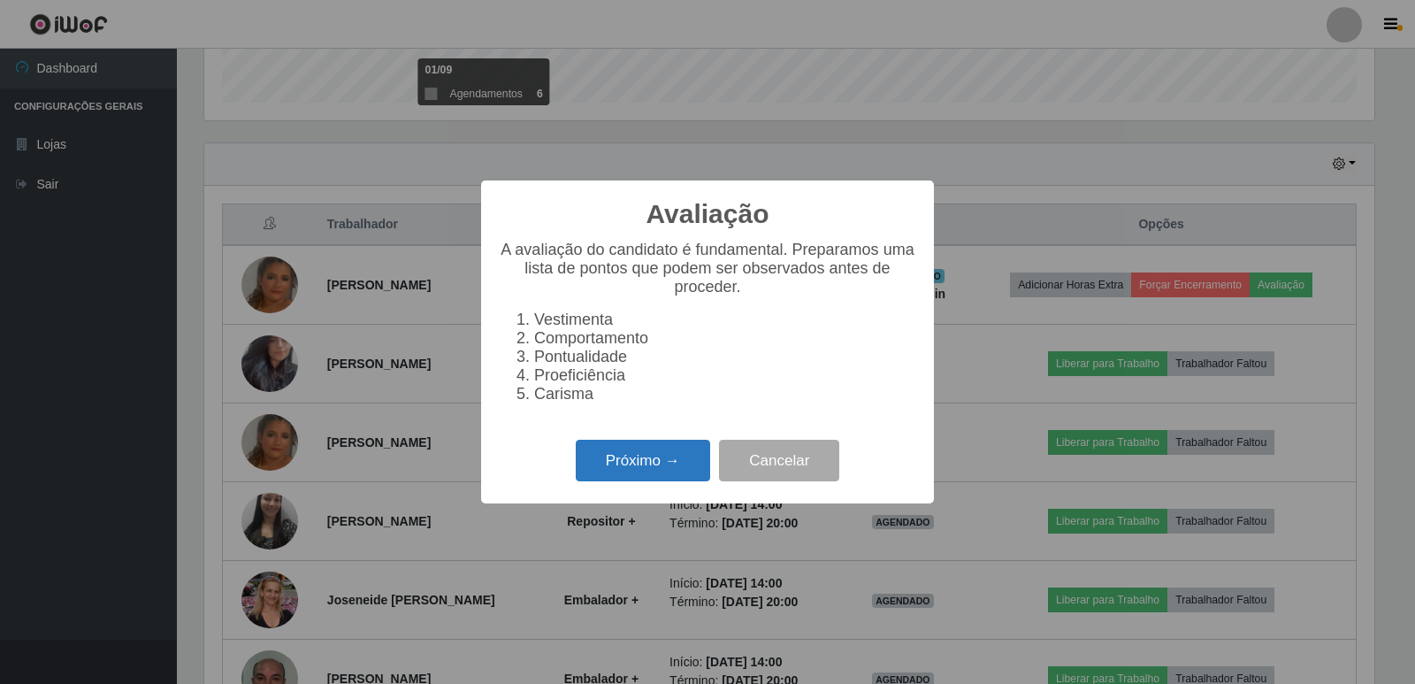
click at [616, 473] on button "Próximo →" at bounding box center [643, 461] width 134 height 42
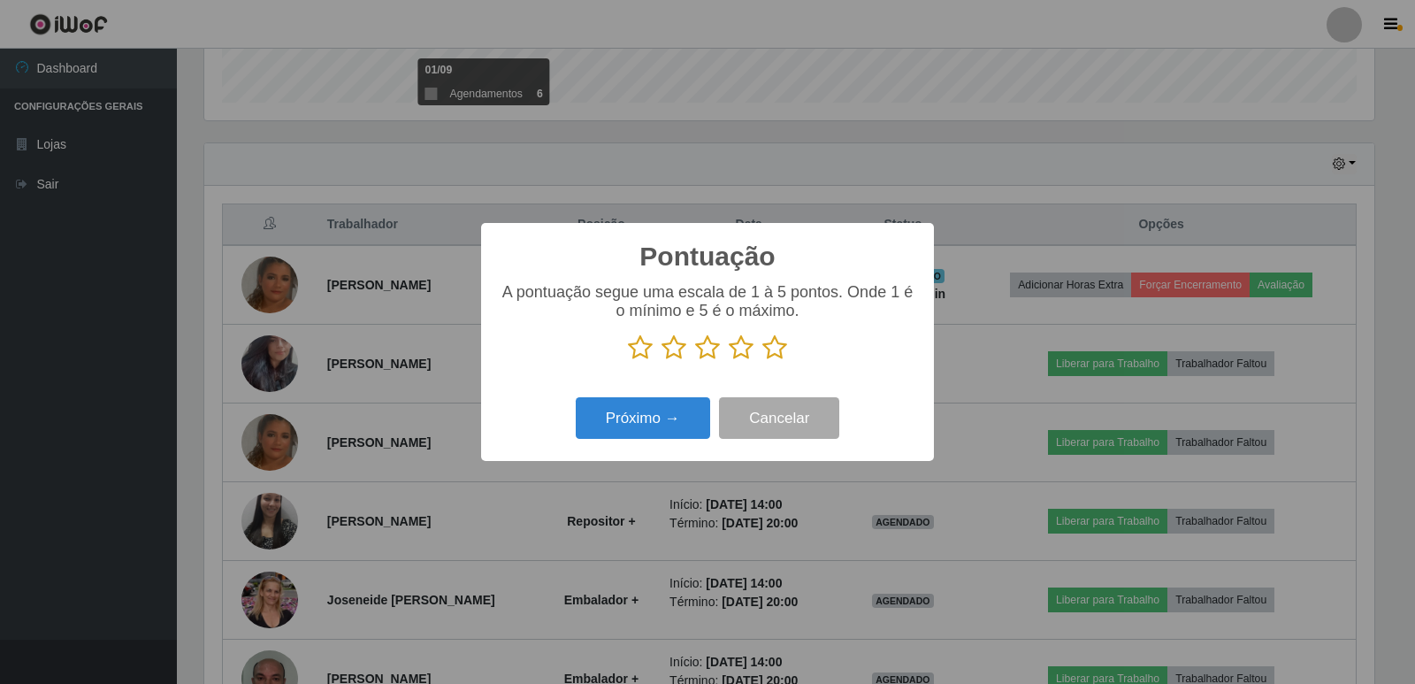
click at [777, 361] on icon at bounding box center [774, 347] width 25 height 27
click at [762, 361] on input "radio" at bounding box center [762, 361] width 0 height 0
click at [681, 427] on button "Próximo →" at bounding box center [643, 418] width 134 height 42
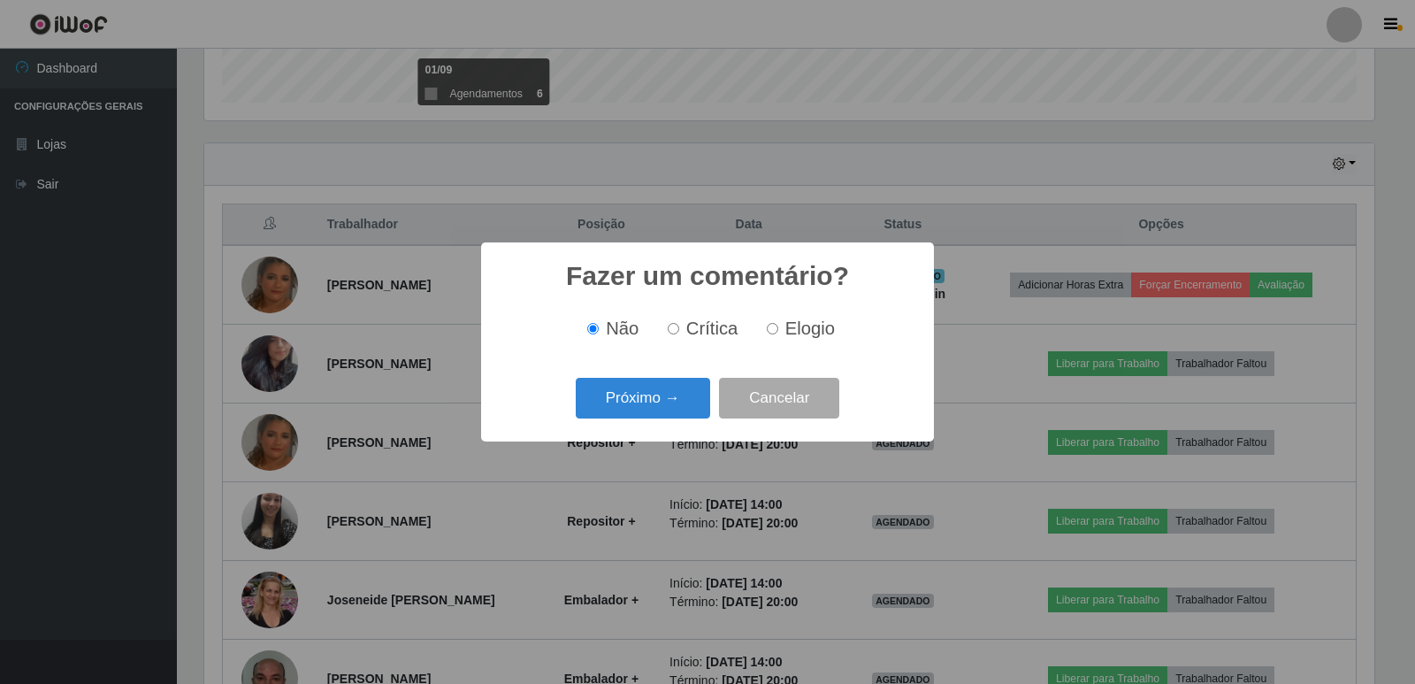
drag, startPoint x: 810, startPoint y: 331, endPoint x: 793, endPoint y: 335, distance: 17.4
click at [810, 330] on span "Elogio" at bounding box center [810, 327] width 50 height 19
click at [778, 330] on input "Elogio" at bounding box center [772, 328] width 11 height 11
radio input "true"
click at [649, 408] on button "Próximo →" at bounding box center [643, 399] width 134 height 42
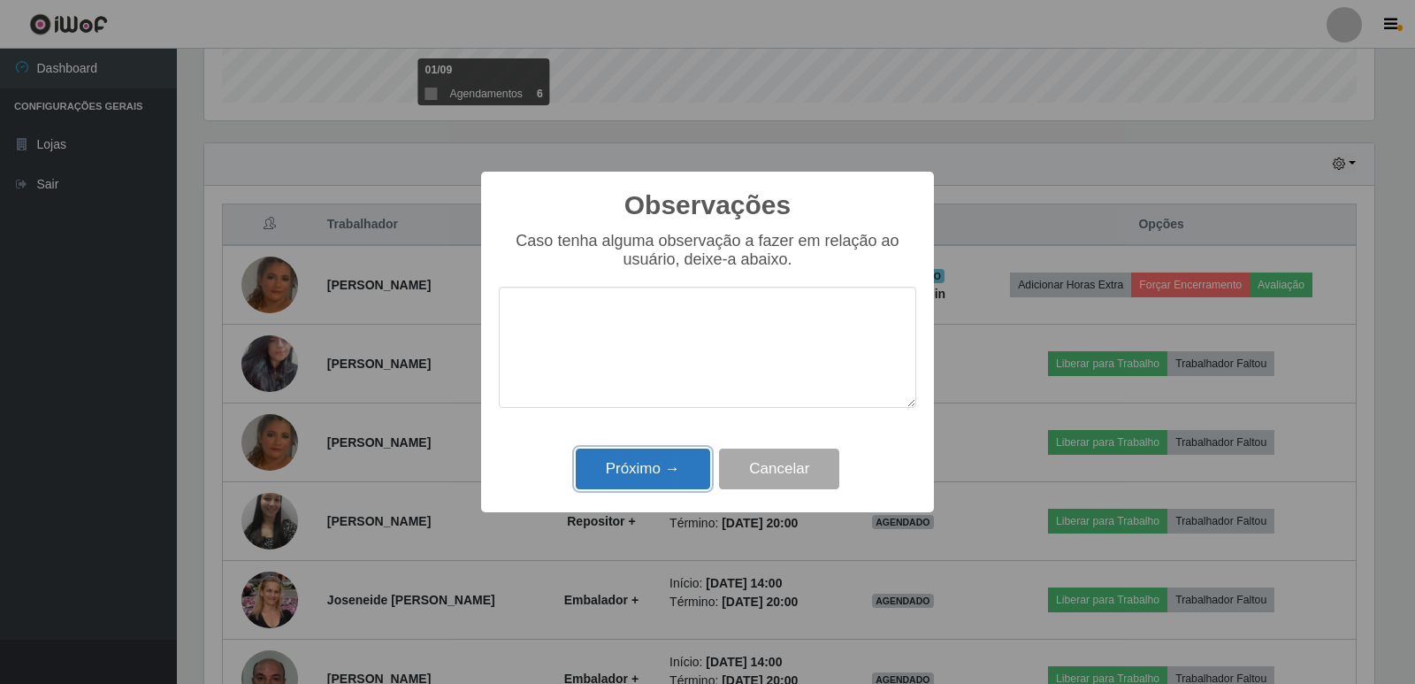
click at [662, 461] on button "Próximo →" at bounding box center [643, 469] width 134 height 42
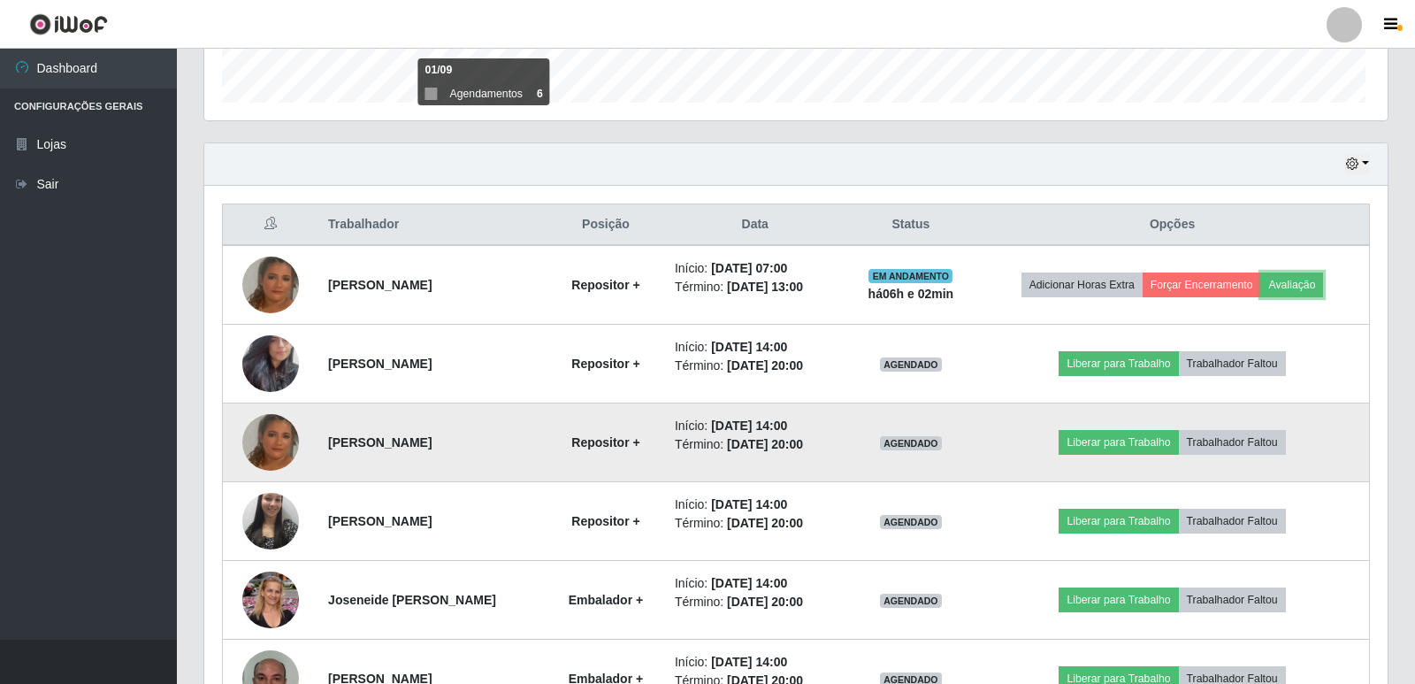
scroll to position [367, 1179]
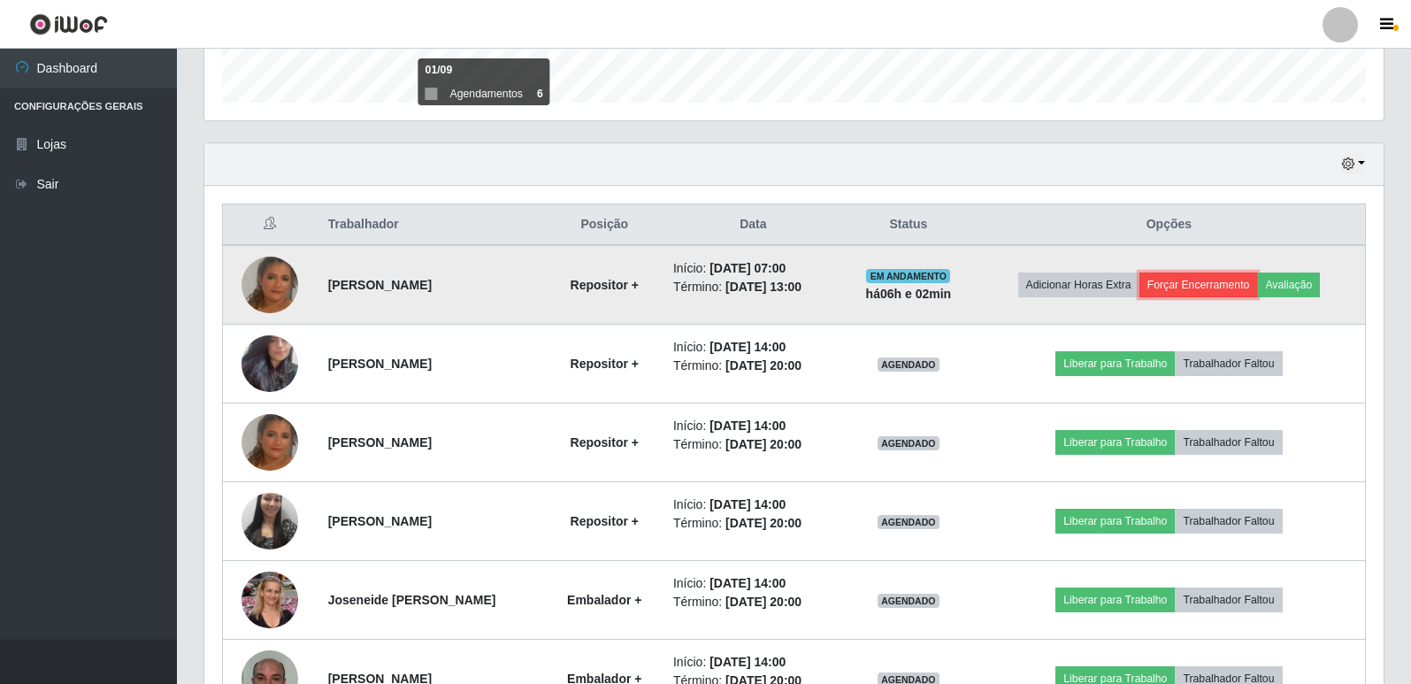
click at [1209, 287] on button "Forçar Encerramento" at bounding box center [1198, 284] width 119 height 25
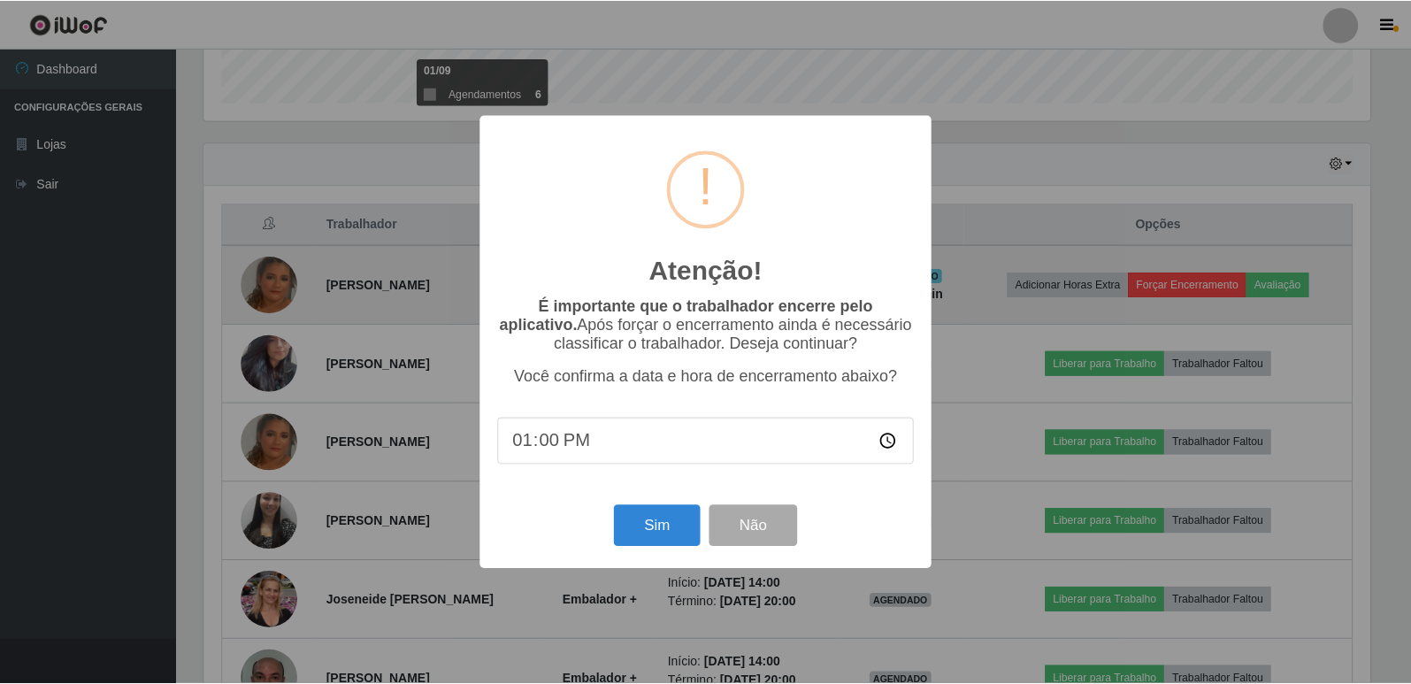
scroll to position [367, 1170]
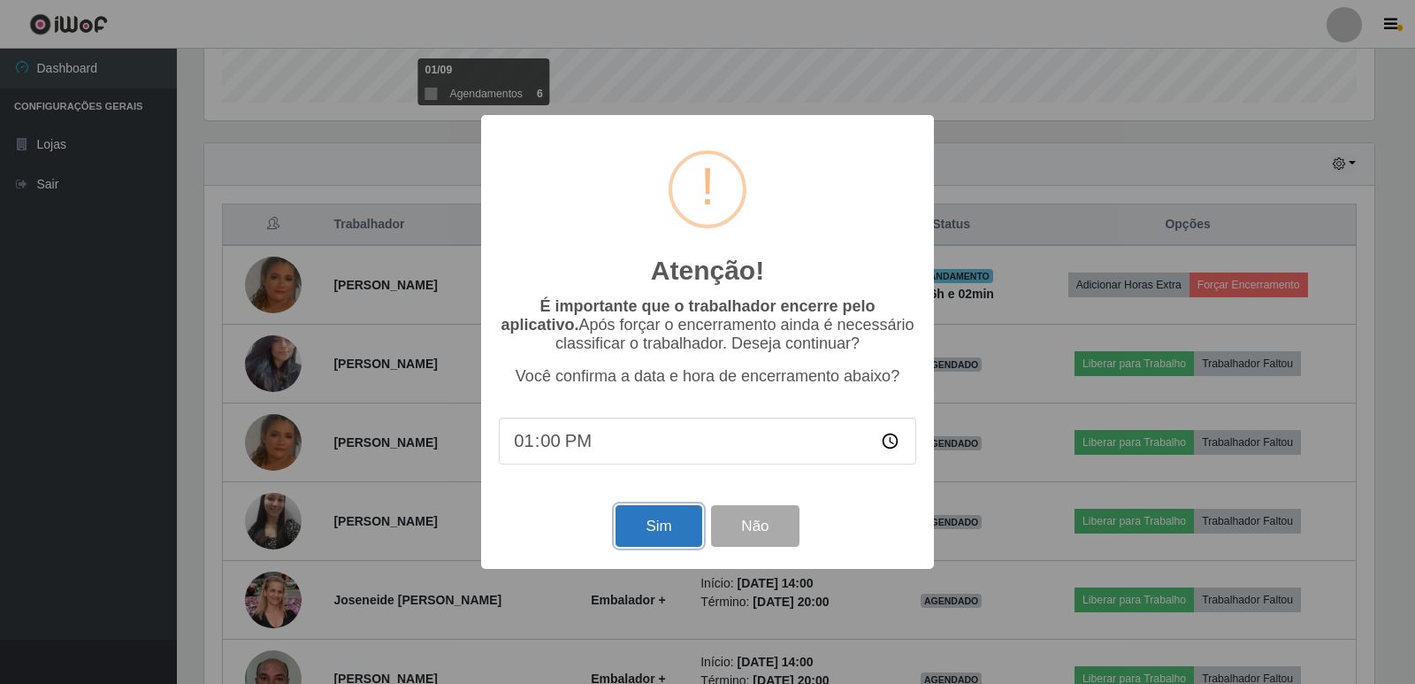
click at [645, 525] on button "Sim" at bounding box center [659, 526] width 86 height 42
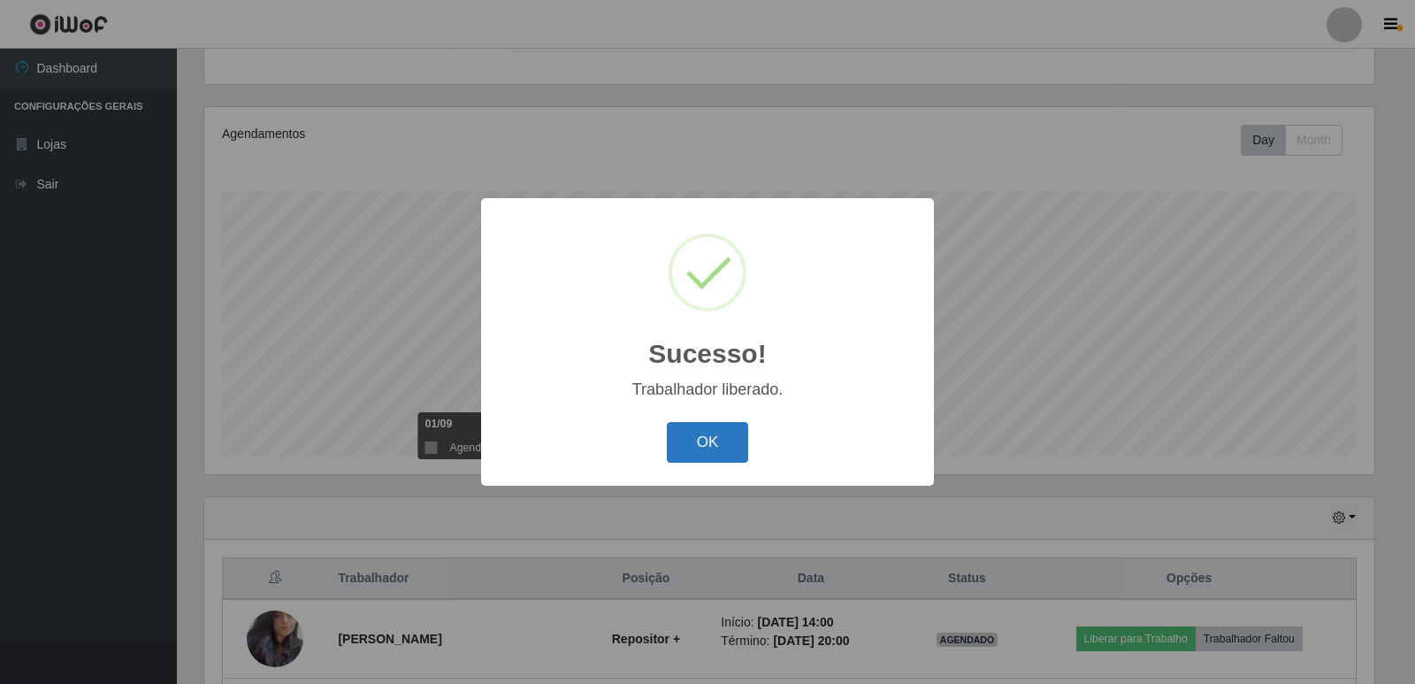
click at [725, 434] on button "OK" at bounding box center [708, 443] width 82 height 42
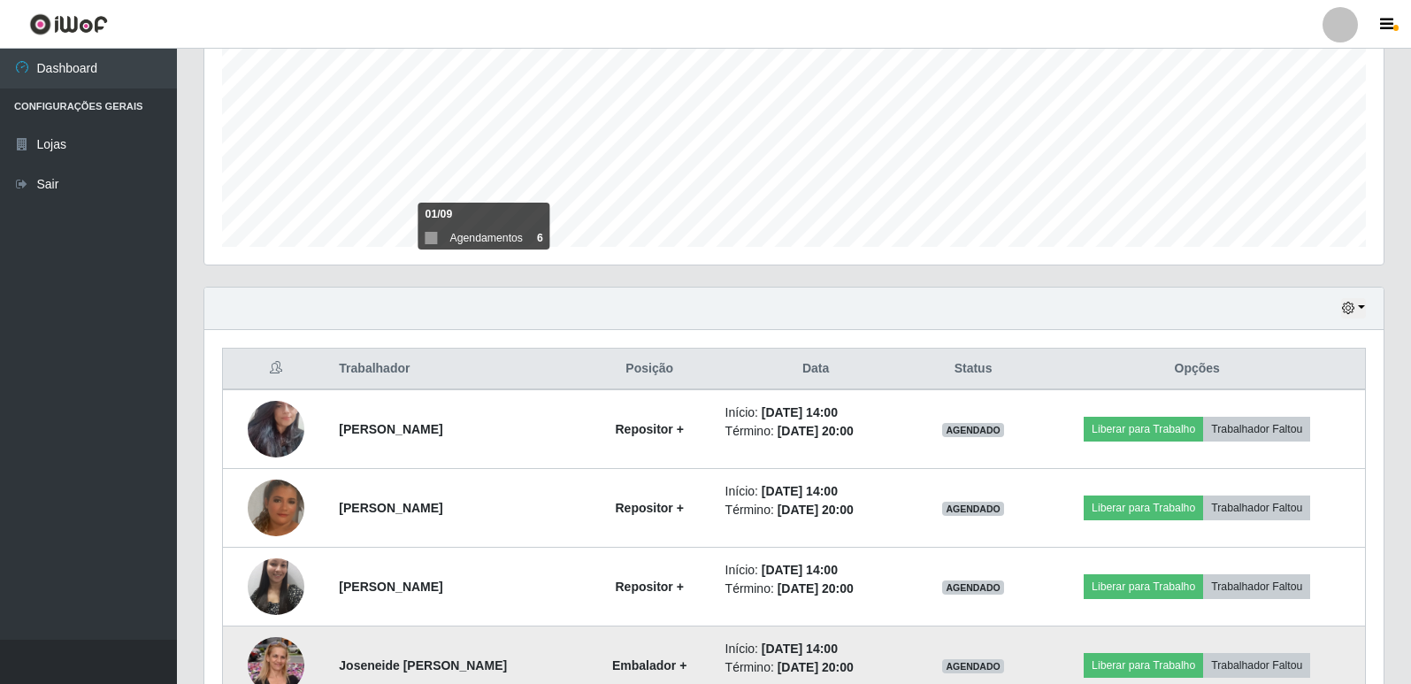
scroll to position [383, 0]
